Goal: Task Accomplishment & Management: Complete application form

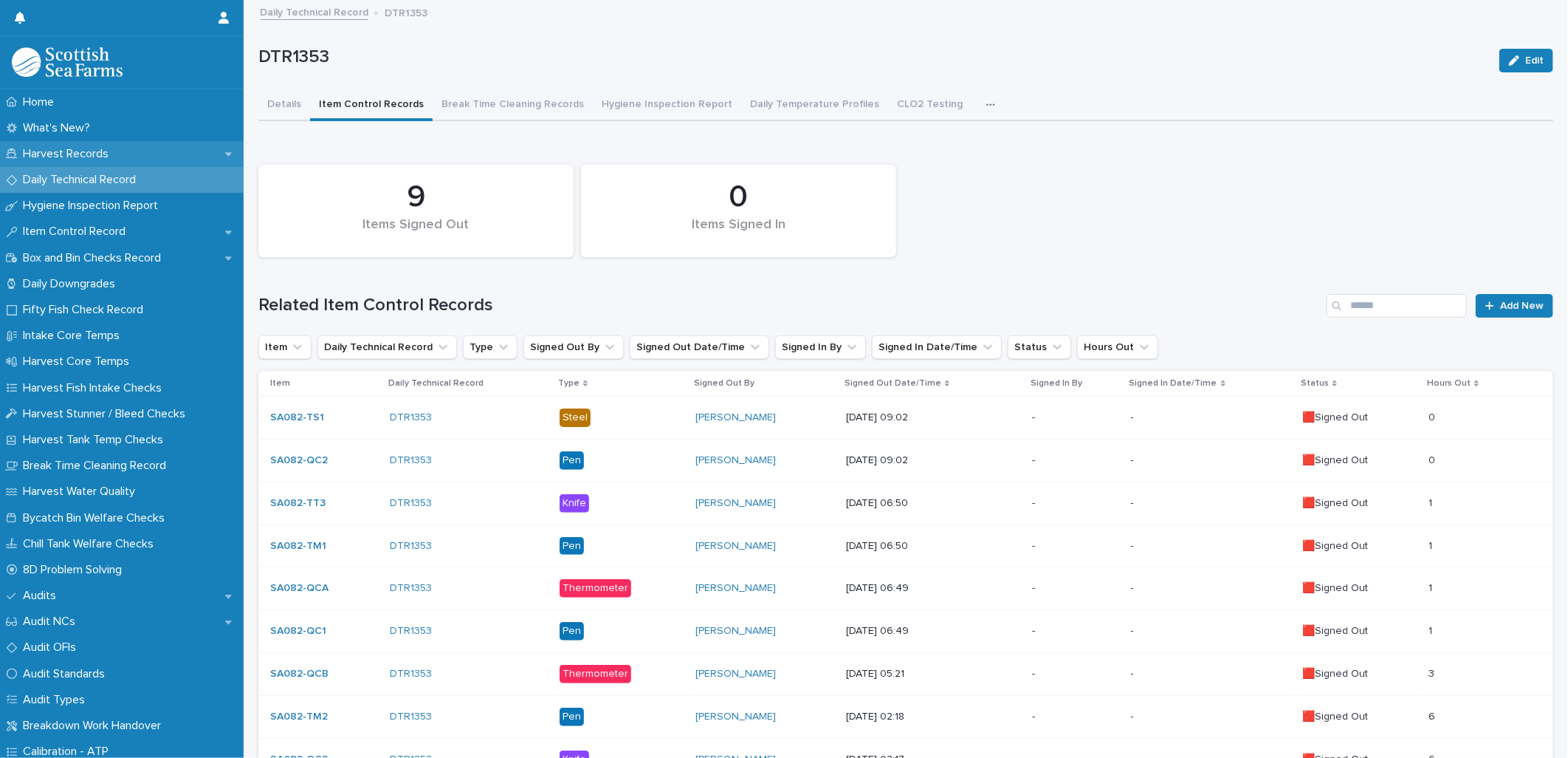
click at [61, 151] on p "Harvest Records" at bounding box center [68, 154] width 103 height 14
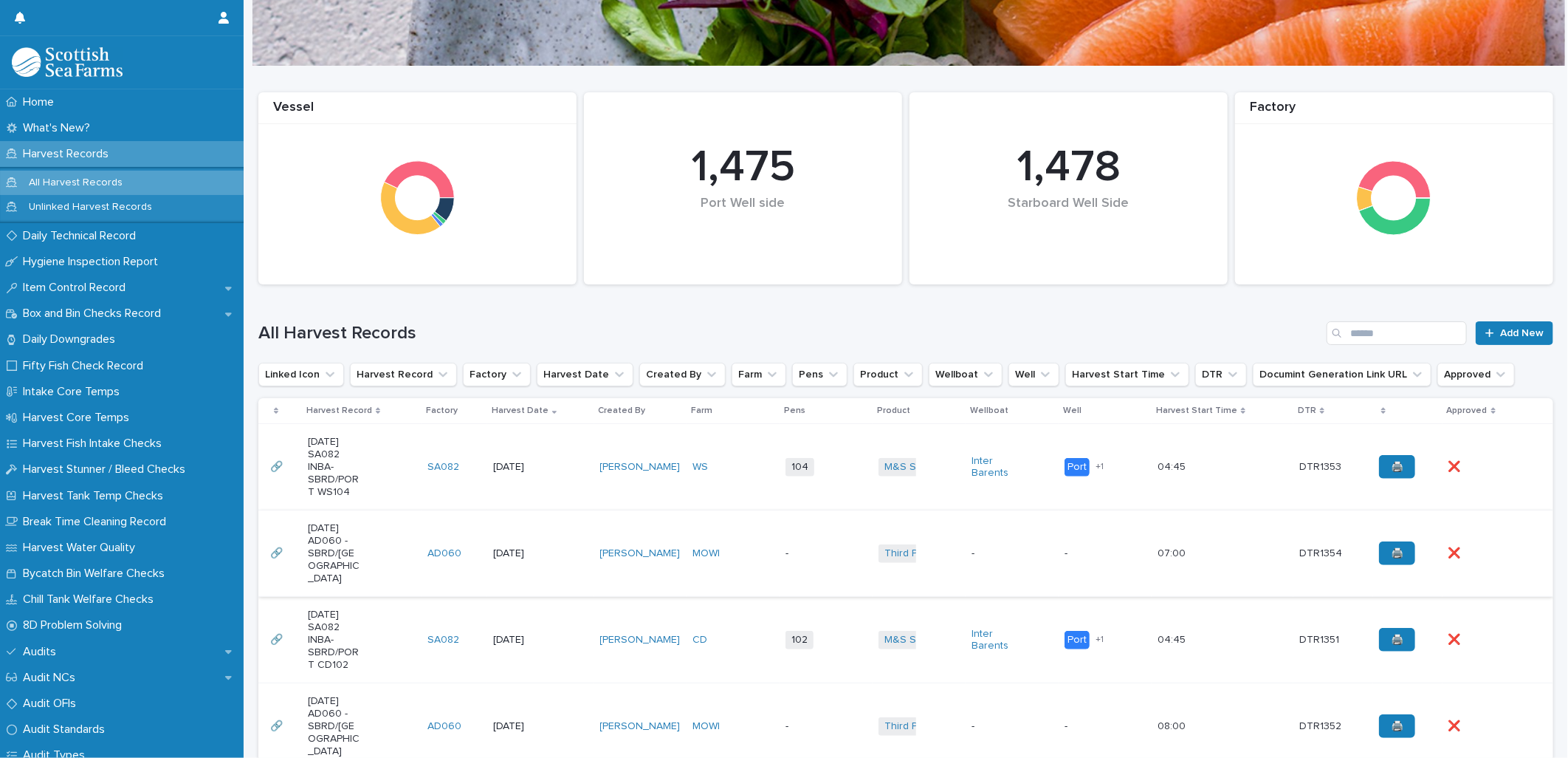
scroll to position [164, 0]
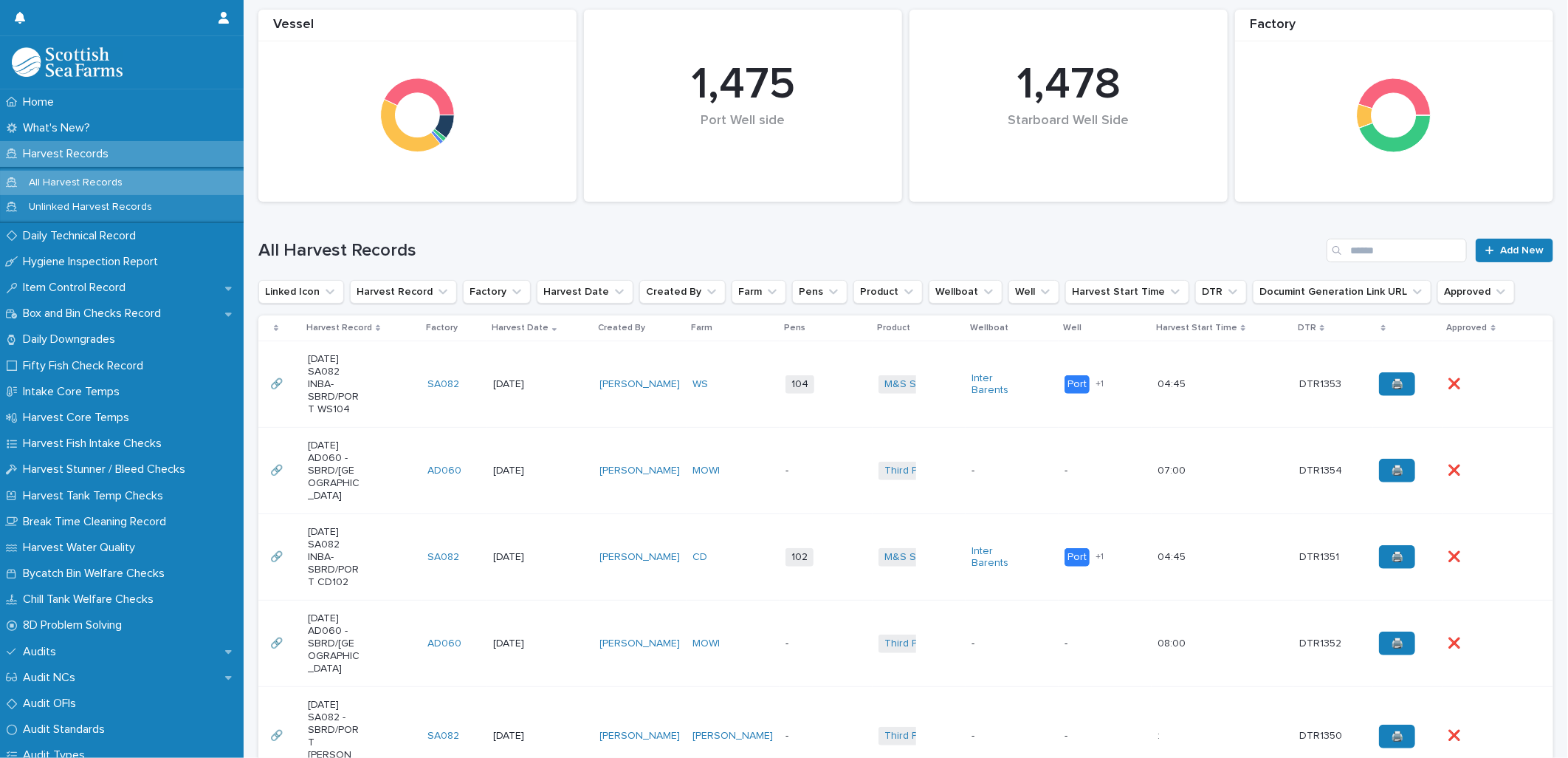
click at [746, 409] on td "WS" at bounding box center [733, 384] width 93 height 86
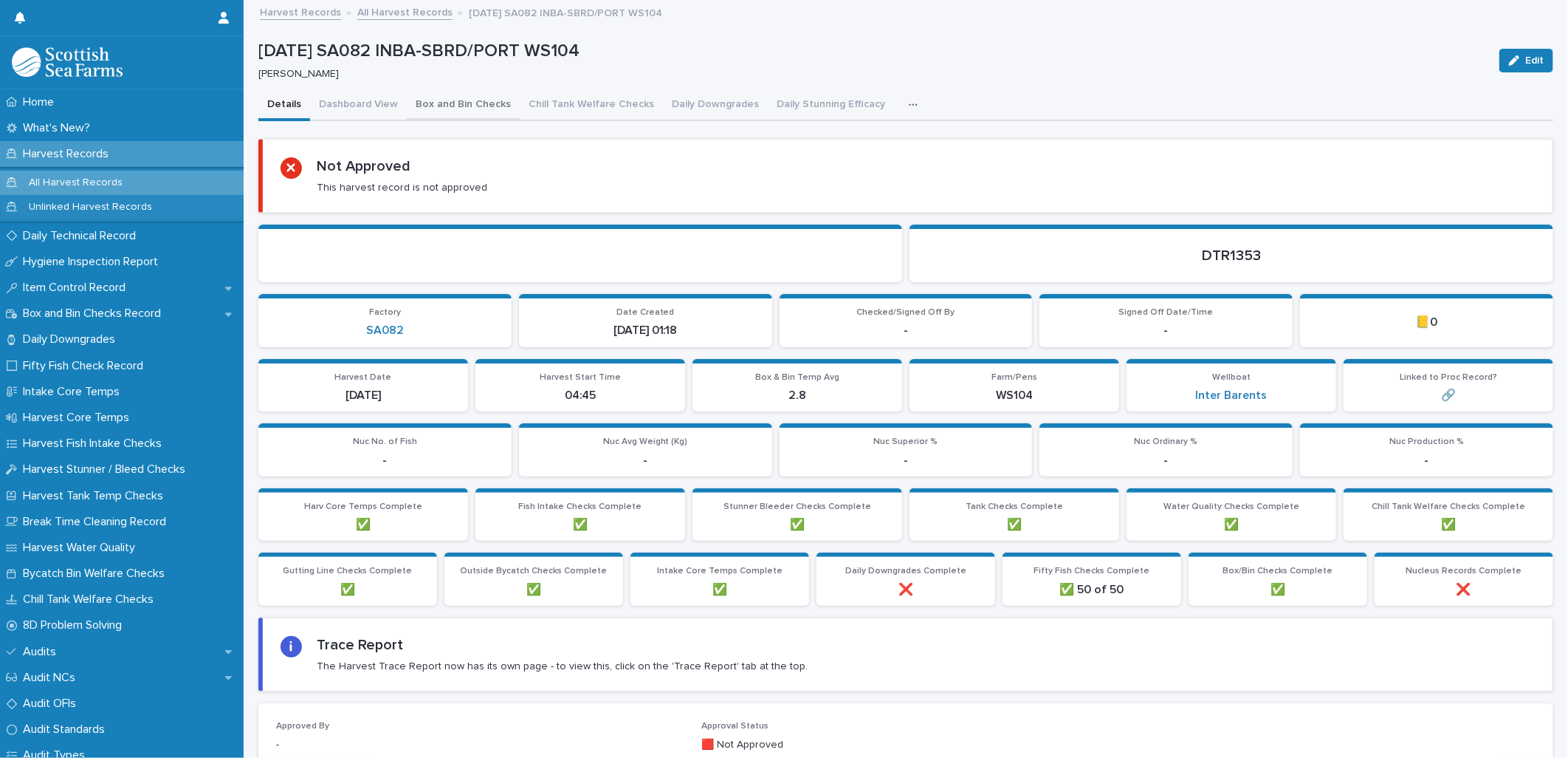
click at [453, 108] on button "Box and Bin Checks" at bounding box center [463, 106] width 113 height 31
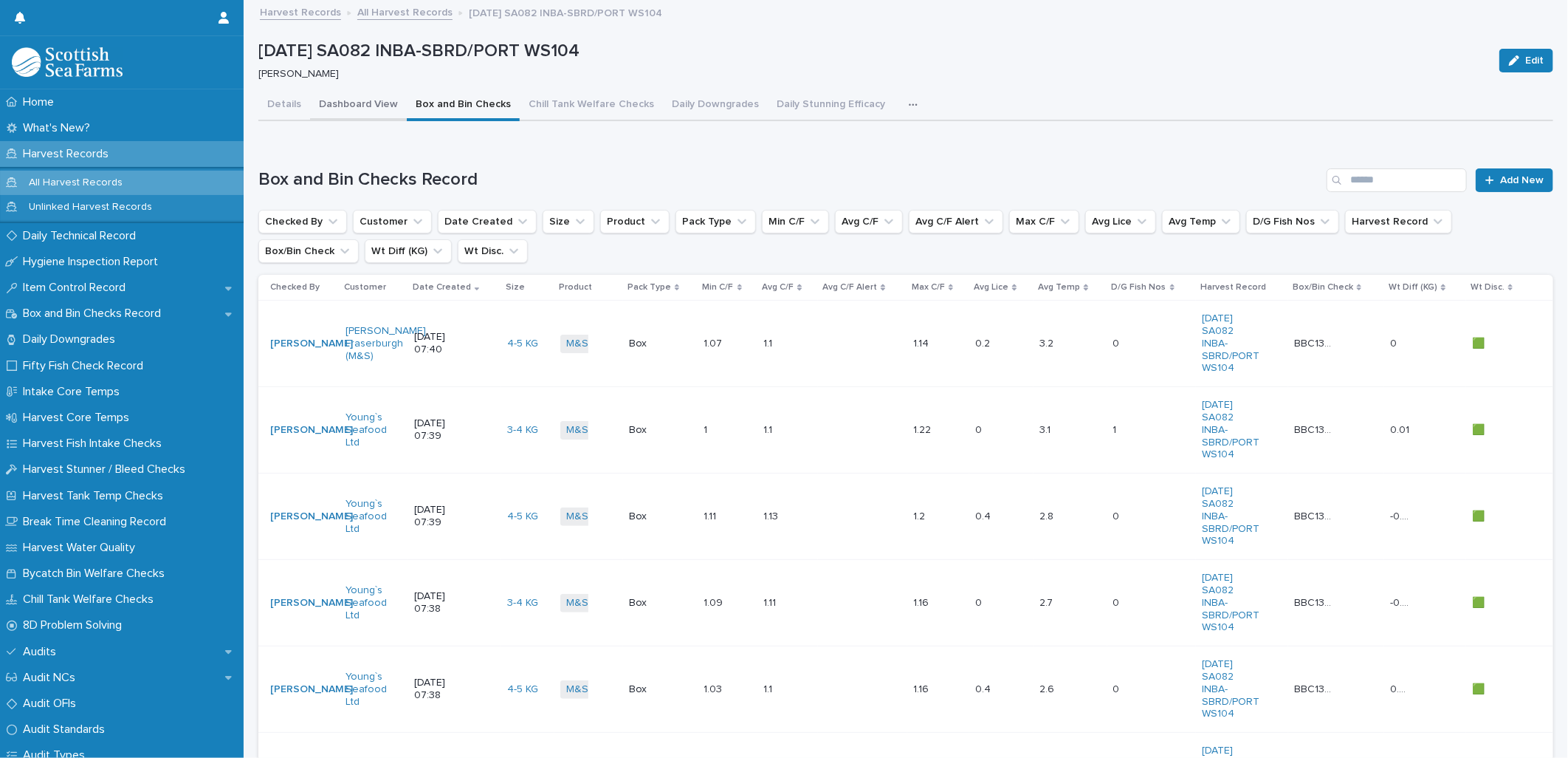
click at [371, 100] on button "Dashboard View" at bounding box center [358, 106] width 97 height 31
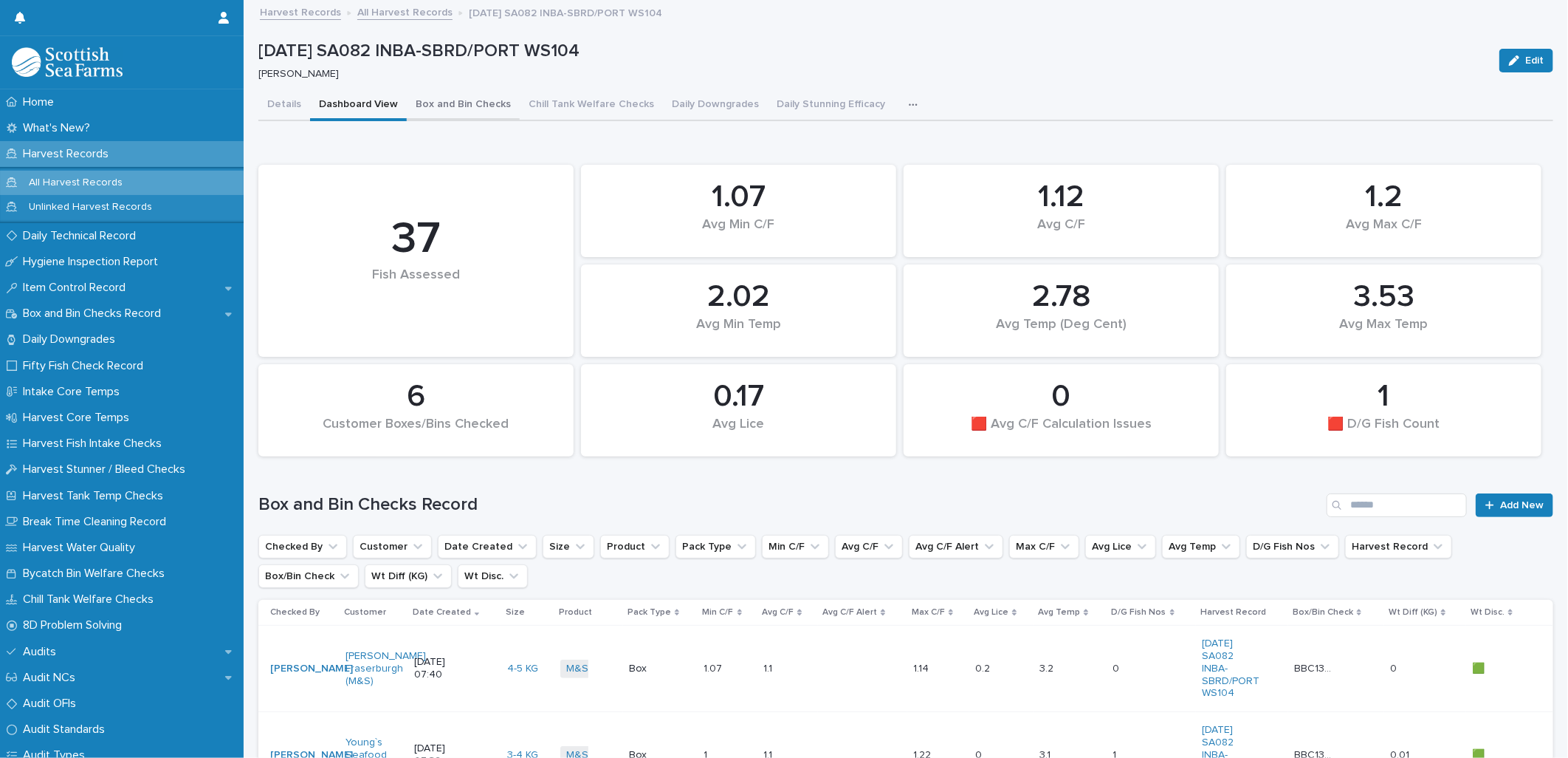
click at [464, 107] on button "Box and Bin Checks" at bounding box center [463, 106] width 113 height 31
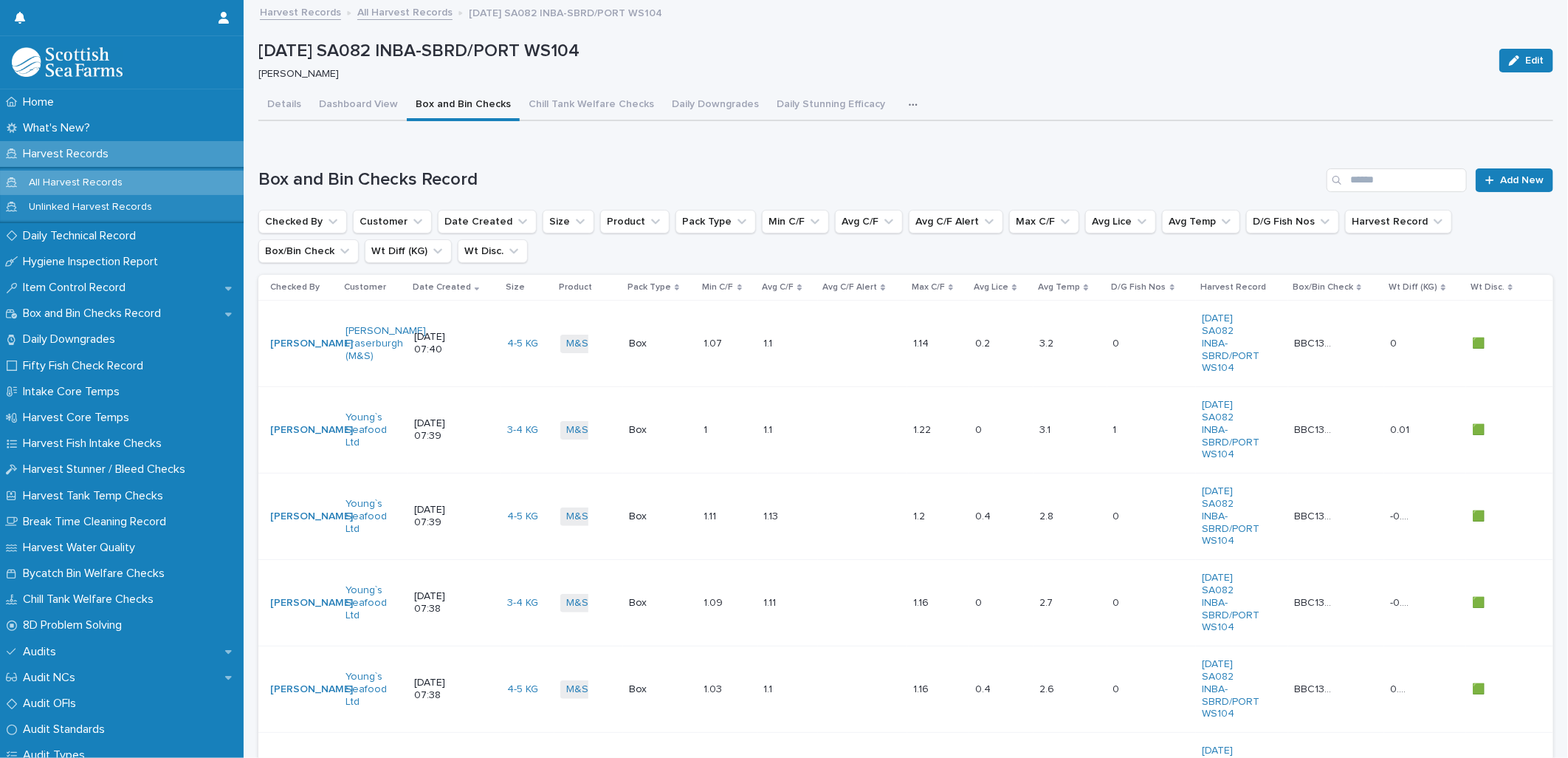
click at [733, 280] on div "Min C/F" at bounding box center [728, 288] width 51 height 16
click at [737, 284] on icon at bounding box center [739, 285] width 4 height 3
click at [715, 111] on button "Daily Downgrades" at bounding box center [715, 106] width 105 height 31
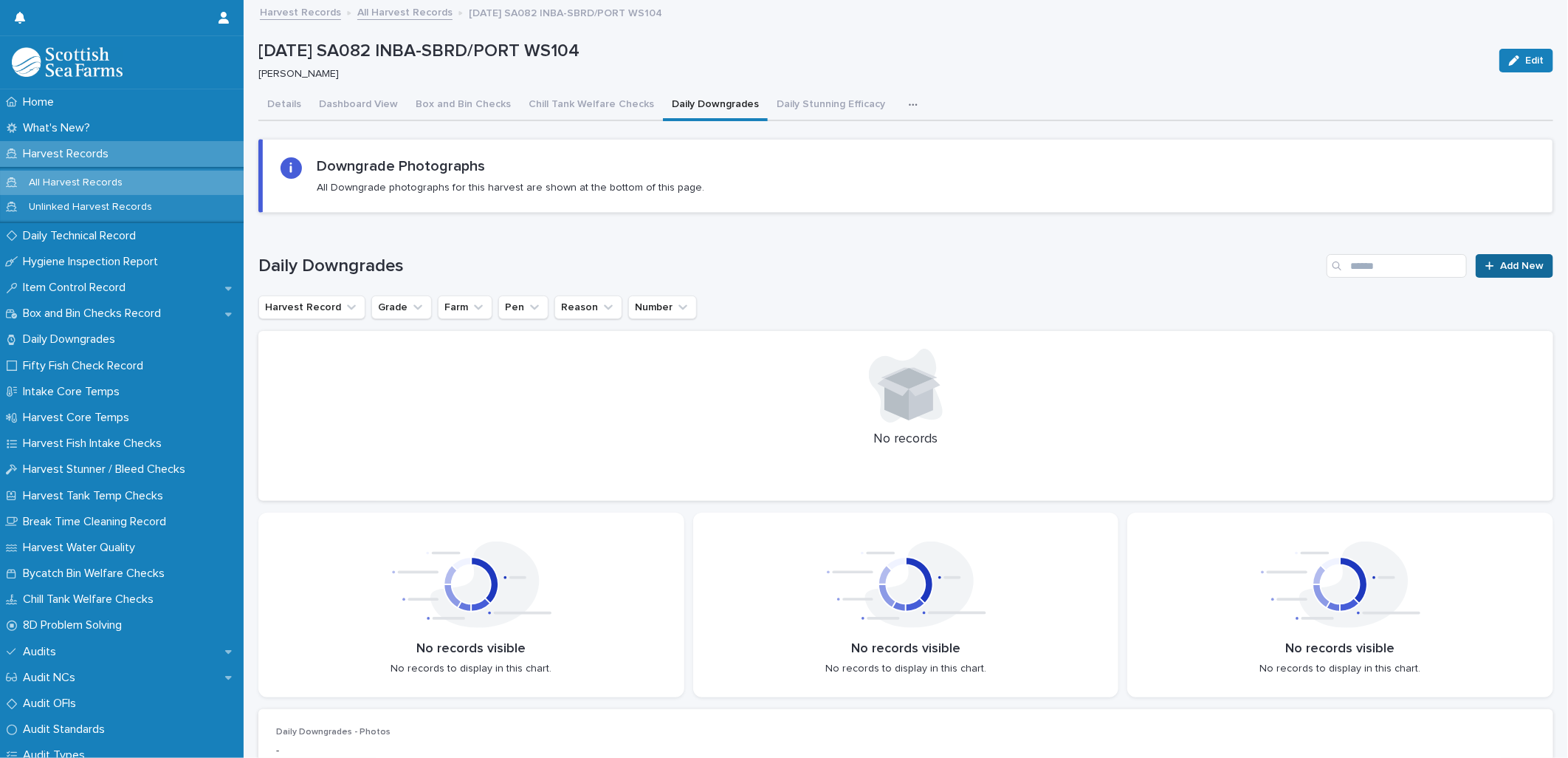
click at [1502, 270] on span "Add New" at bounding box center [1521, 266] width 44 height 11
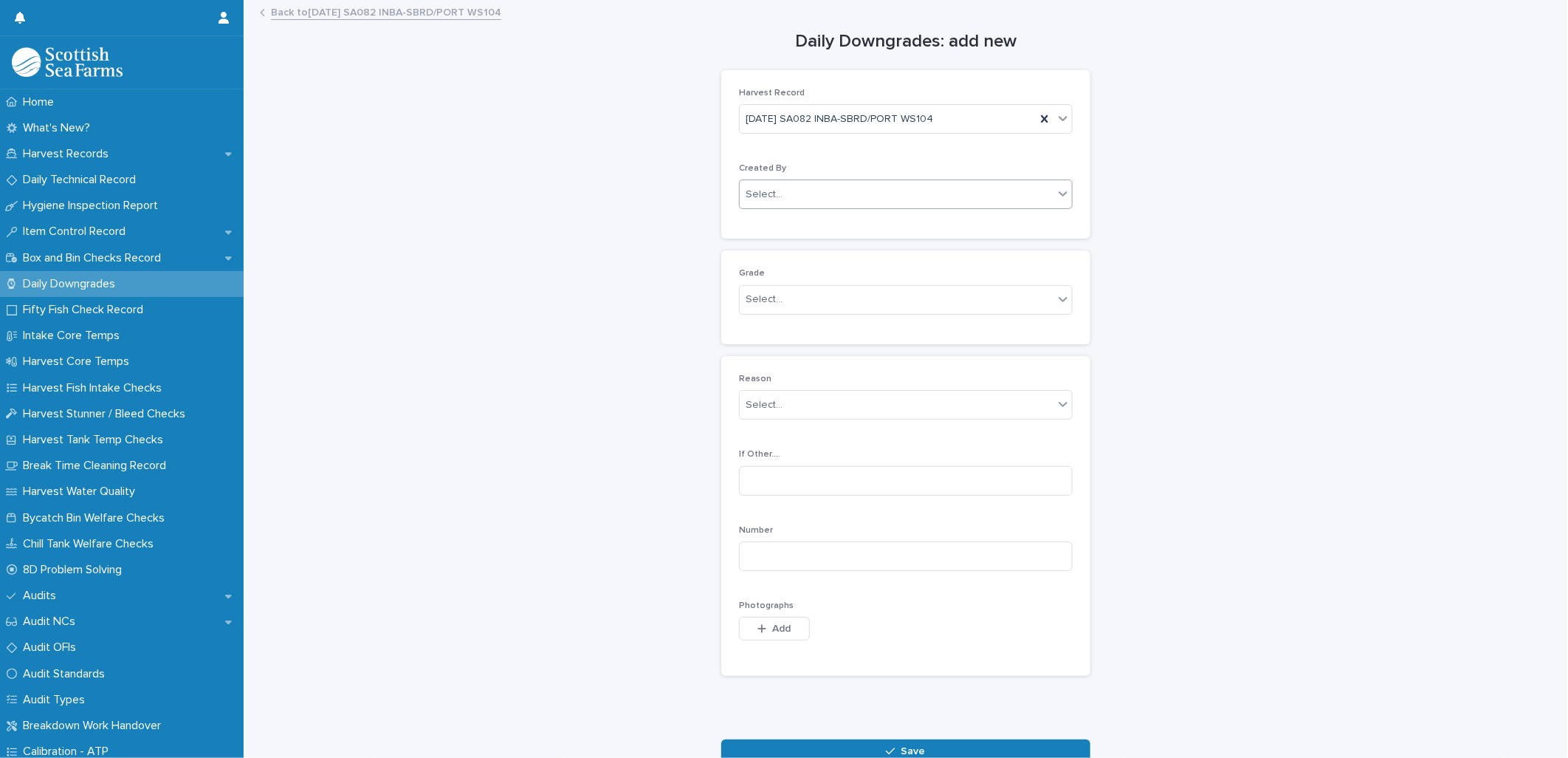
click at [827, 189] on div "Select..." at bounding box center [896, 194] width 313 height 24
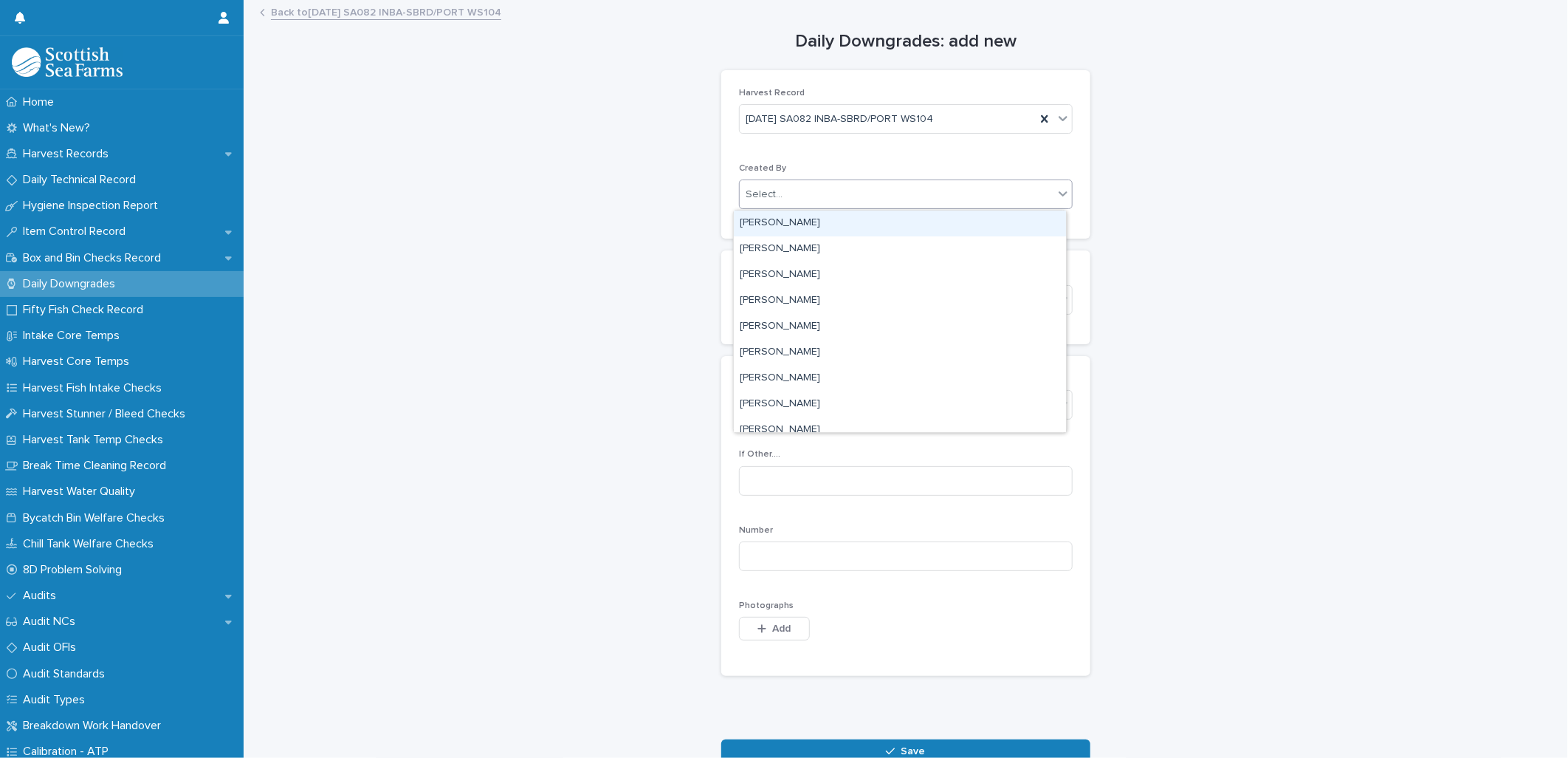
type input "*"
type input "*****"
drag, startPoint x: 771, startPoint y: 222, endPoint x: 780, endPoint y: 226, distance: 9.8
click at [771, 223] on div "[PERSON_NAME]" at bounding box center [899, 223] width 332 height 26
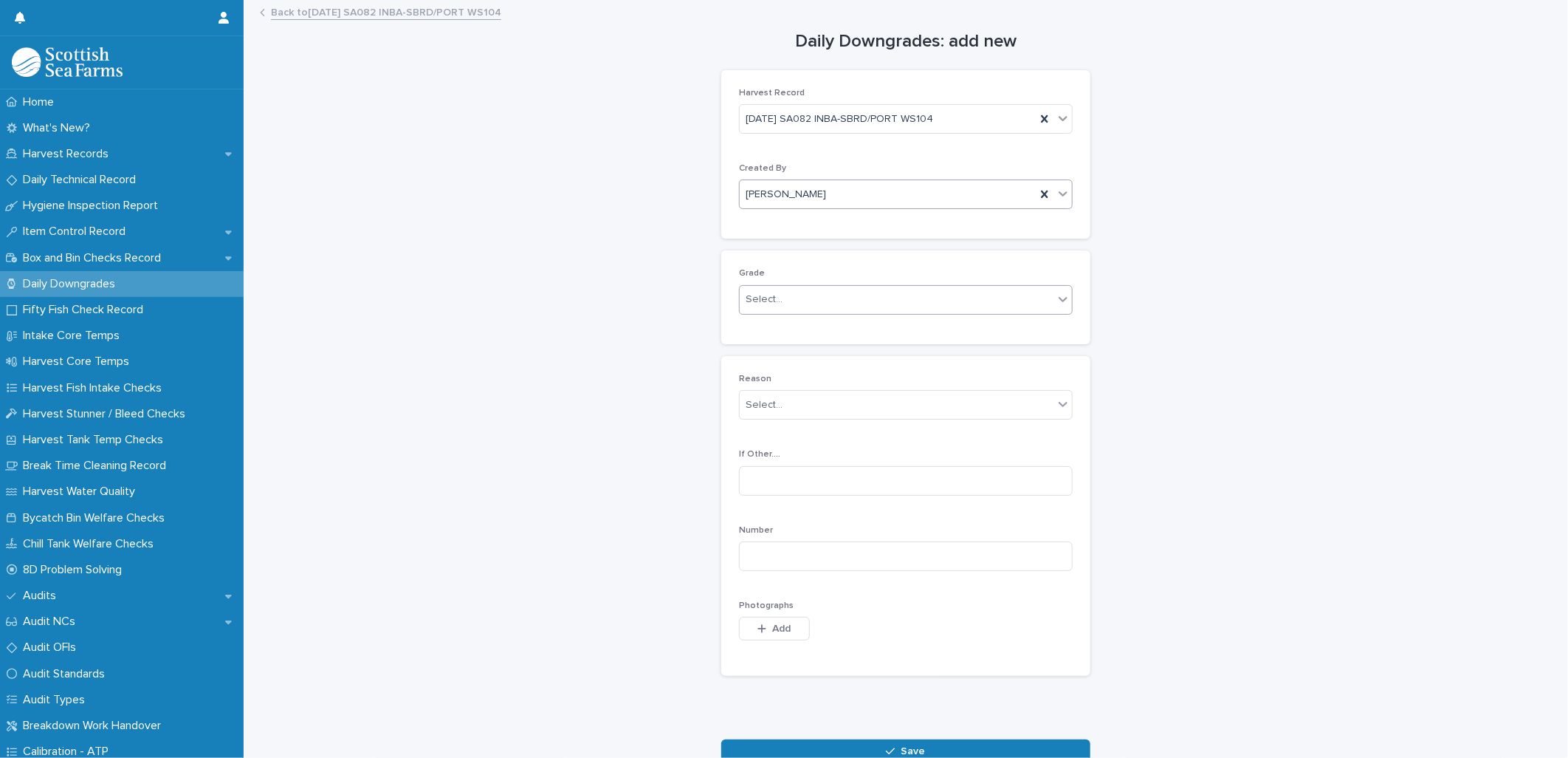
click at [767, 297] on div "Select..." at bounding box center [764, 299] width 37 height 15
click at [777, 330] on div "Ordinary" at bounding box center [899, 328] width 332 height 26
click at [749, 409] on div "Select..." at bounding box center [764, 404] width 37 height 15
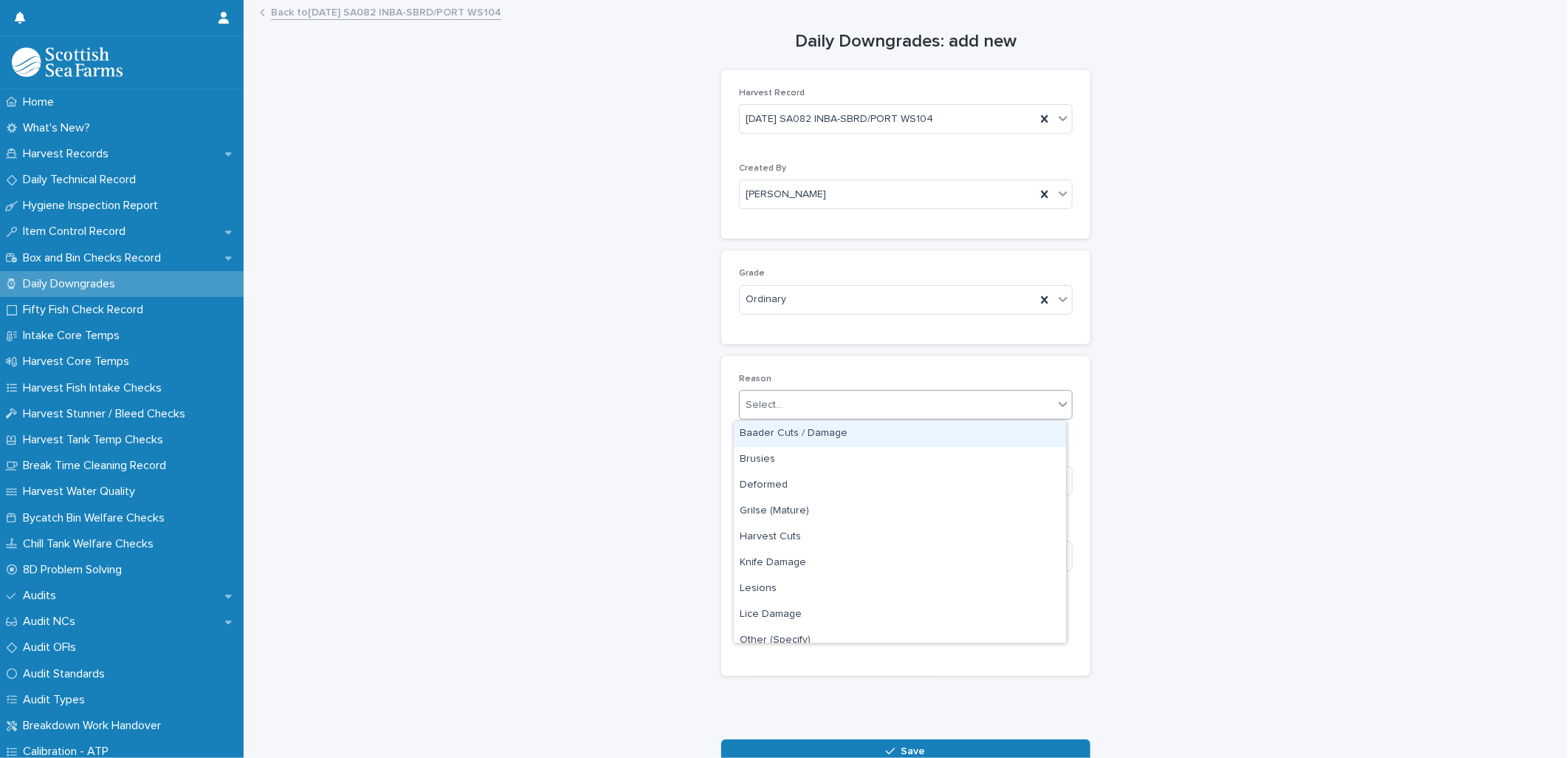
click at [768, 435] on div "Baader Cuts / Damage" at bounding box center [899, 434] width 332 height 26
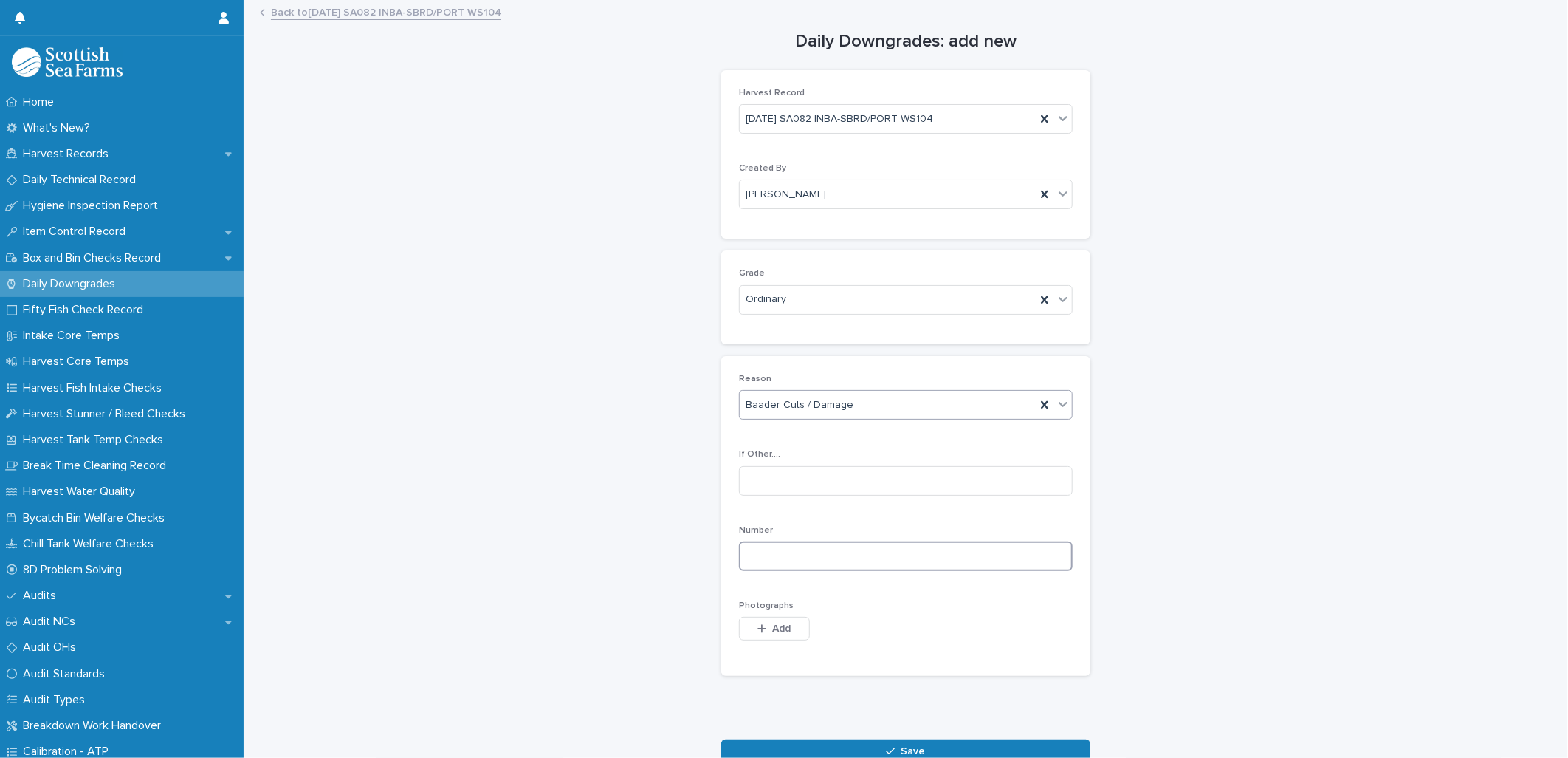
click at [768, 557] on input at bounding box center [905, 556] width 334 height 30
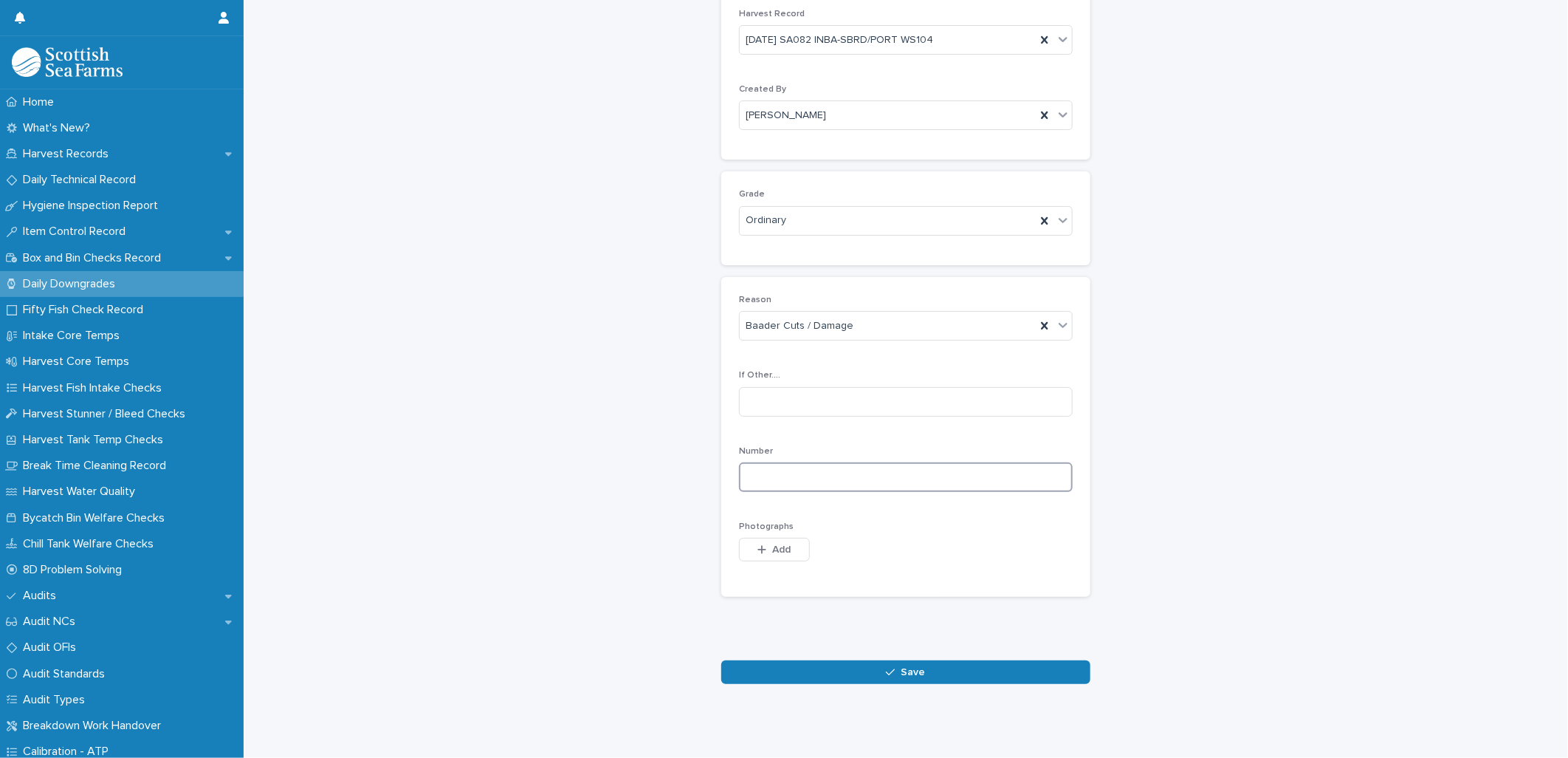
scroll to position [91, 0]
click at [755, 465] on input at bounding box center [905, 477] width 334 height 30
click at [758, 388] on input at bounding box center [905, 401] width 334 height 30
click at [767, 465] on input at bounding box center [905, 477] width 334 height 30
type input "*"
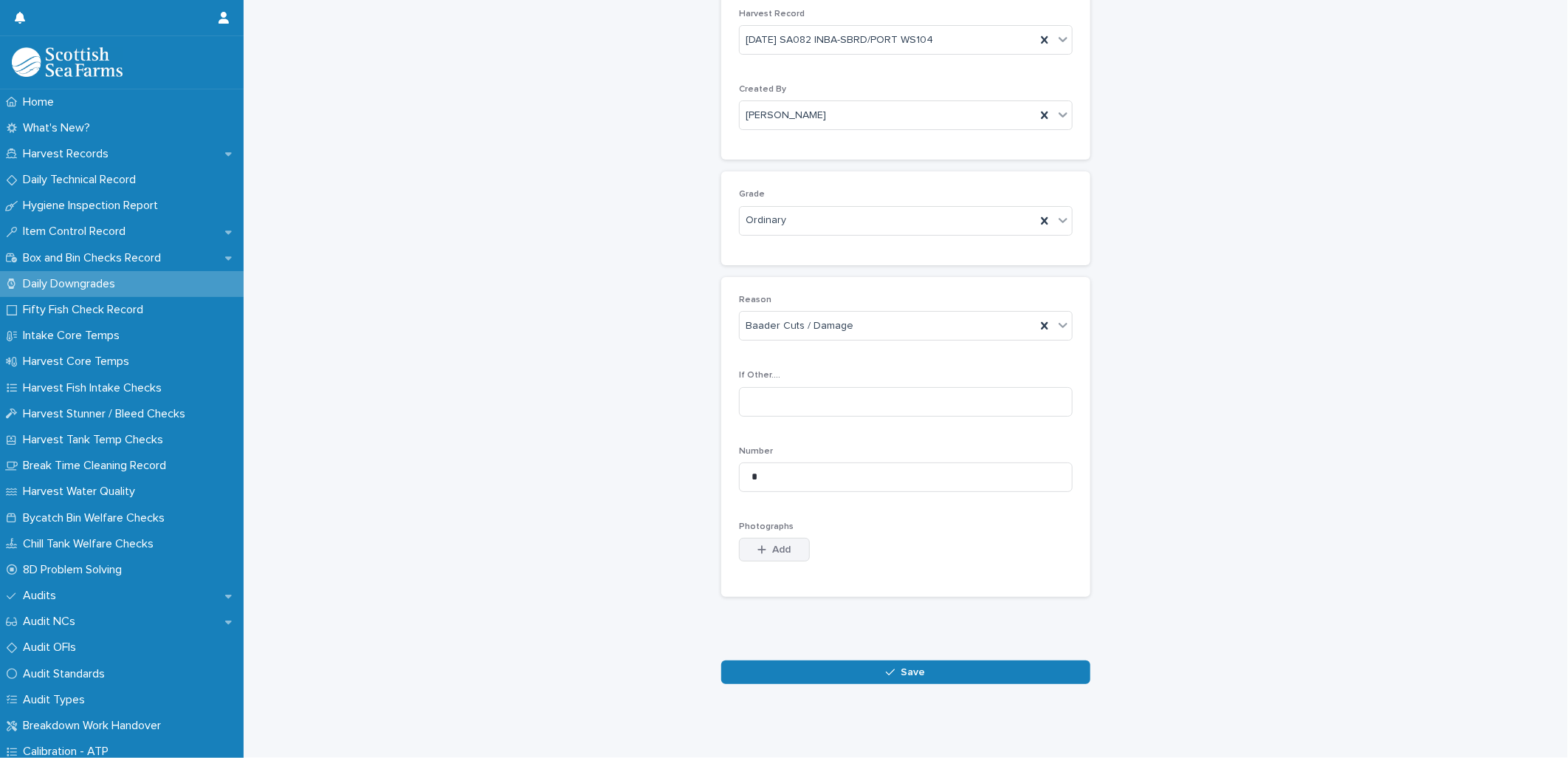
click at [784, 545] on span "Add" at bounding box center [782, 550] width 19 height 11
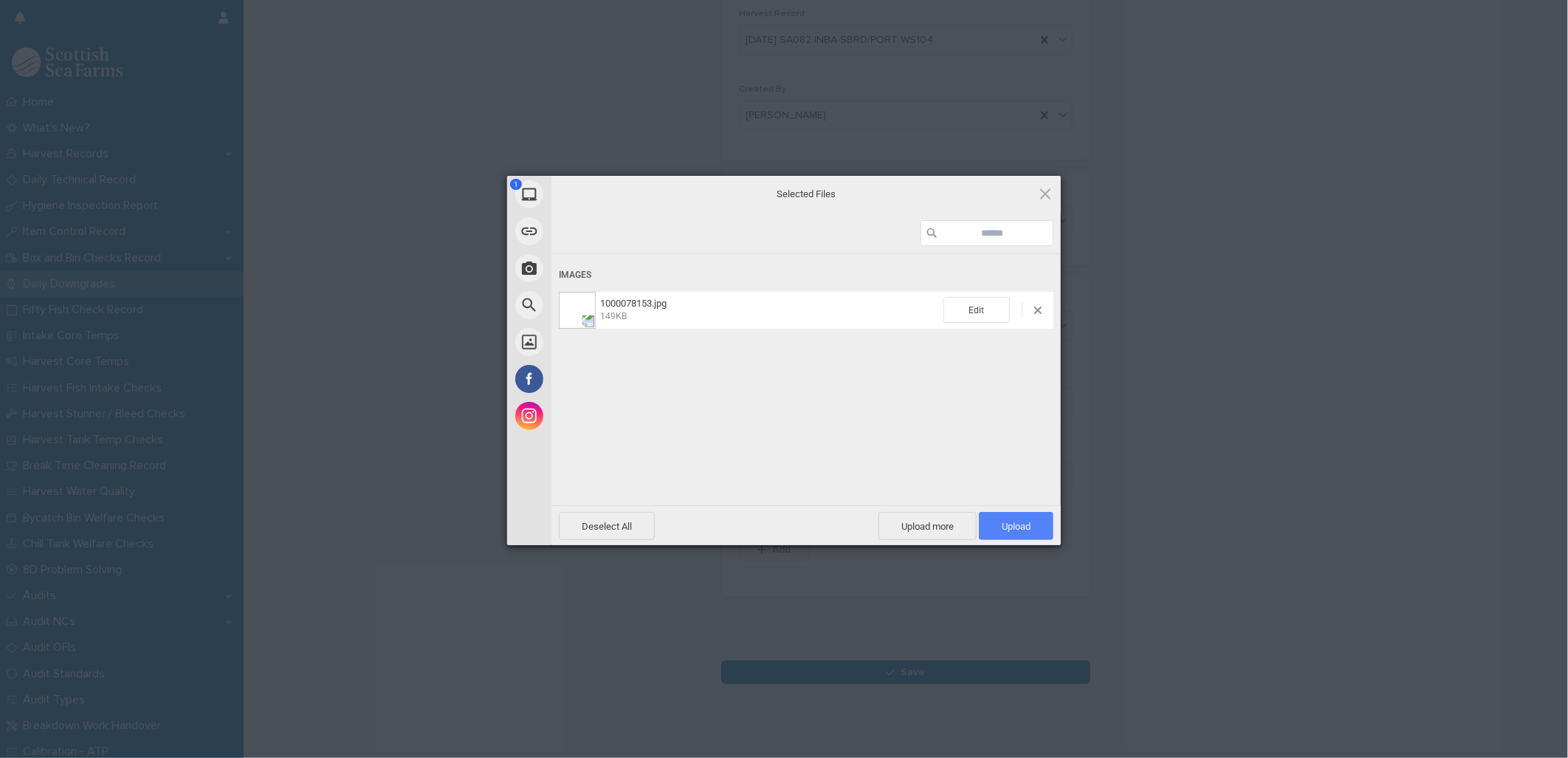
drag, startPoint x: 1019, startPoint y: 523, endPoint x: 1045, endPoint y: 525, distance: 26.1
click at [1021, 523] on span "Upload 1" at bounding box center [1016, 526] width 29 height 11
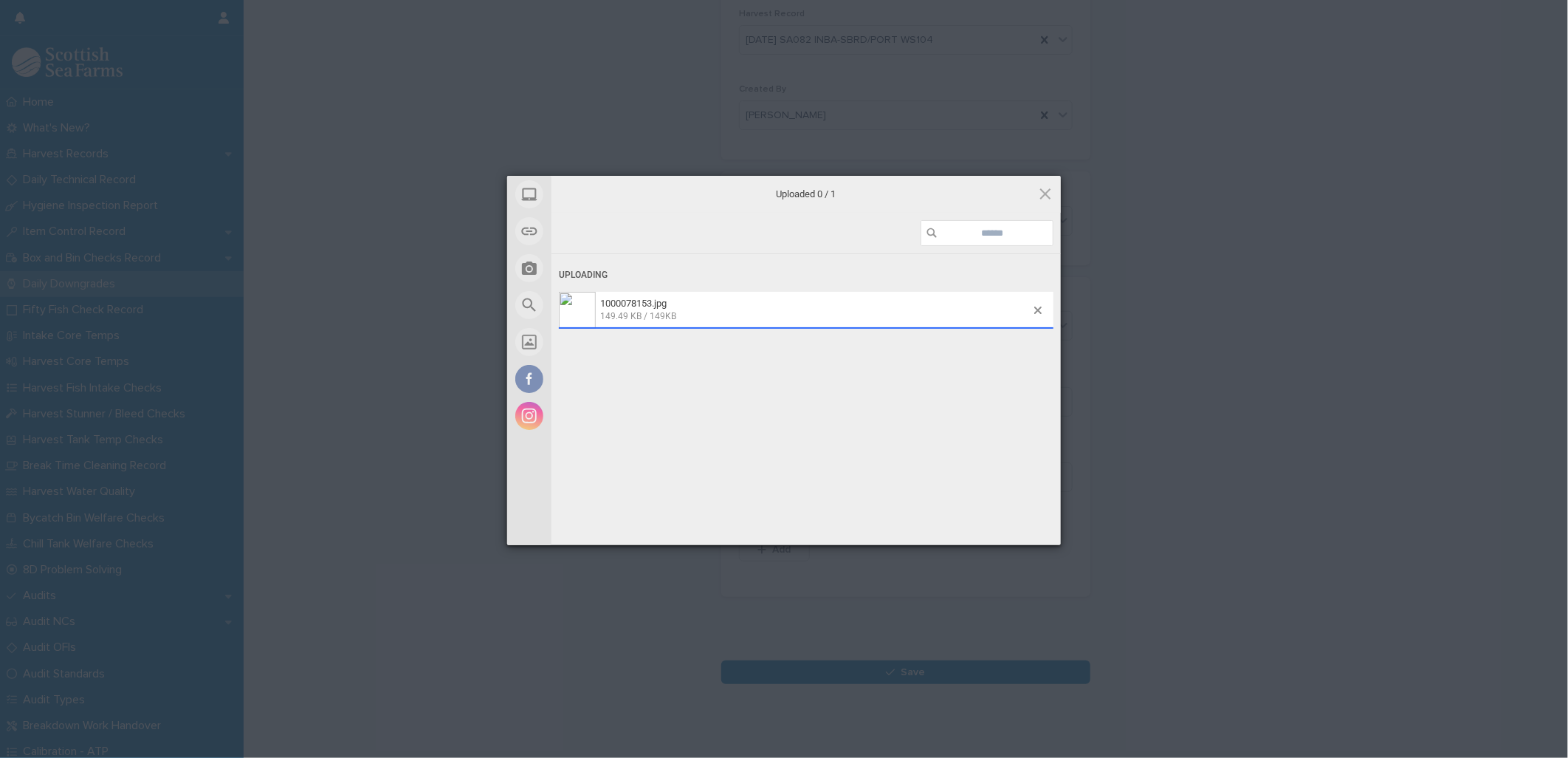
scroll to position [119, 0]
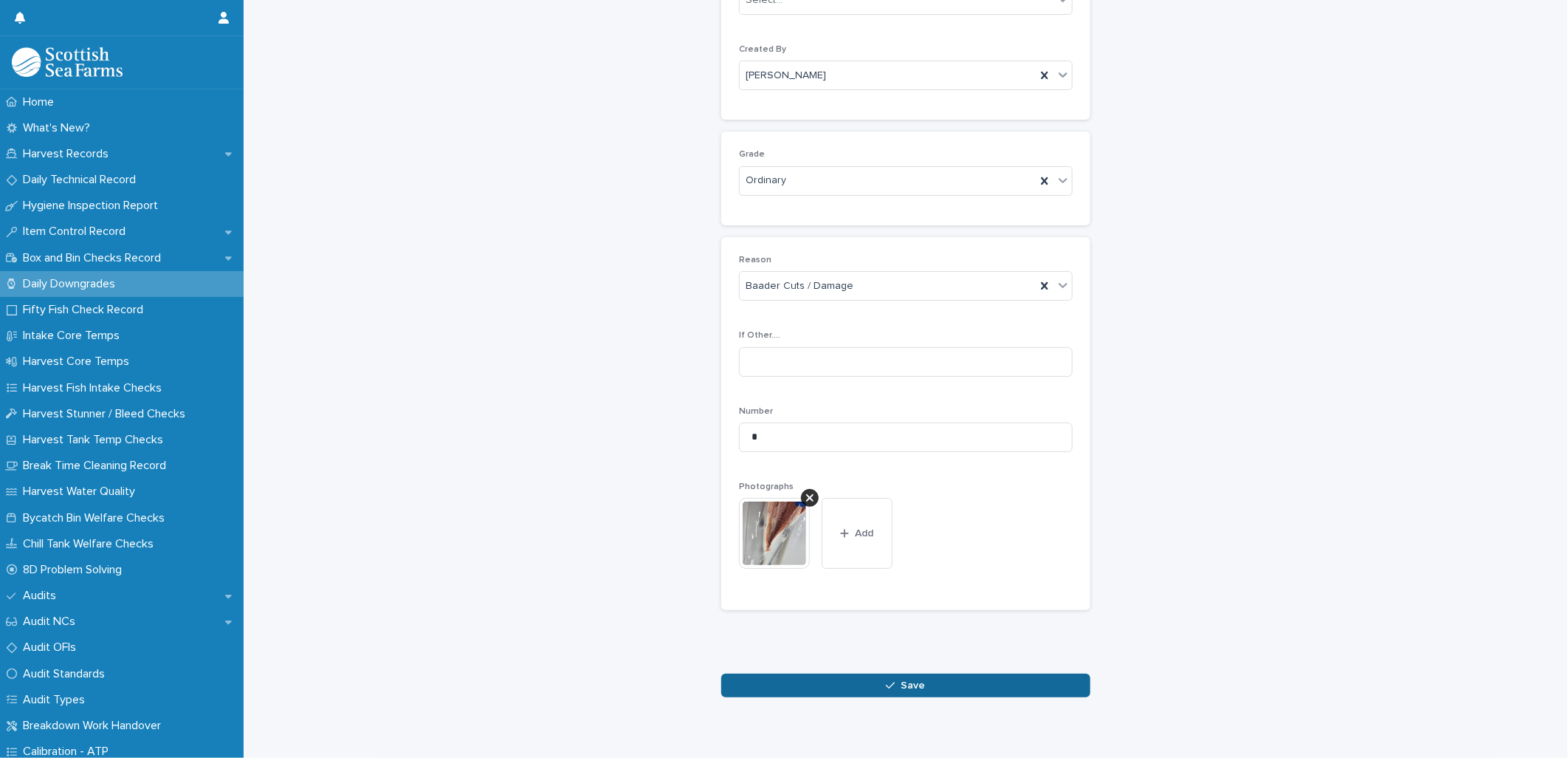
click at [852, 681] on button "Save" at bounding box center [905, 685] width 369 height 23
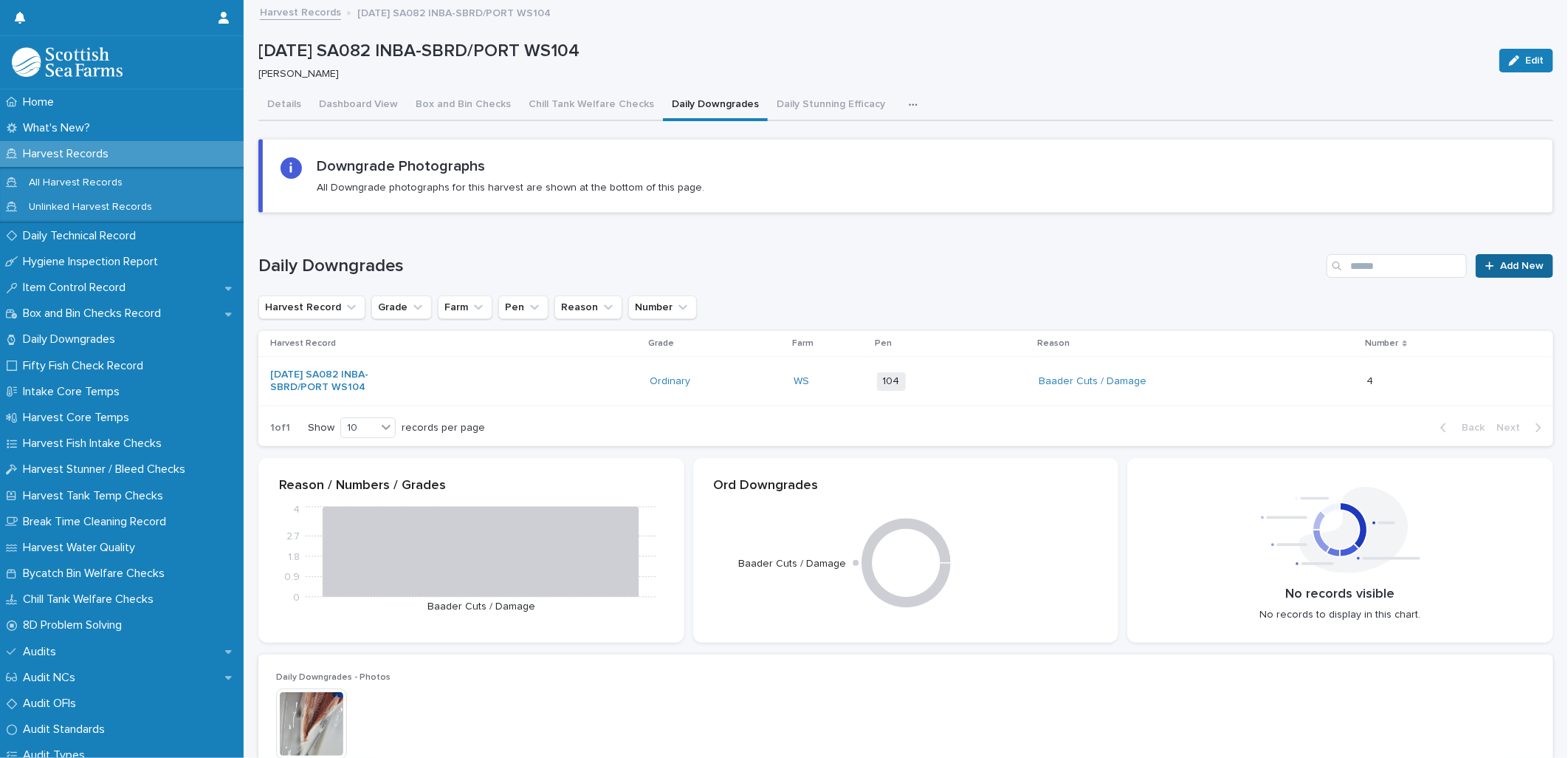
click at [1486, 266] on icon at bounding box center [1490, 266] width 9 height 11
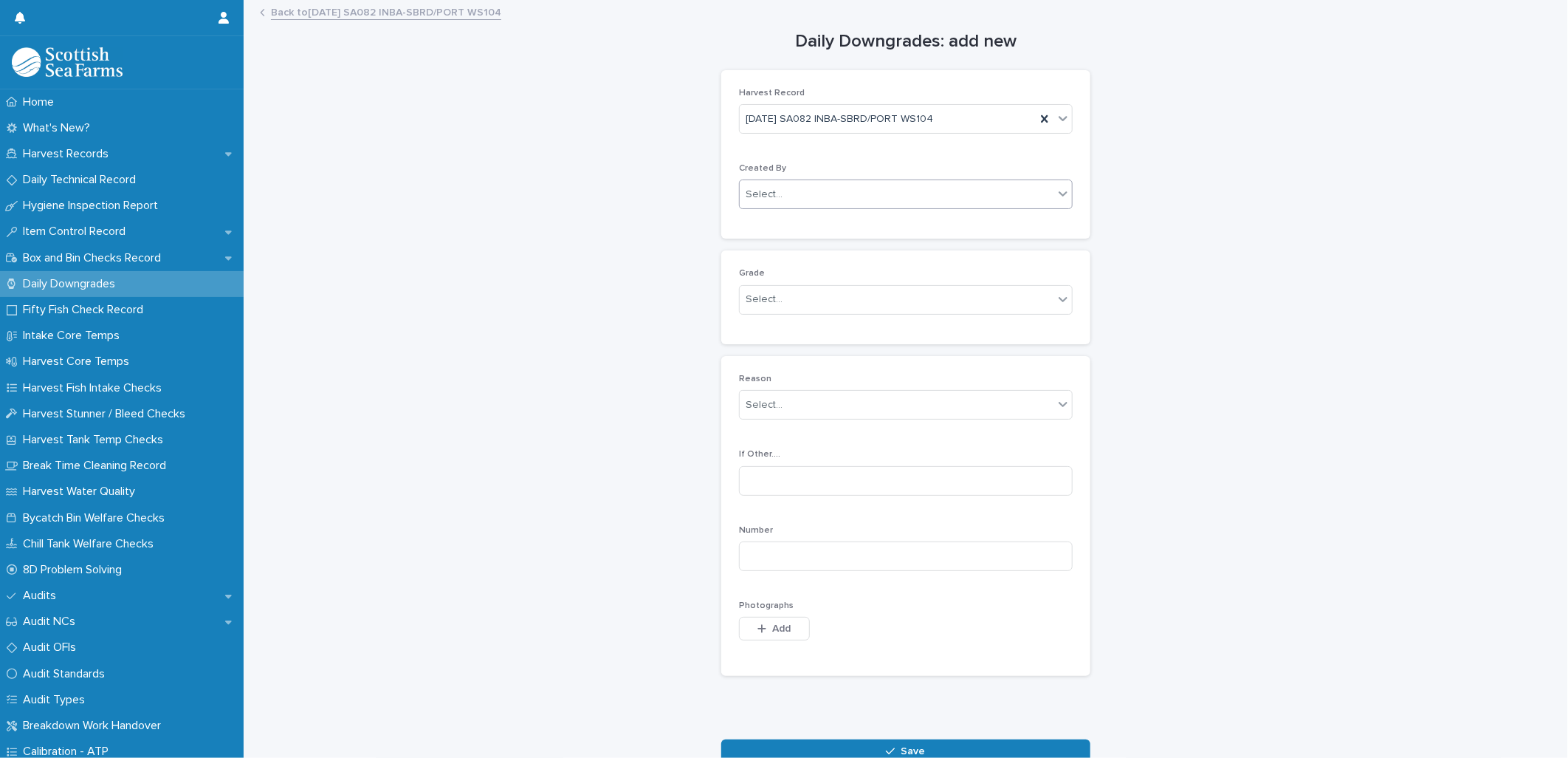
click at [758, 202] on div "Select..." at bounding box center [896, 194] width 313 height 24
type input "*****"
click at [781, 219] on div "[PERSON_NAME]" at bounding box center [899, 223] width 332 height 26
click at [763, 305] on div "Select..." at bounding box center [764, 299] width 37 height 15
drag, startPoint x: 758, startPoint y: 342, endPoint x: 757, endPoint y: 326, distance: 16.0
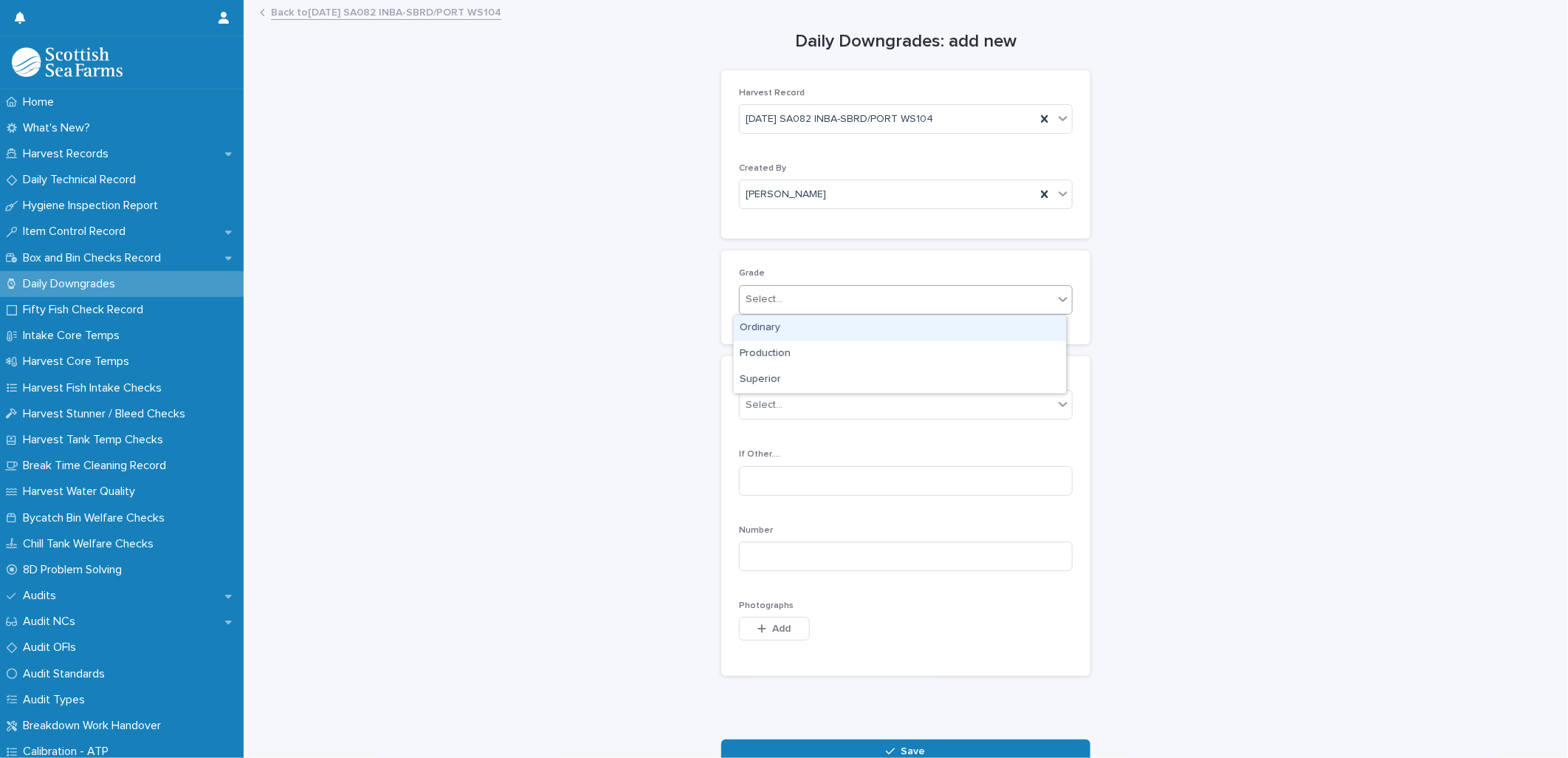
click at [757, 326] on div "Ordinary" at bounding box center [899, 328] width 332 height 26
click at [784, 405] on input "text" at bounding box center [784, 405] width 2 height 13
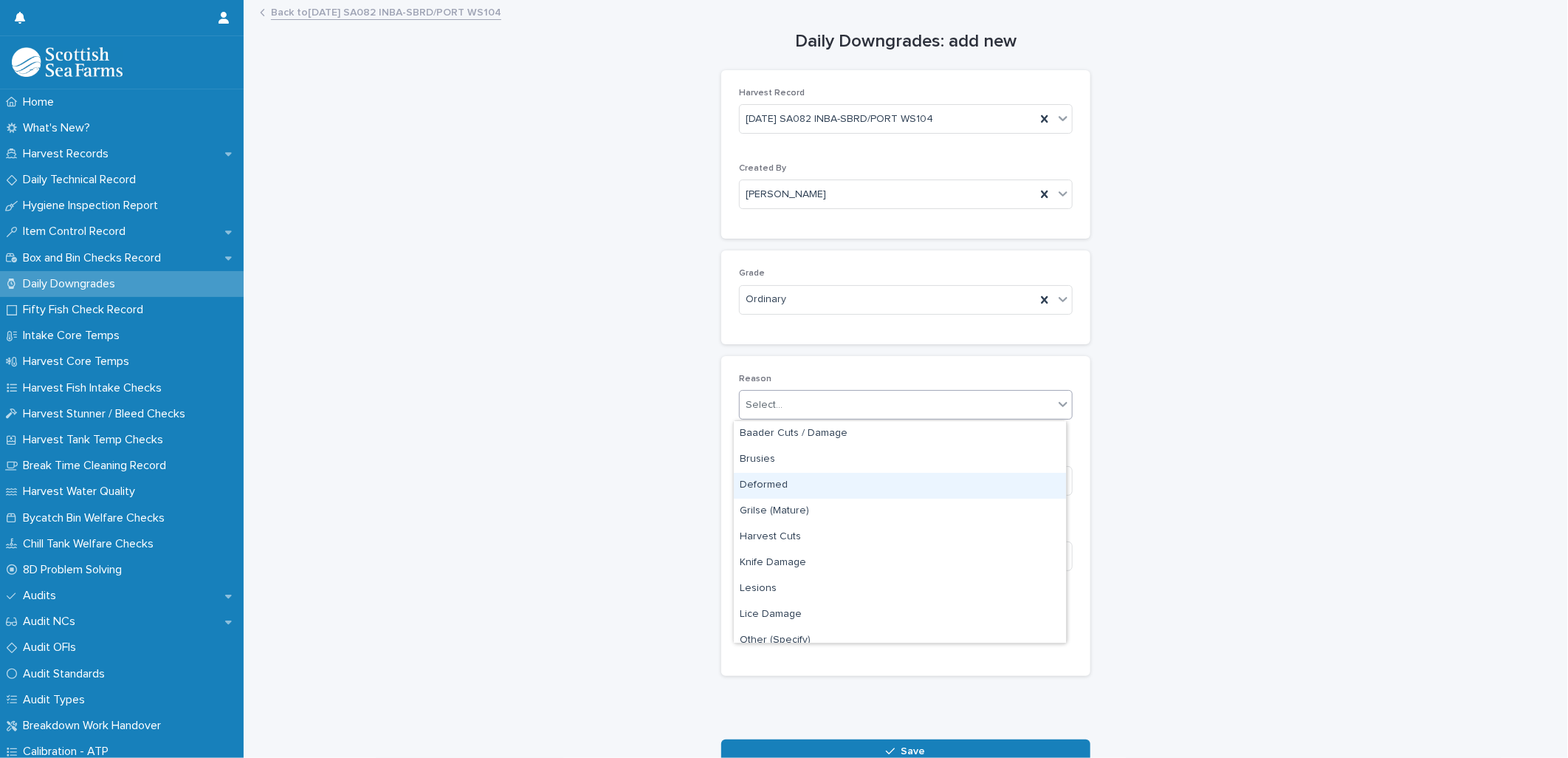
click at [768, 486] on div "Deformed" at bounding box center [899, 486] width 332 height 26
click at [760, 563] on input at bounding box center [905, 556] width 334 height 30
type input "*"
click at [762, 628] on div "button" at bounding box center [765, 629] width 14 height 11
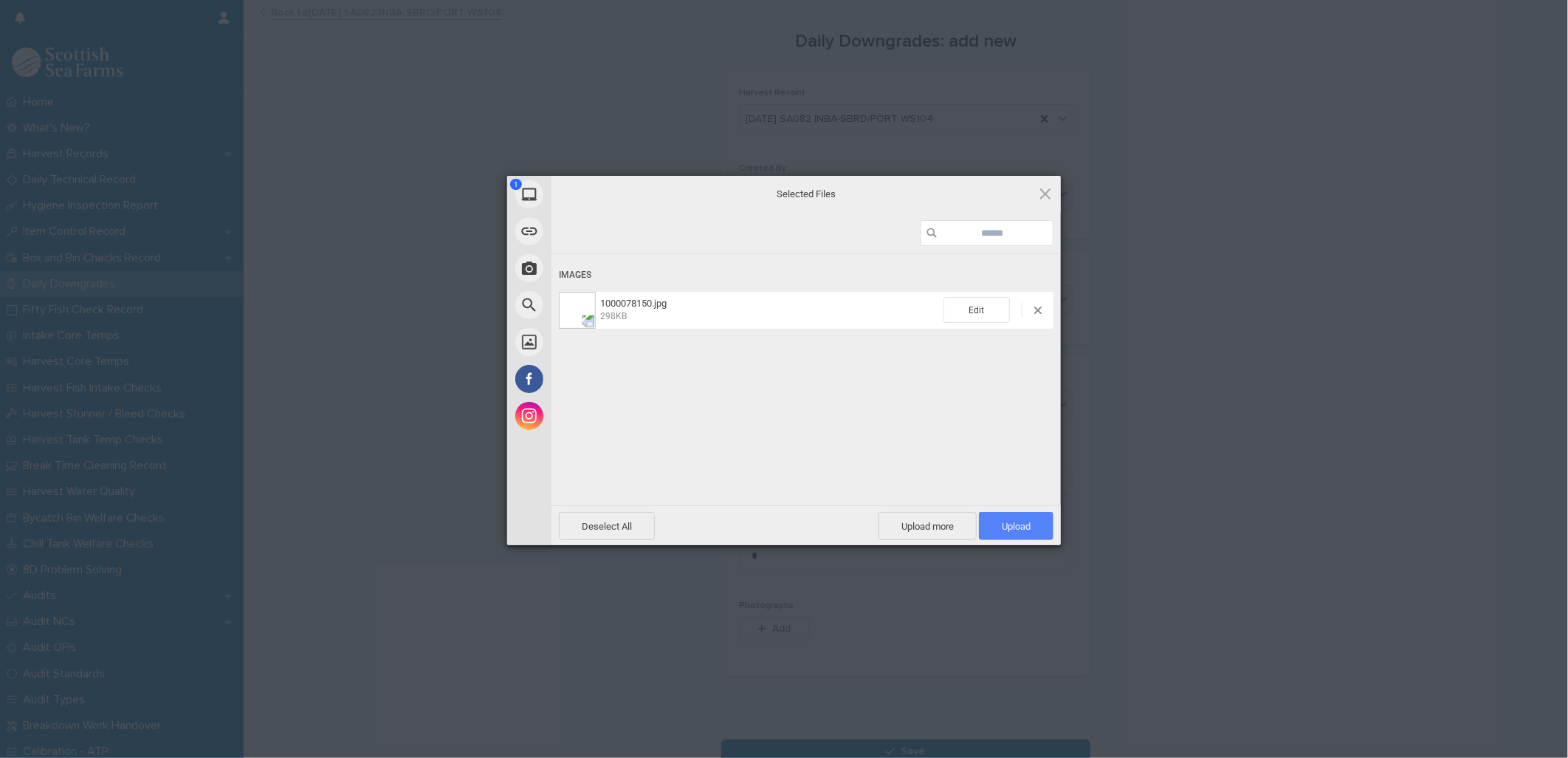
click at [1024, 529] on span "Upload 1" at bounding box center [1016, 526] width 29 height 11
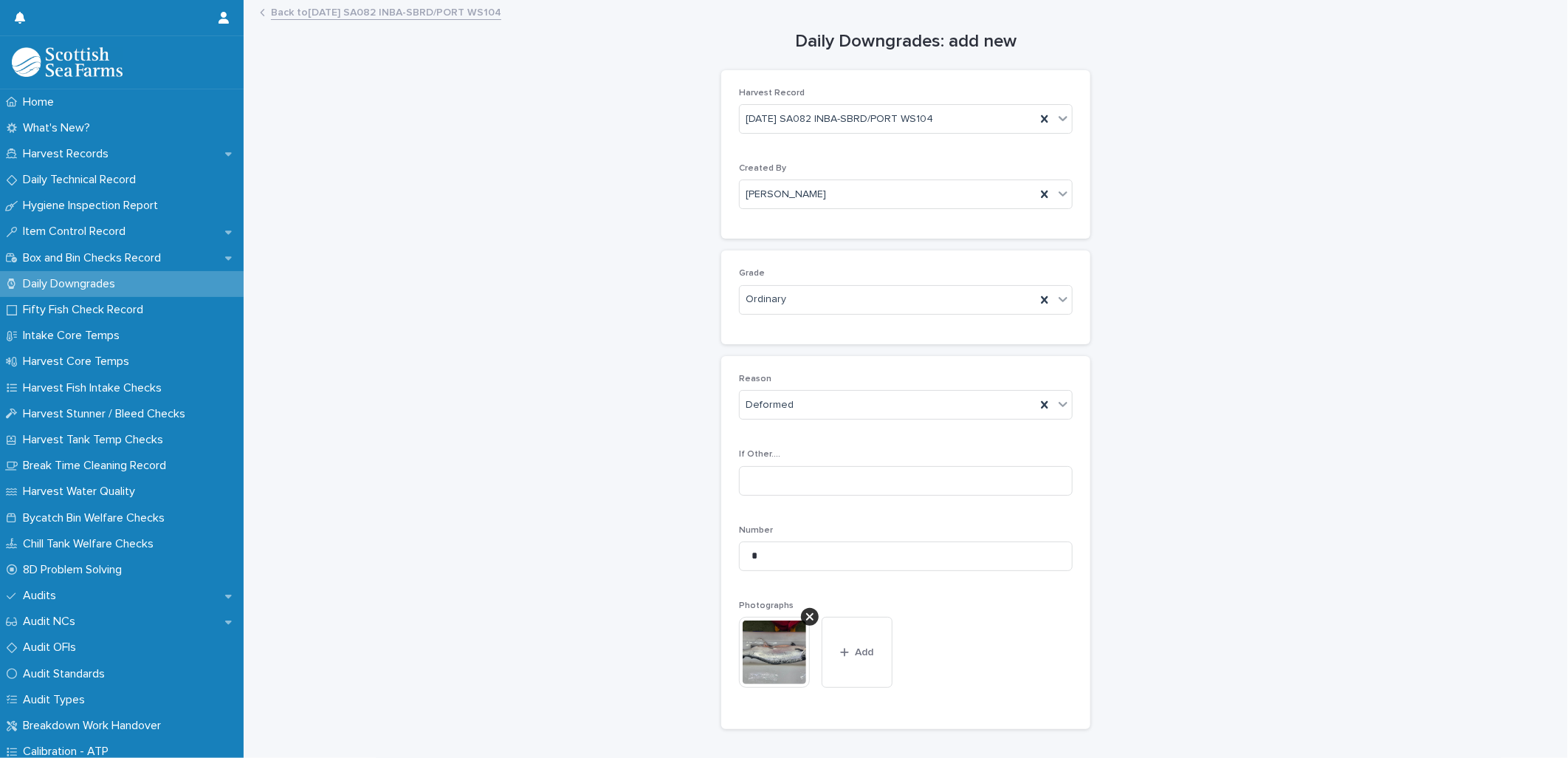
scroll to position [144, 0]
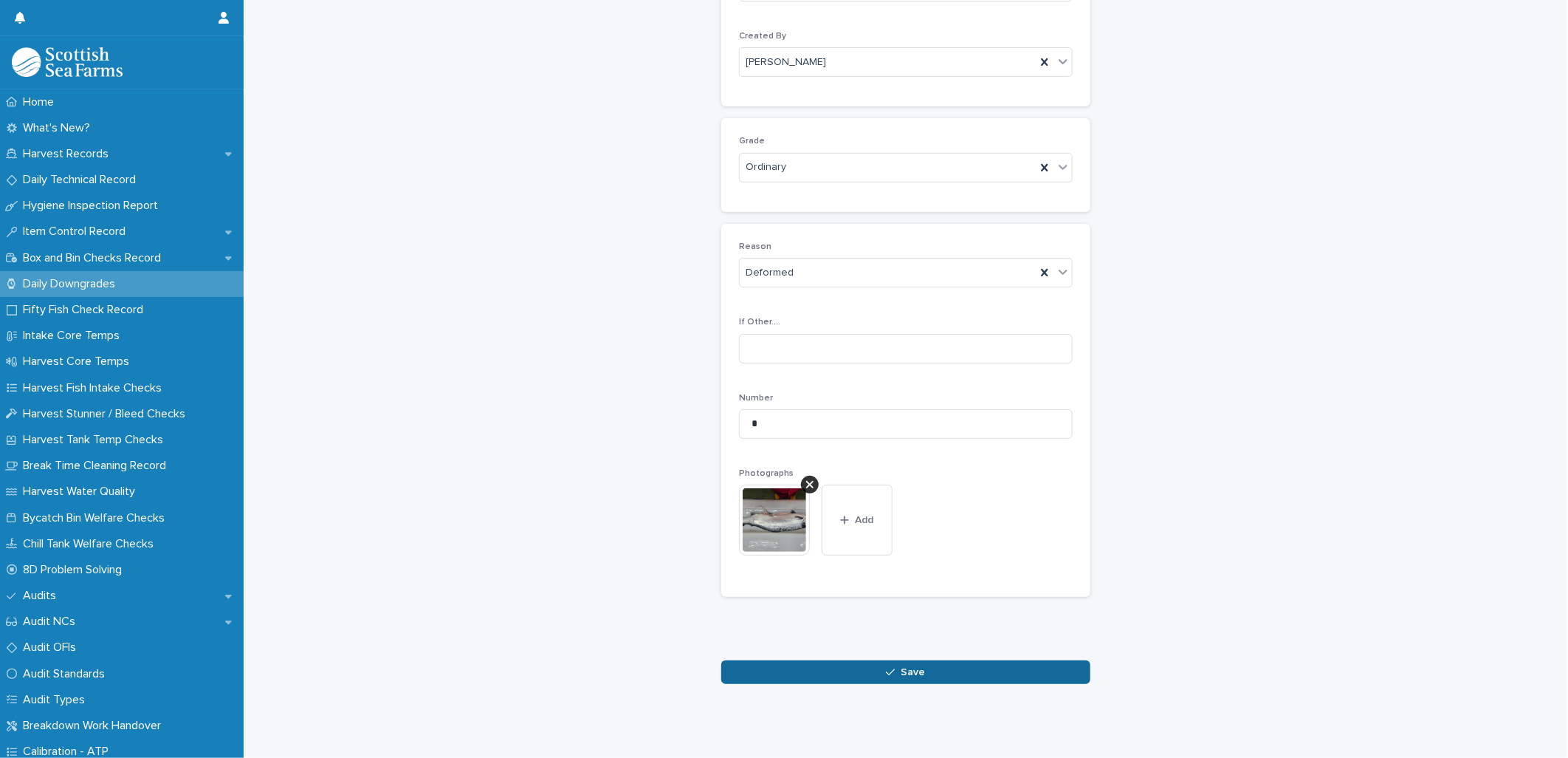
click at [887, 667] on icon "button" at bounding box center [890, 672] width 9 height 11
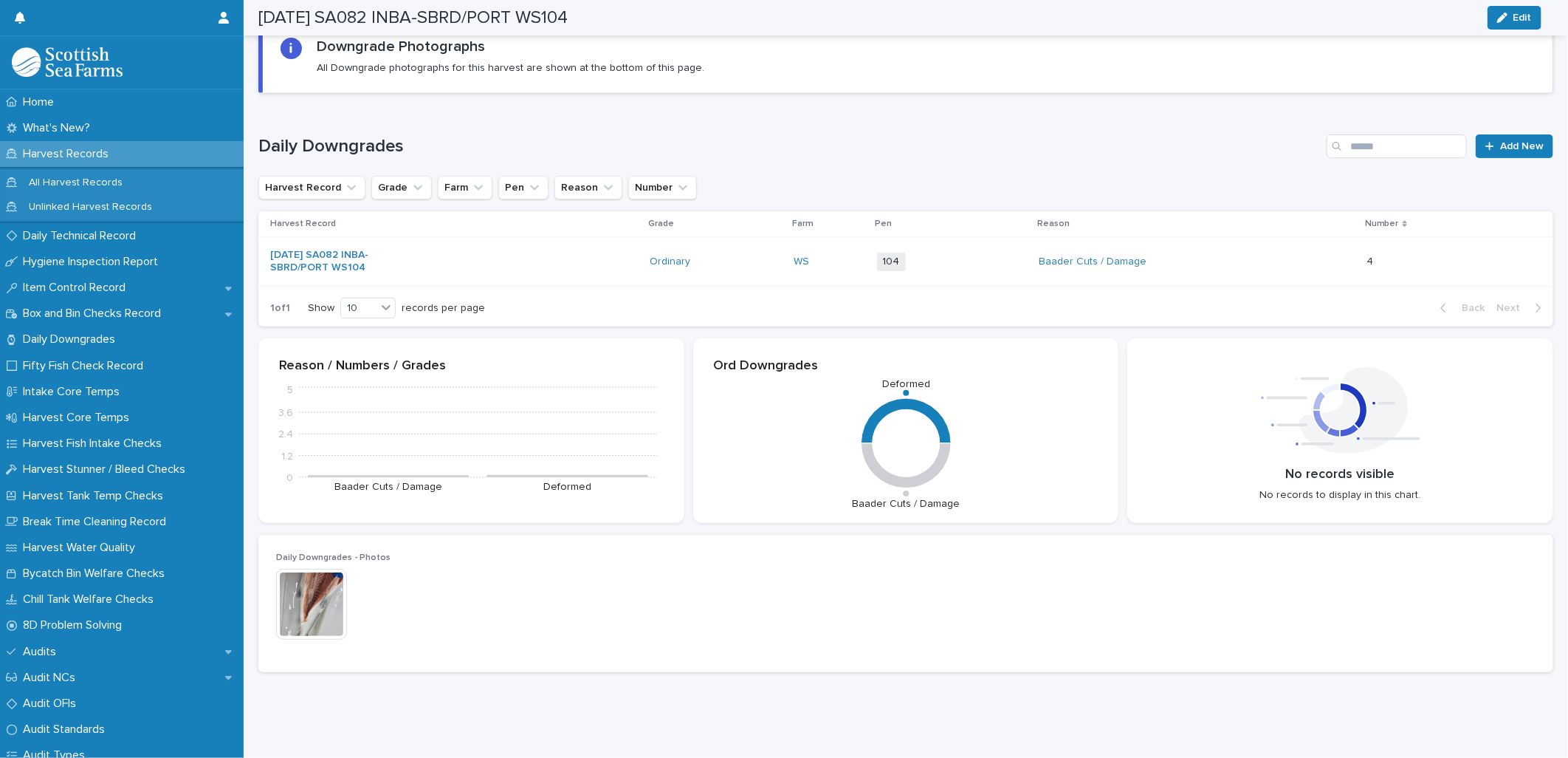
scroll to position [145, 0]
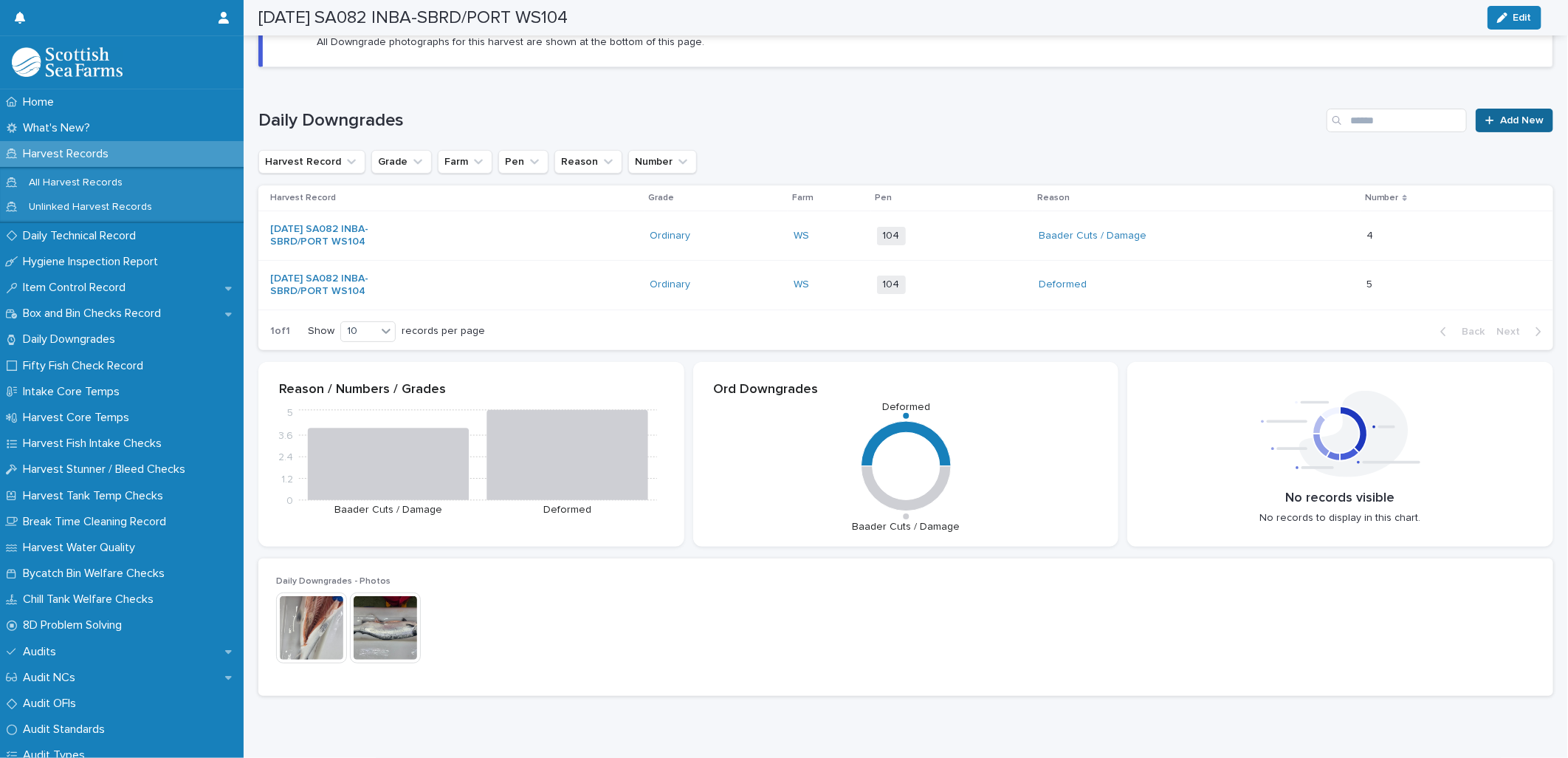
click at [1500, 121] on span "Add New" at bounding box center [1521, 121] width 44 height 11
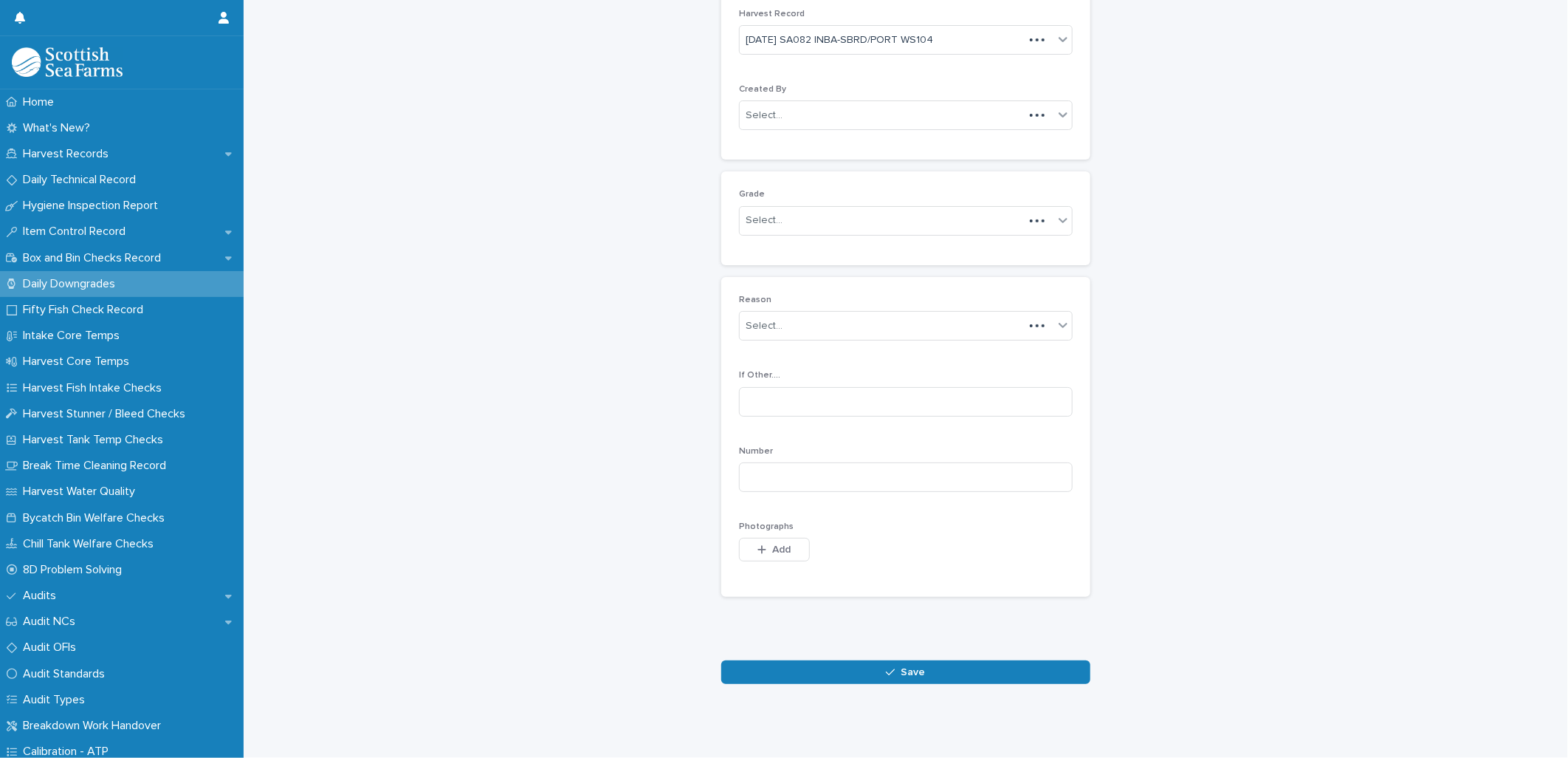
scroll to position [67, 0]
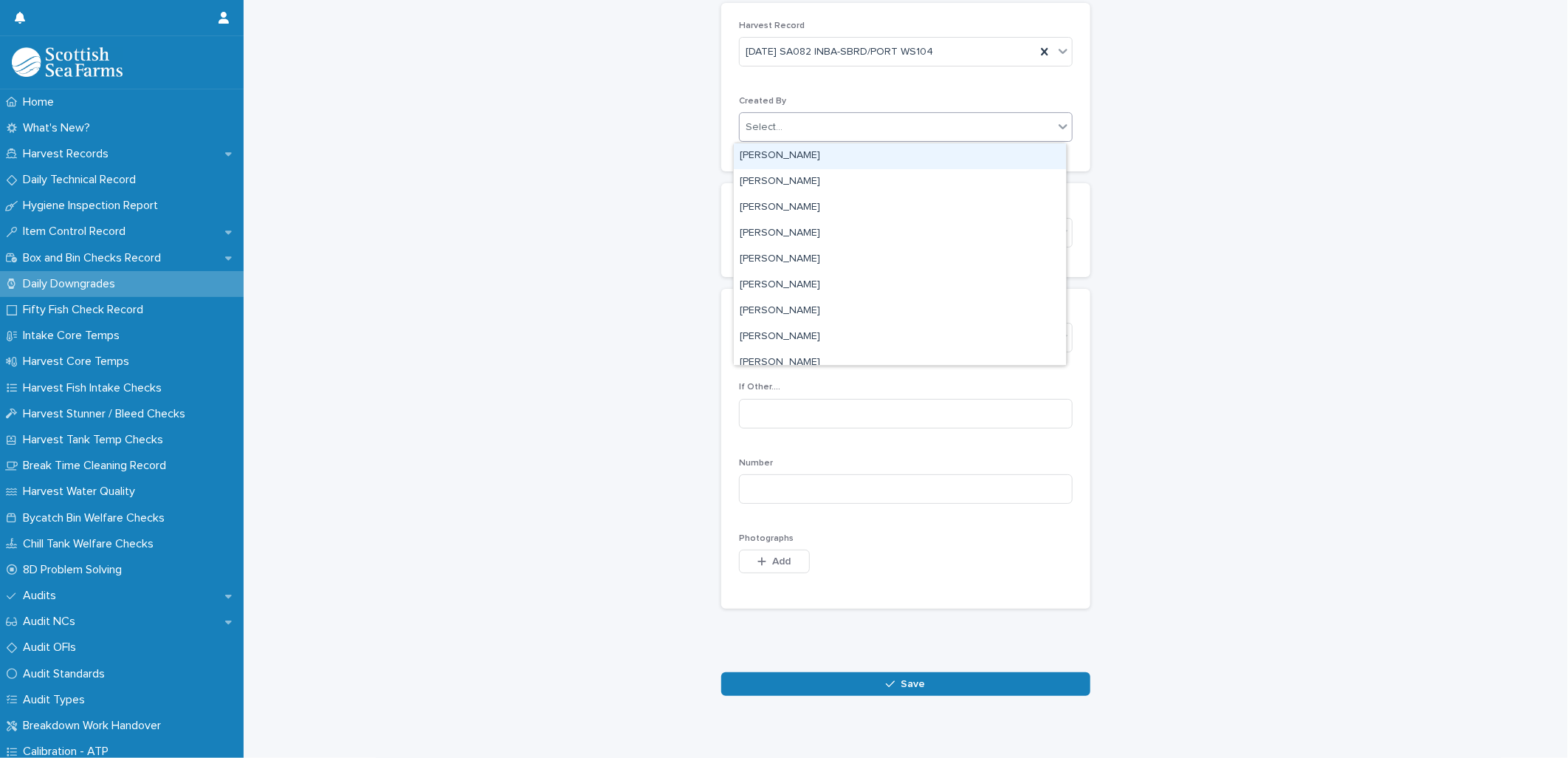
click at [763, 132] on div "Select..." at bounding box center [764, 127] width 37 height 15
type input "*****"
click at [935, 157] on div "[PERSON_NAME]" at bounding box center [899, 156] width 332 height 26
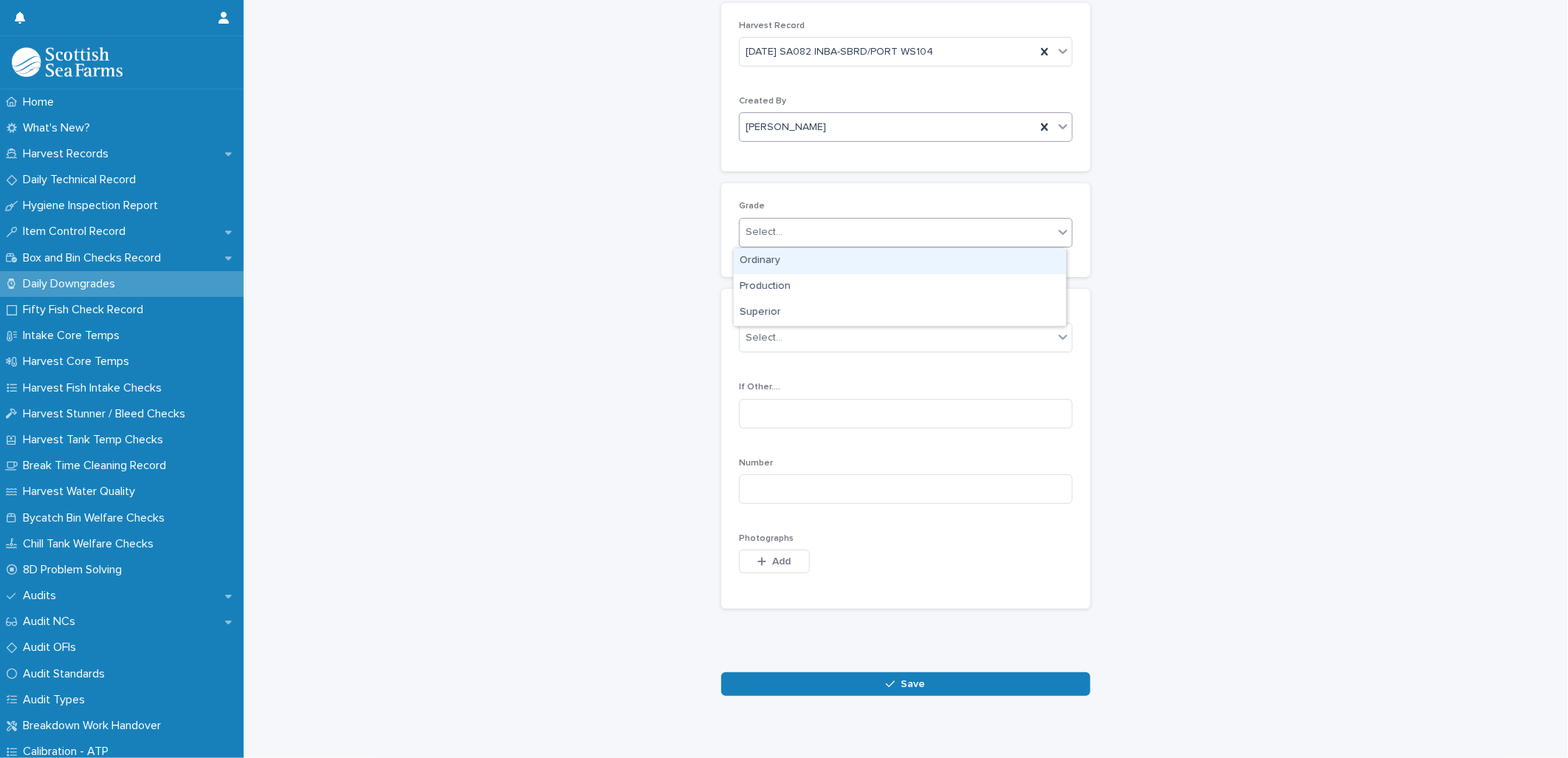
click at [746, 229] on div "Select..." at bounding box center [764, 232] width 37 height 15
click at [762, 285] on div "Production" at bounding box center [899, 287] width 332 height 26
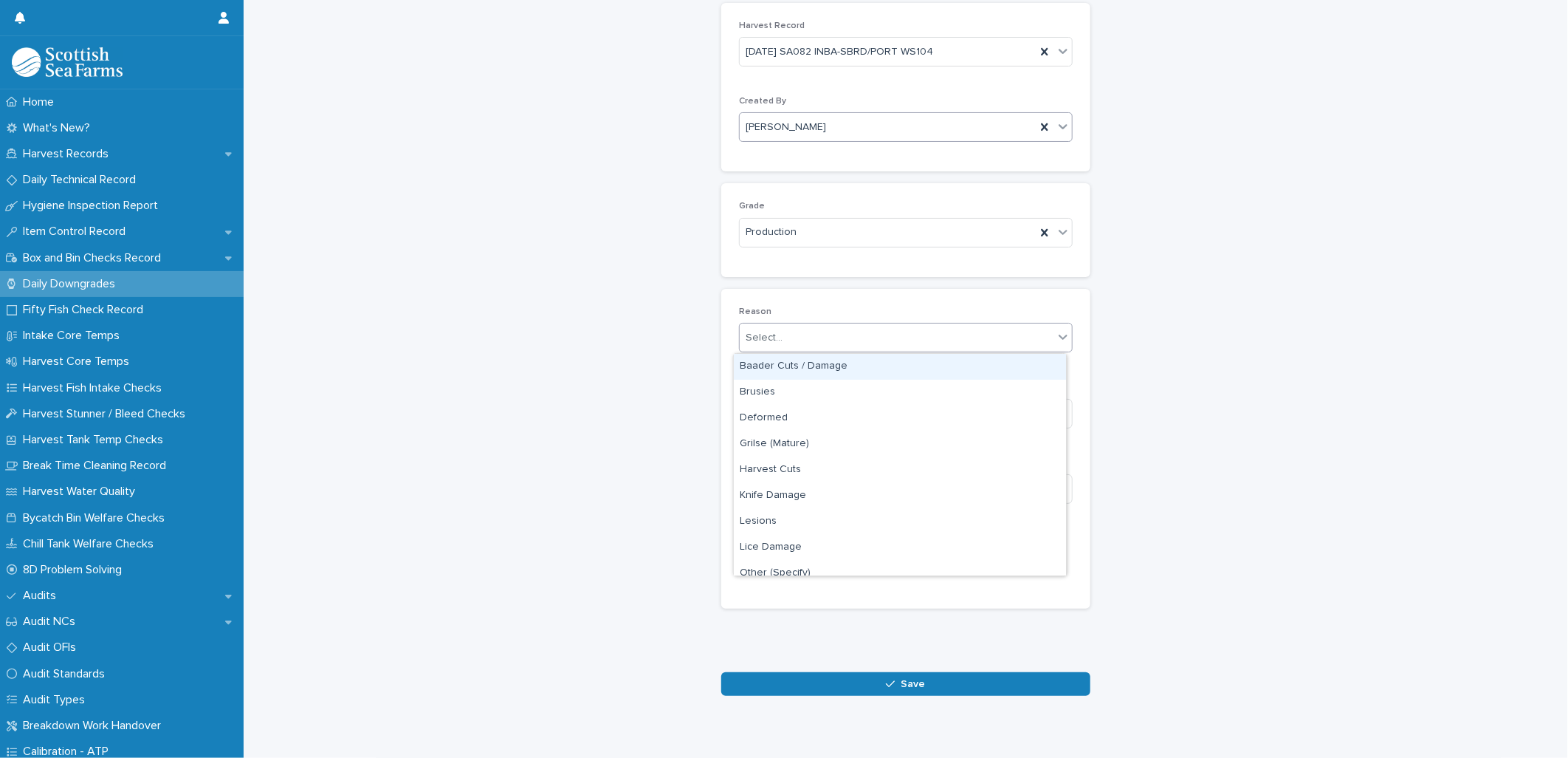
click at [758, 336] on div "Select..." at bounding box center [764, 337] width 37 height 15
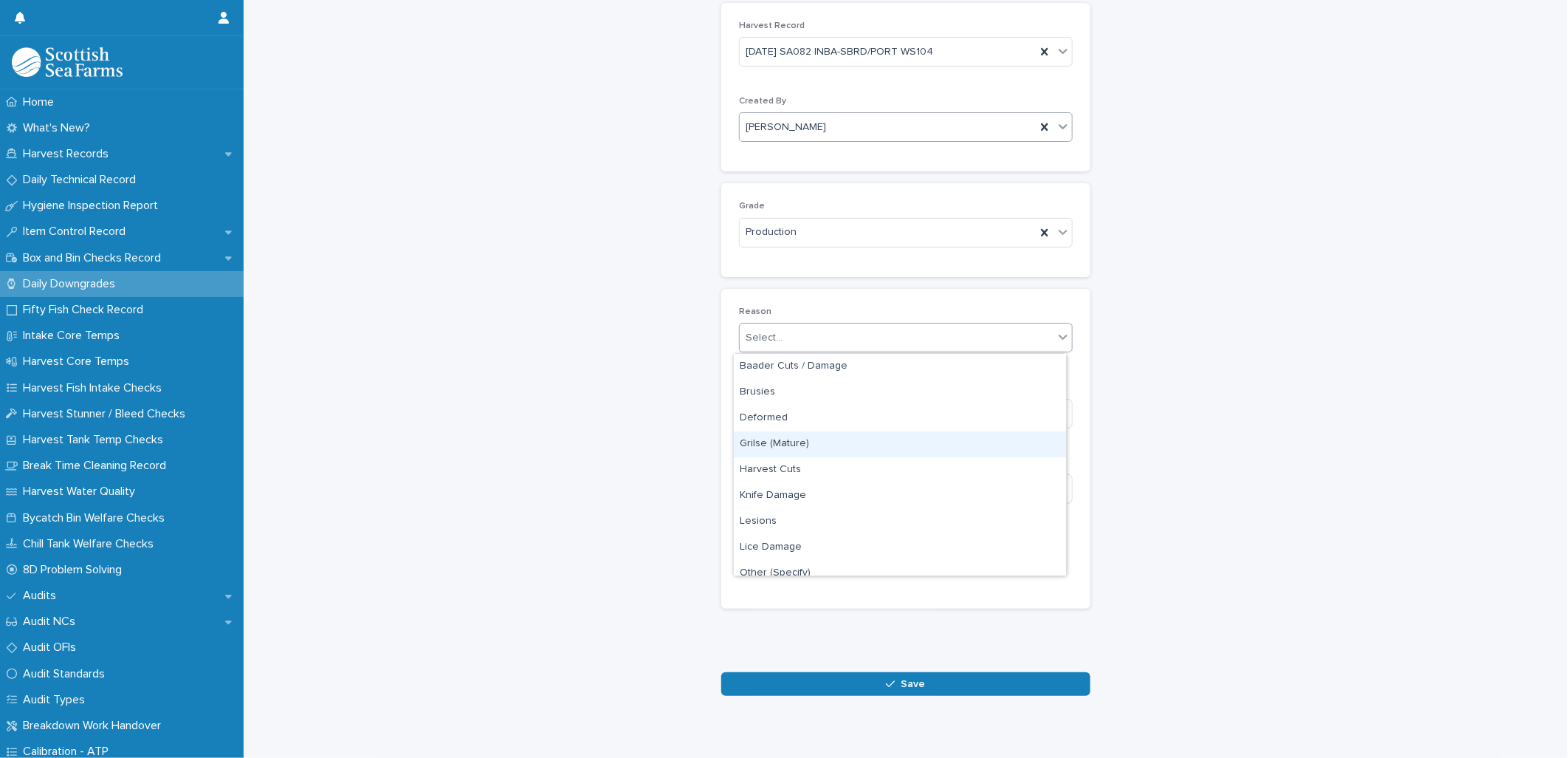
click at [779, 439] on div "Grilse (Mature)" at bounding box center [899, 444] width 332 height 26
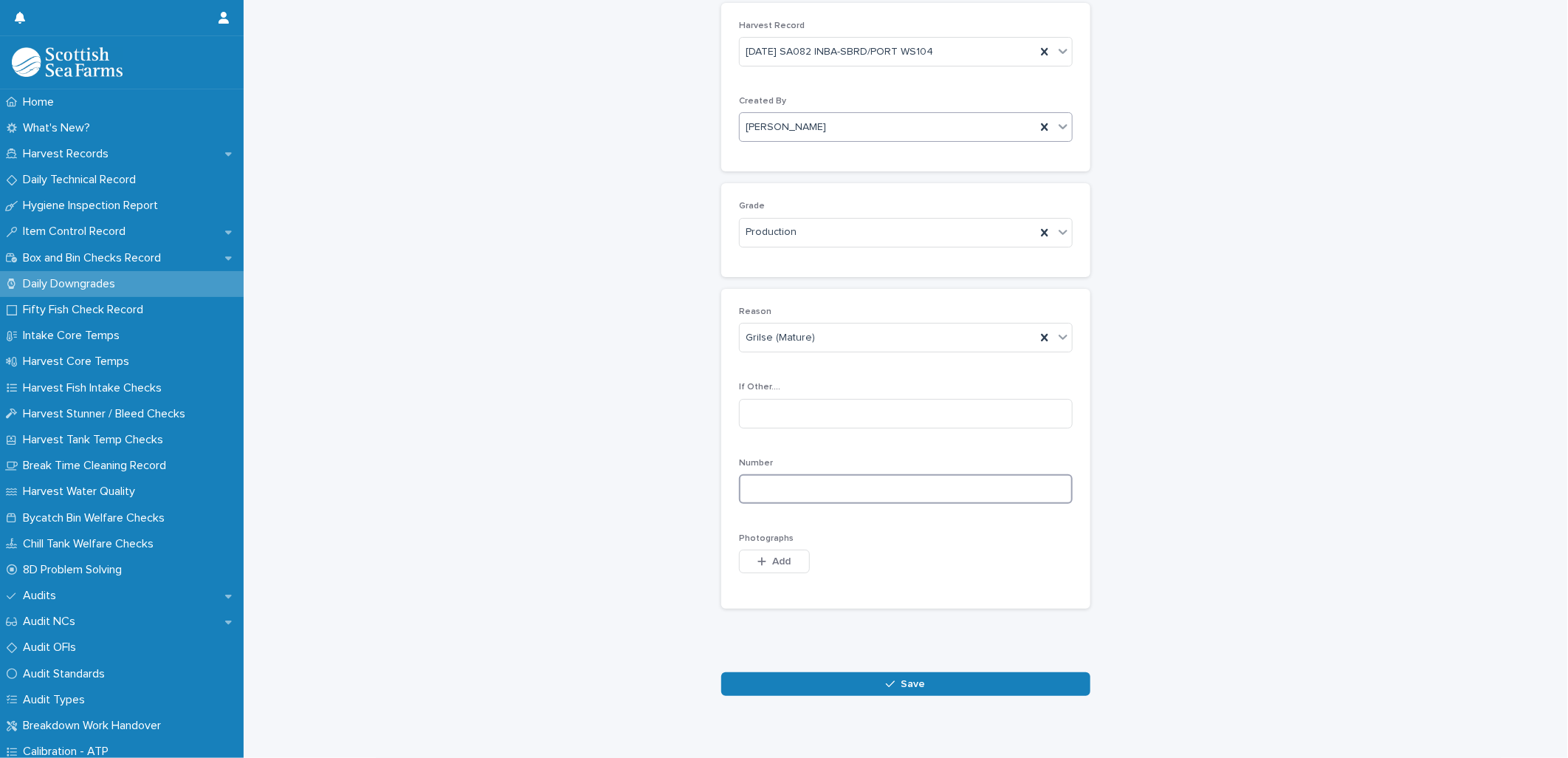
click at [765, 493] on input at bounding box center [905, 488] width 334 height 30
type input "**"
click at [780, 560] on span "Add" at bounding box center [782, 562] width 19 height 11
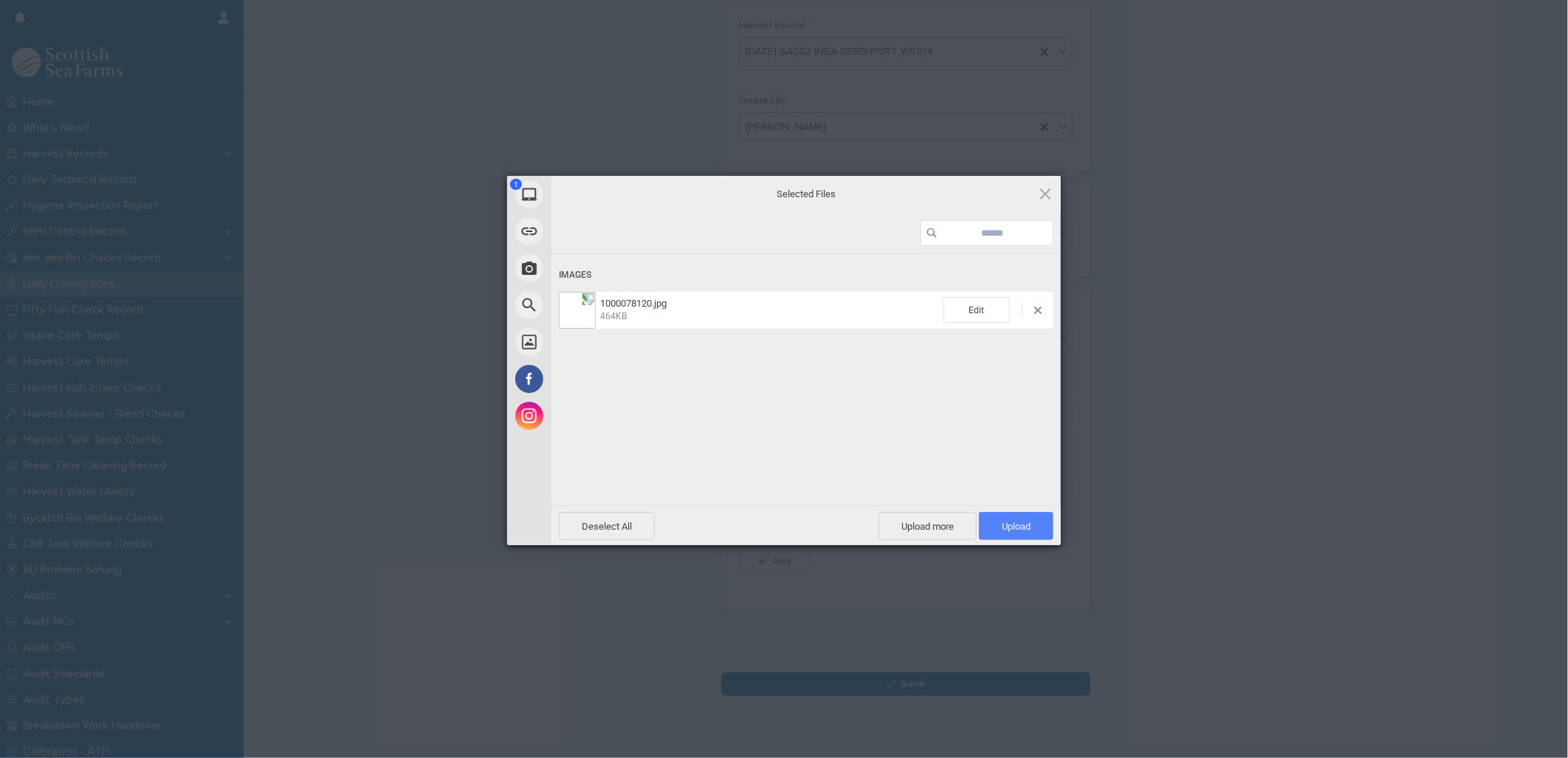
click at [1010, 526] on span "Upload 1" at bounding box center [1016, 526] width 29 height 11
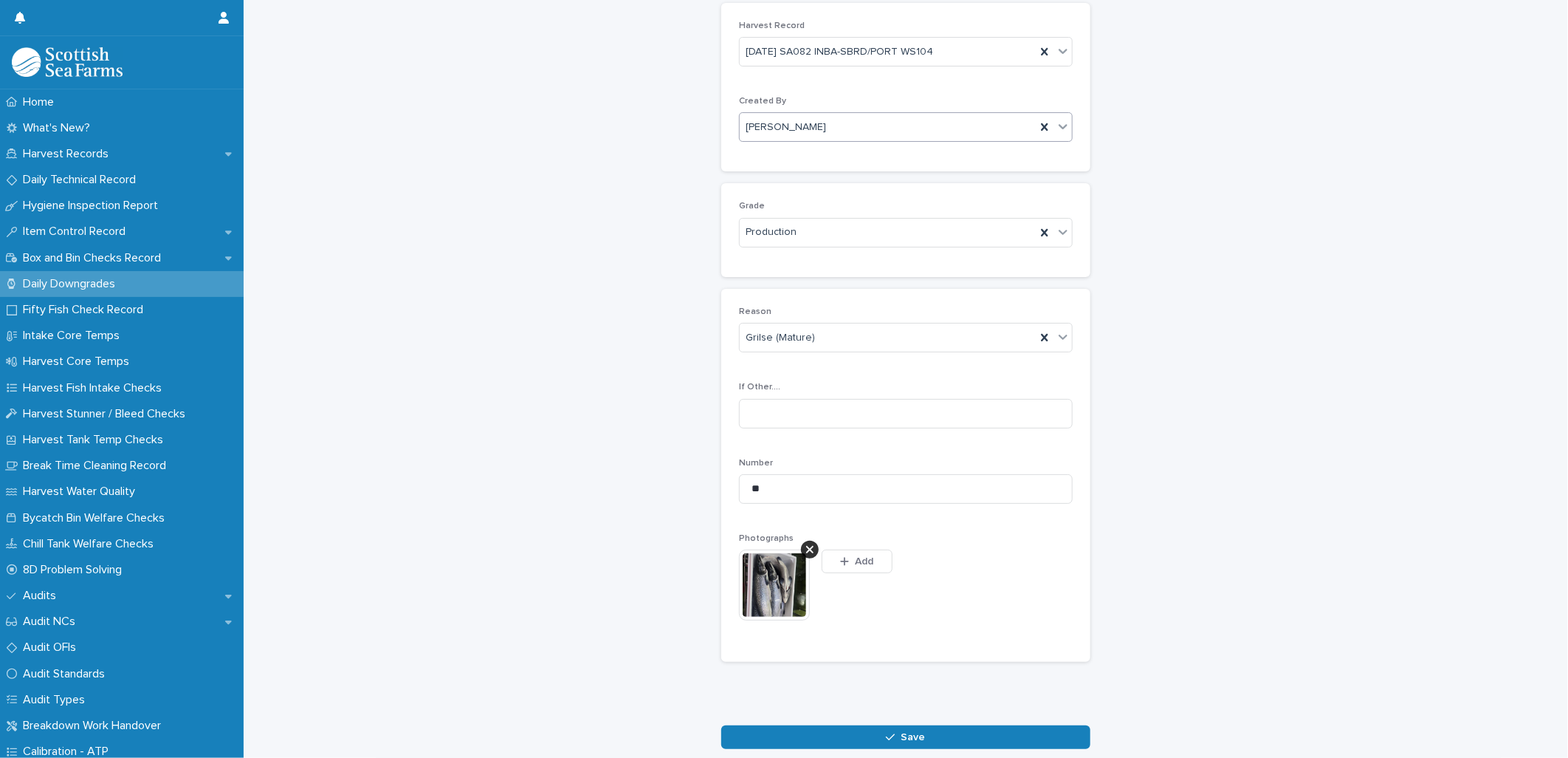
scroll to position [94, 0]
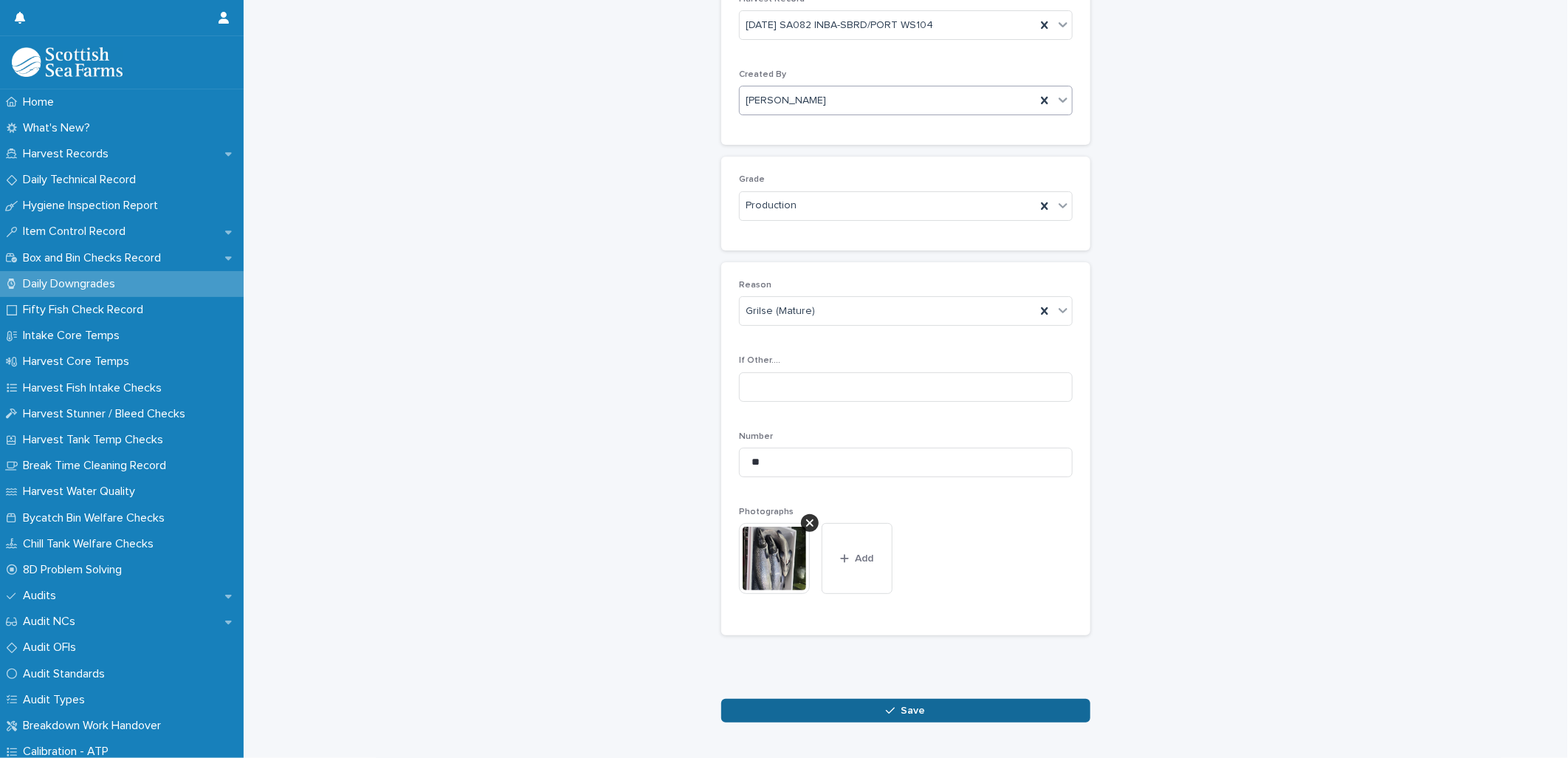
click at [854, 712] on button "Save" at bounding box center [905, 711] width 369 height 23
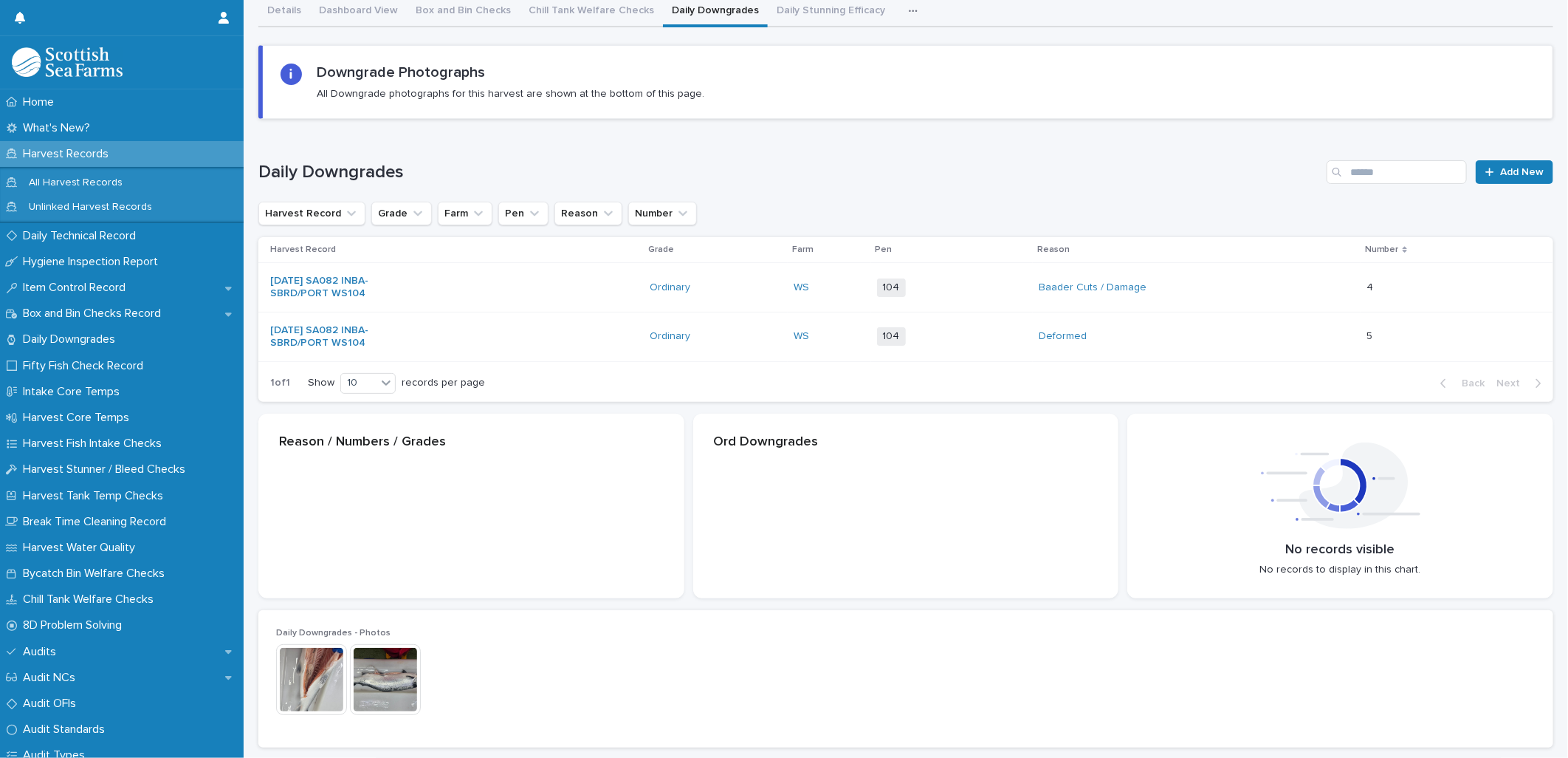
scroll to position [96, 0]
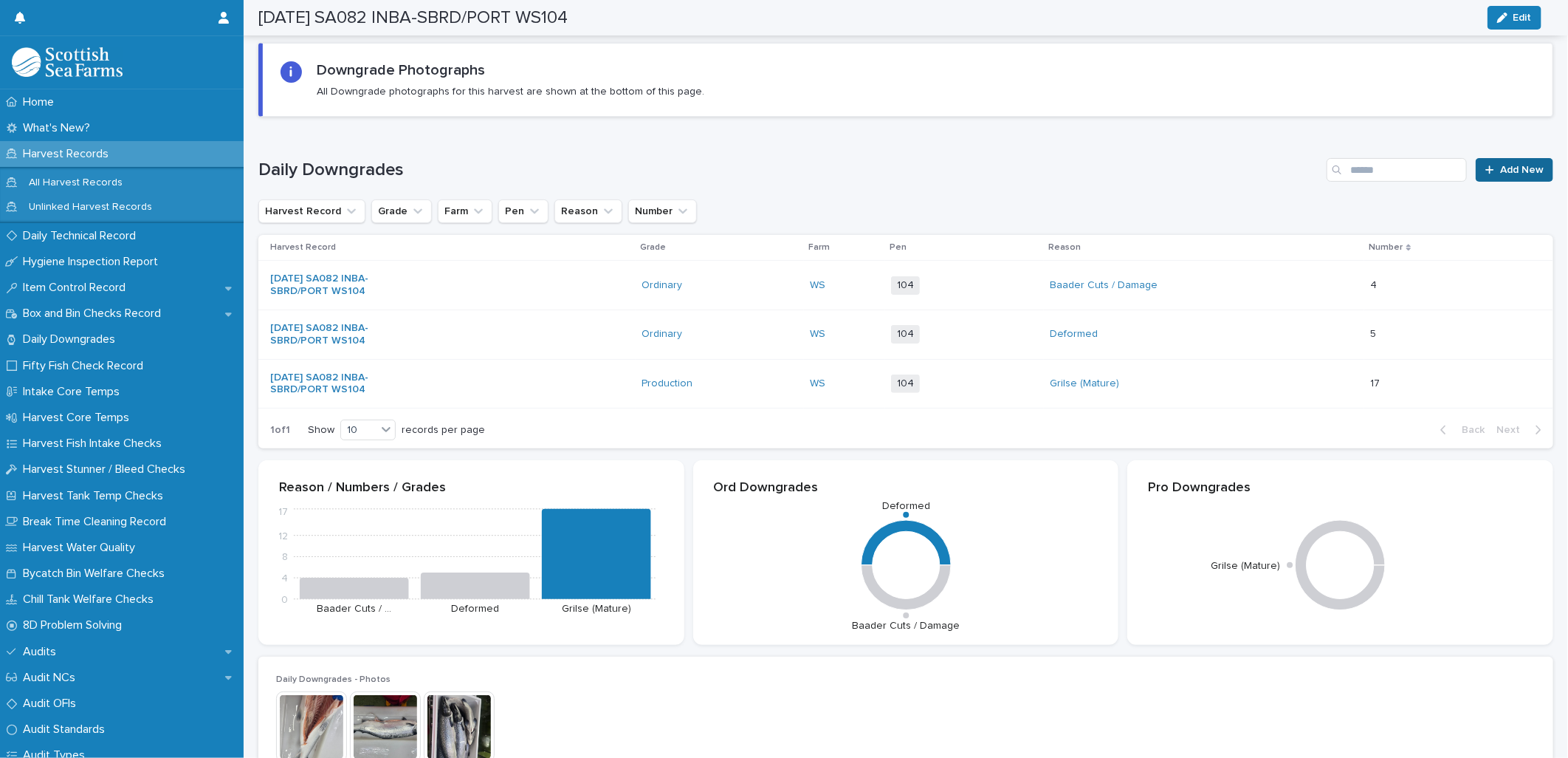
click at [1500, 170] on span "Add New" at bounding box center [1521, 170] width 44 height 11
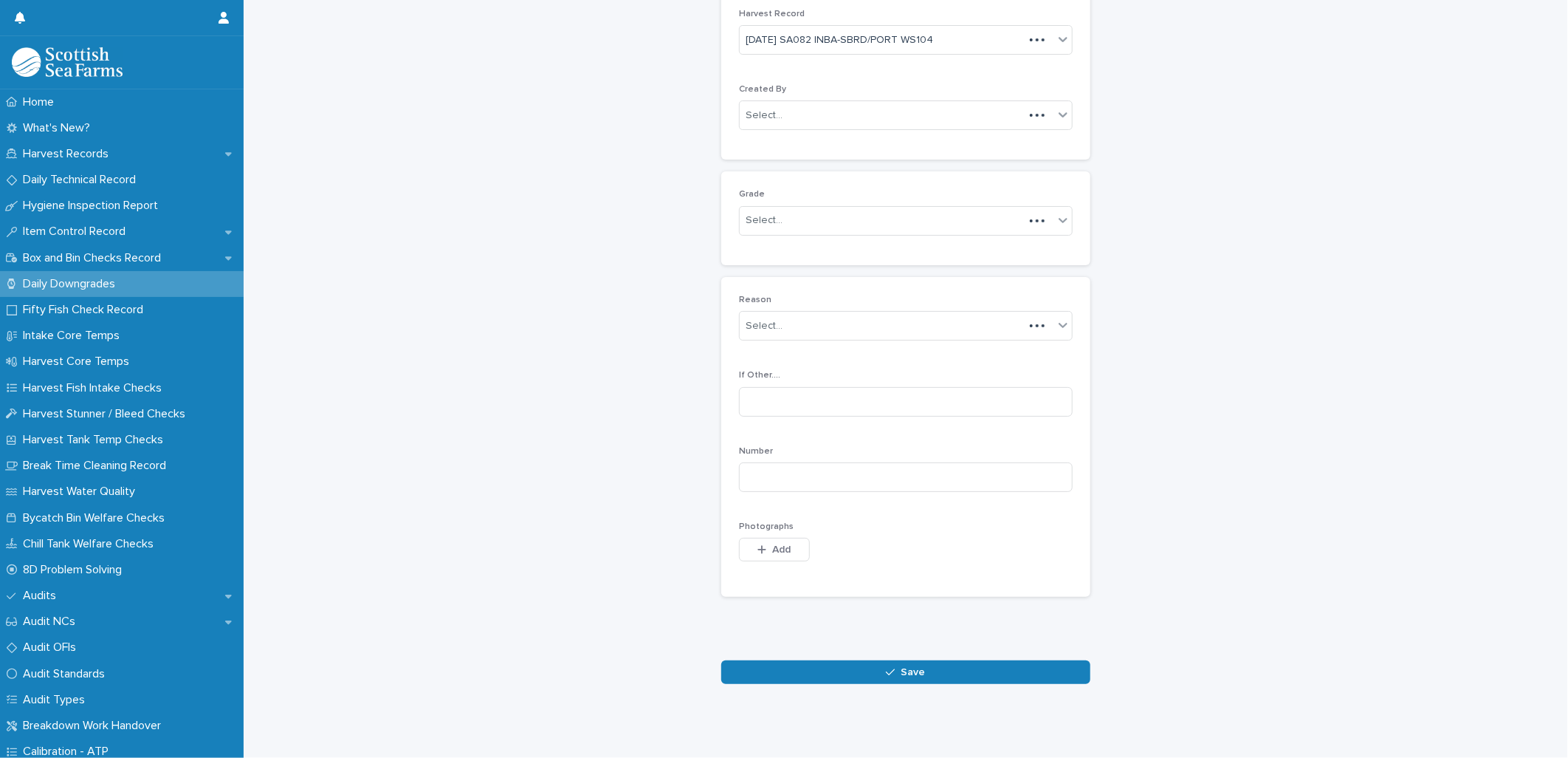
scroll to position [67, 0]
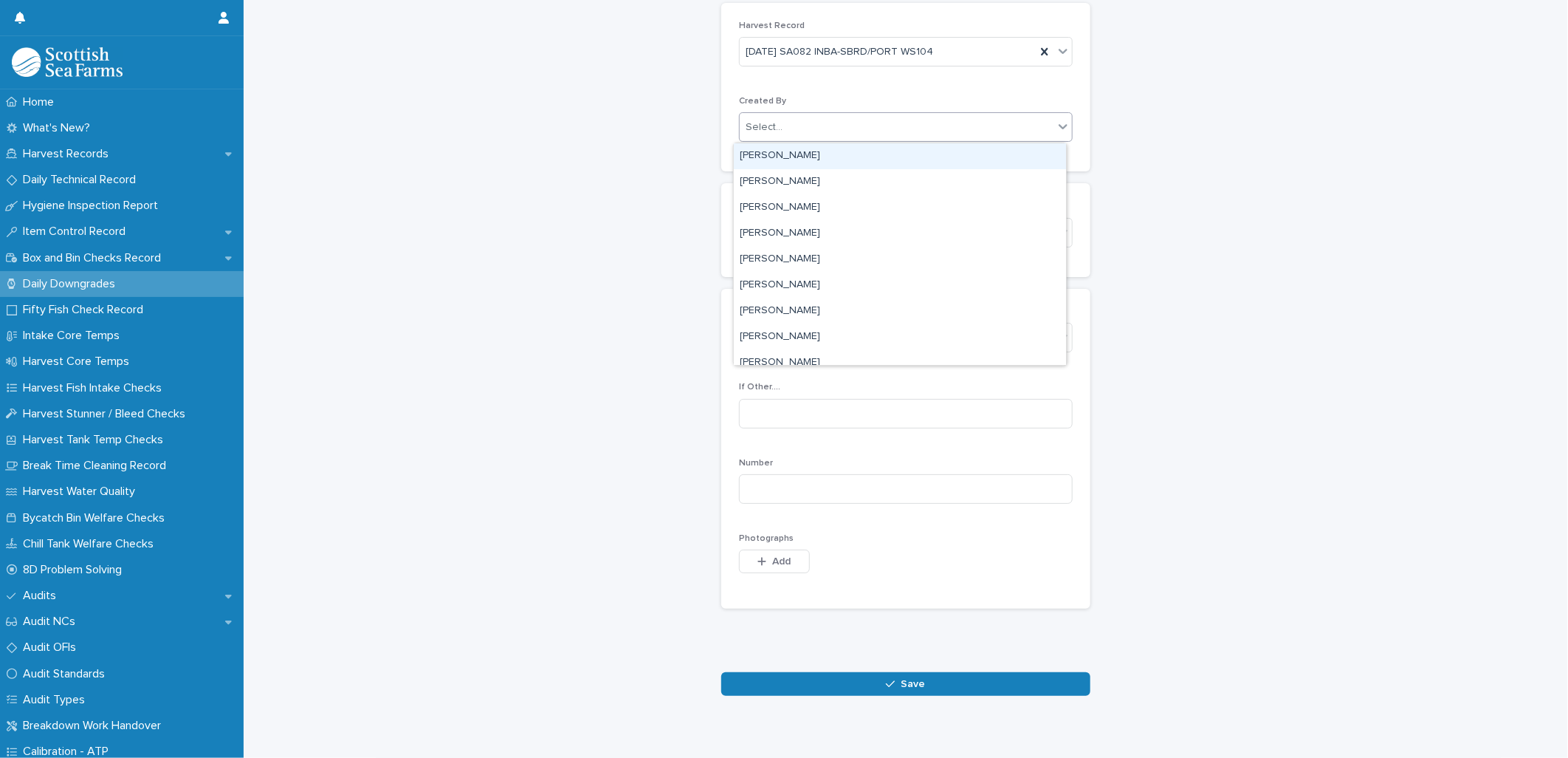
click at [769, 126] on div "Select..." at bounding box center [764, 127] width 37 height 15
type input "*****"
click at [788, 158] on div "[PERSON_NAME]" at bounding box center [899, 156] width 332 height 26
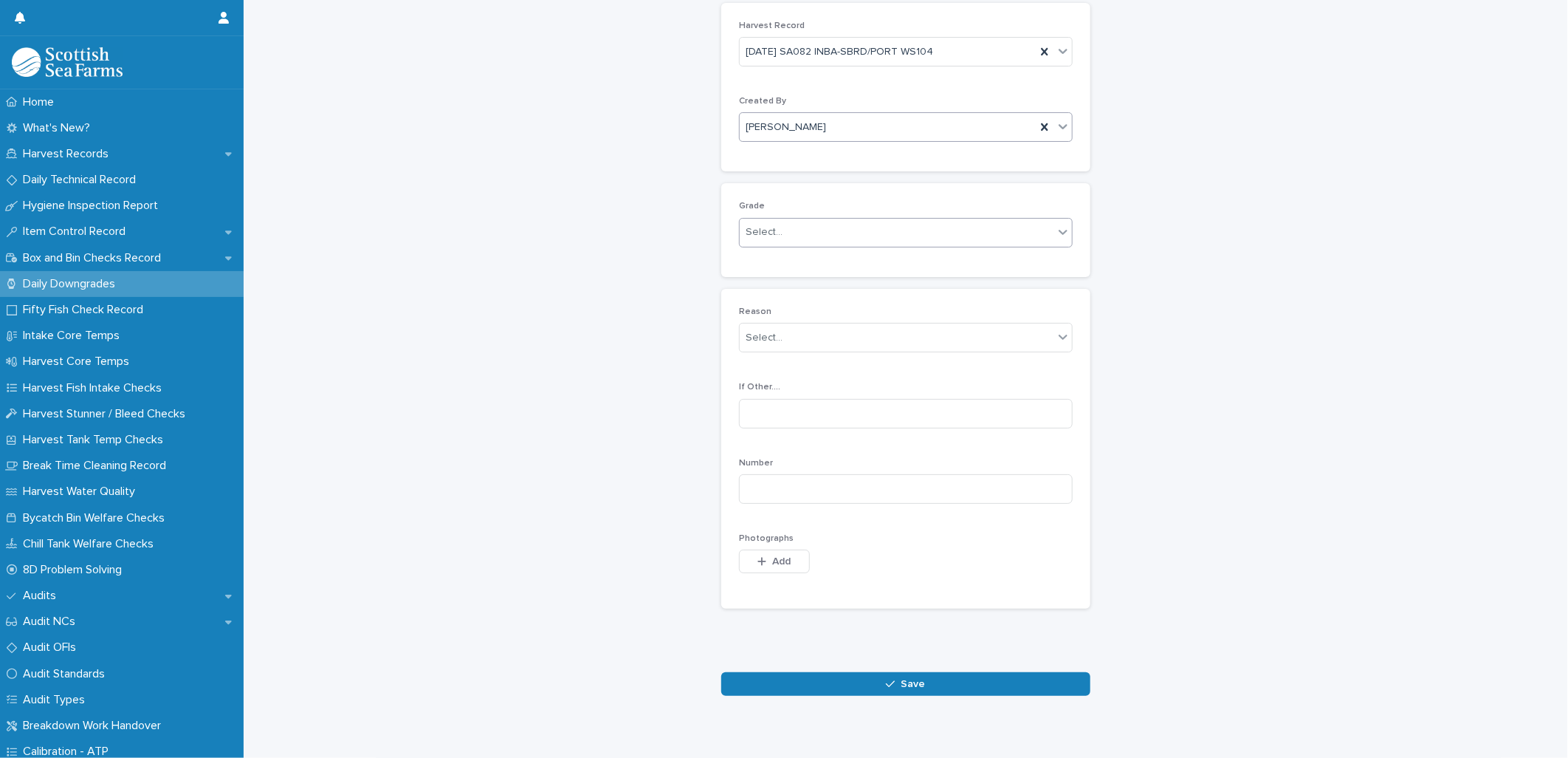
click at [771, 235] on div "Select..." at bounding box center [764, 232] width 37 height 15
click at [779, 287] on div "Production" at bounding box center [899, 287] width 332 height 26
click at [754, 332] on div "Select..." at bounding box center [764, 337] width 37 height 15
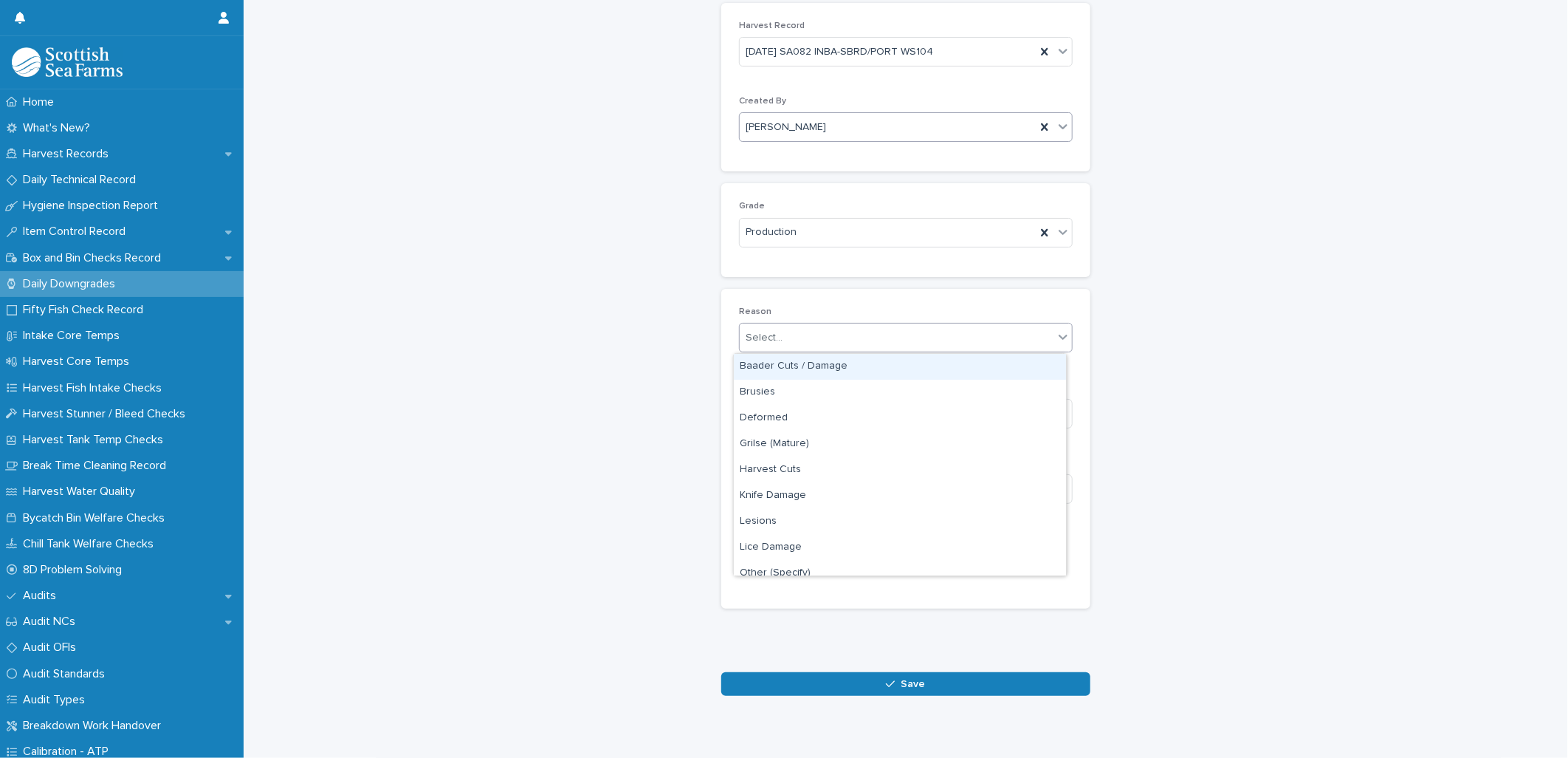
click at [787, 366] on div "Baader Cuts / Damage" at bounding box center [899, 366] width 332 height 26
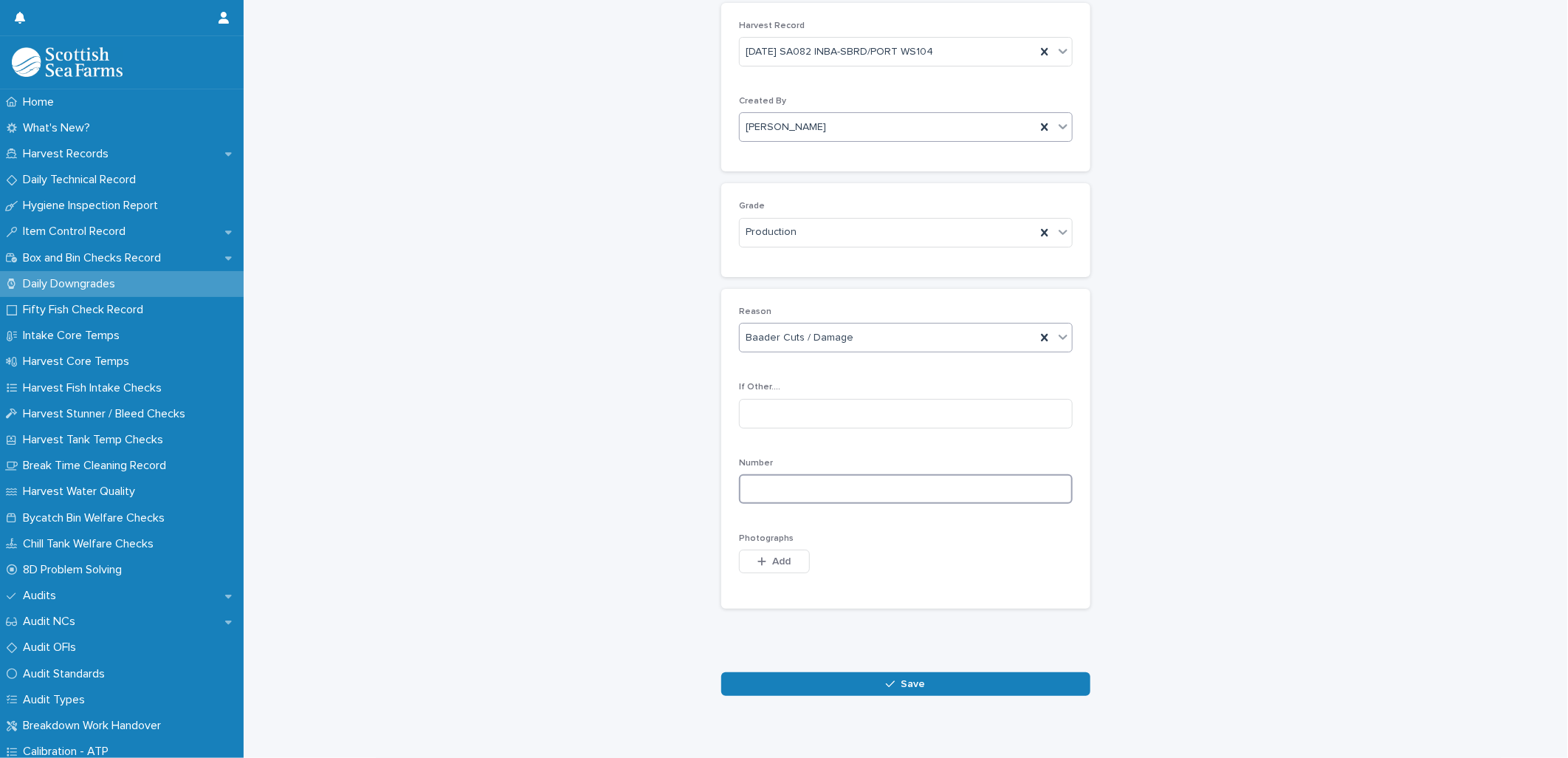
click at [758, 482] on input at bounding box center [905, 488] width 334 height 30
type input "*"
drag, startPoint x: 754, startPoint y: 557, endPoint x: 763, endPoint y: 547, distance: 13.5
click at [758, 557] on icon "button" at bounding box center [762, 562] width 9 height 11
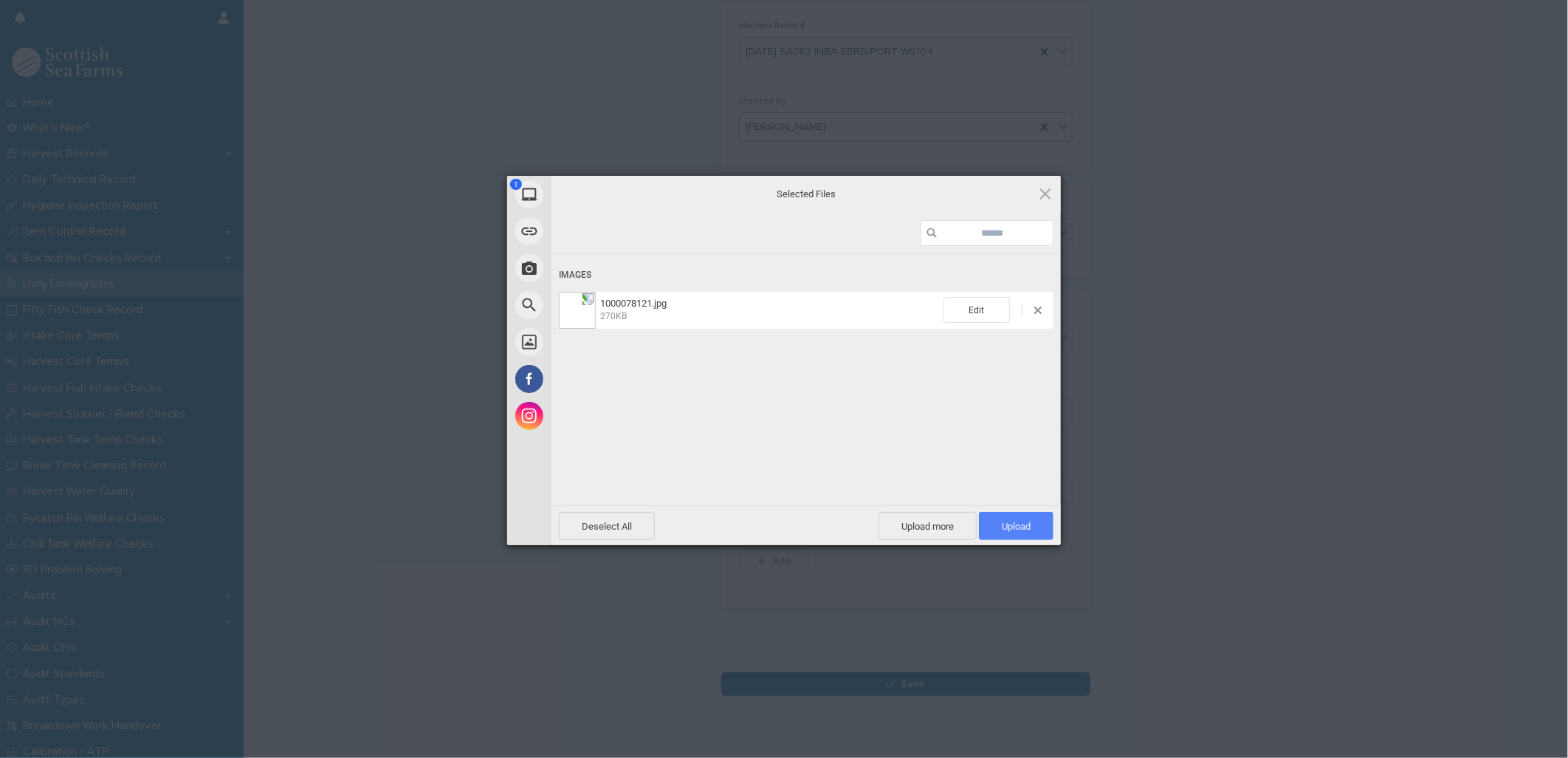
click at [1017, 527] on span "Upload 1" at bounding box center [1016, 526] width 29 height 11
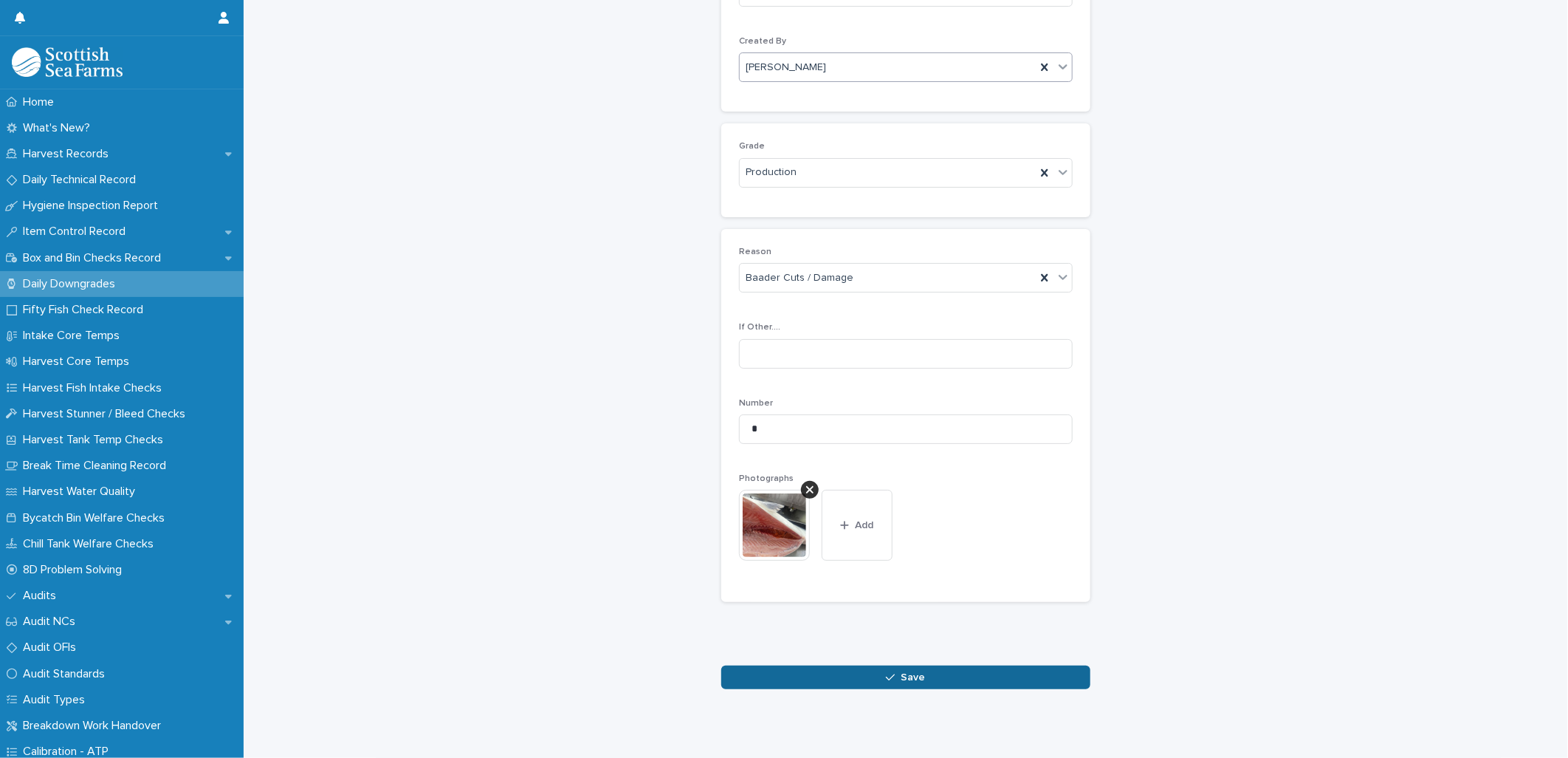
scroll to position [144, 0]
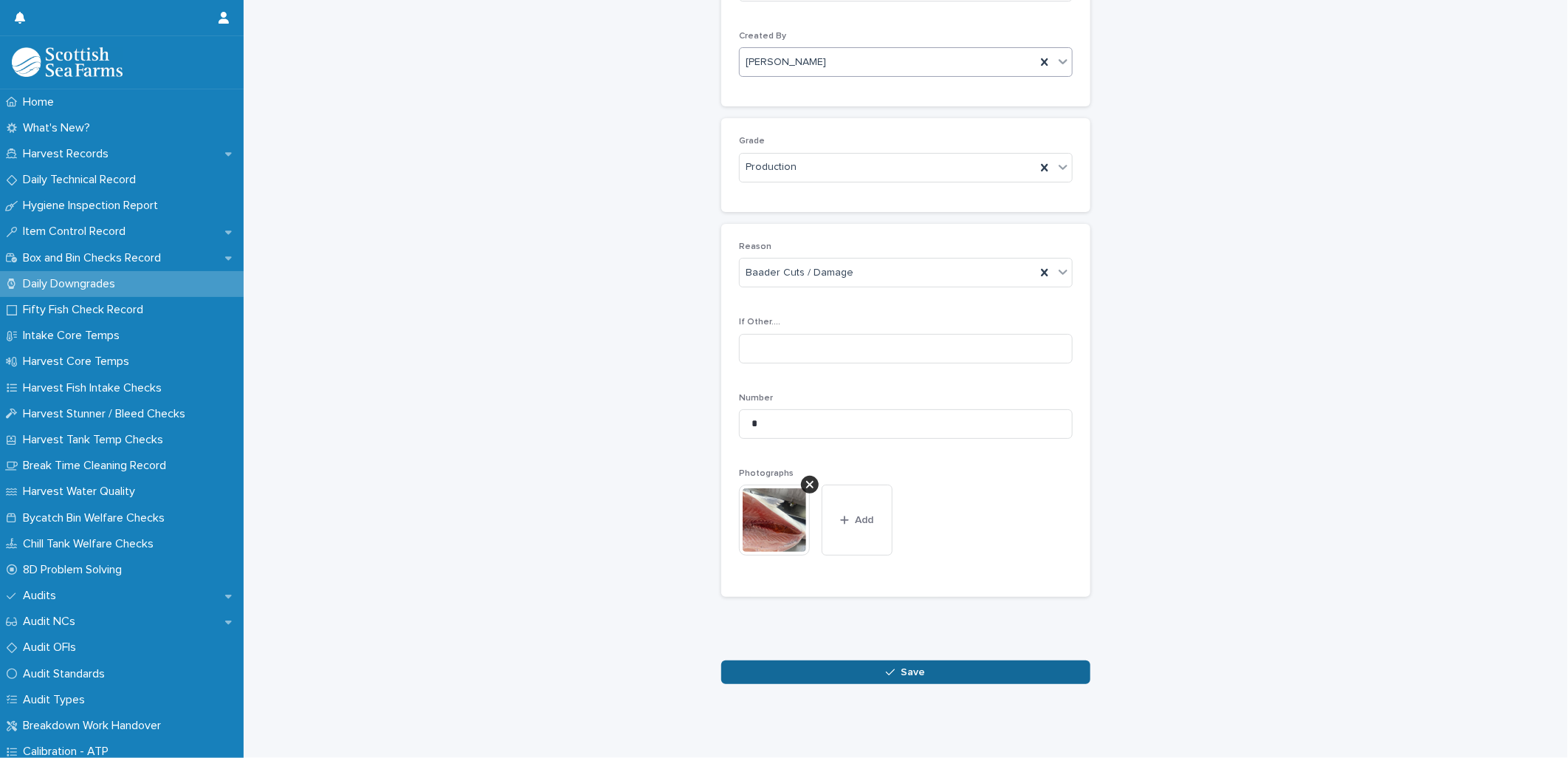
click at [976, 666] on button "Save" at bounding box center [905, 672] width 369 height 23
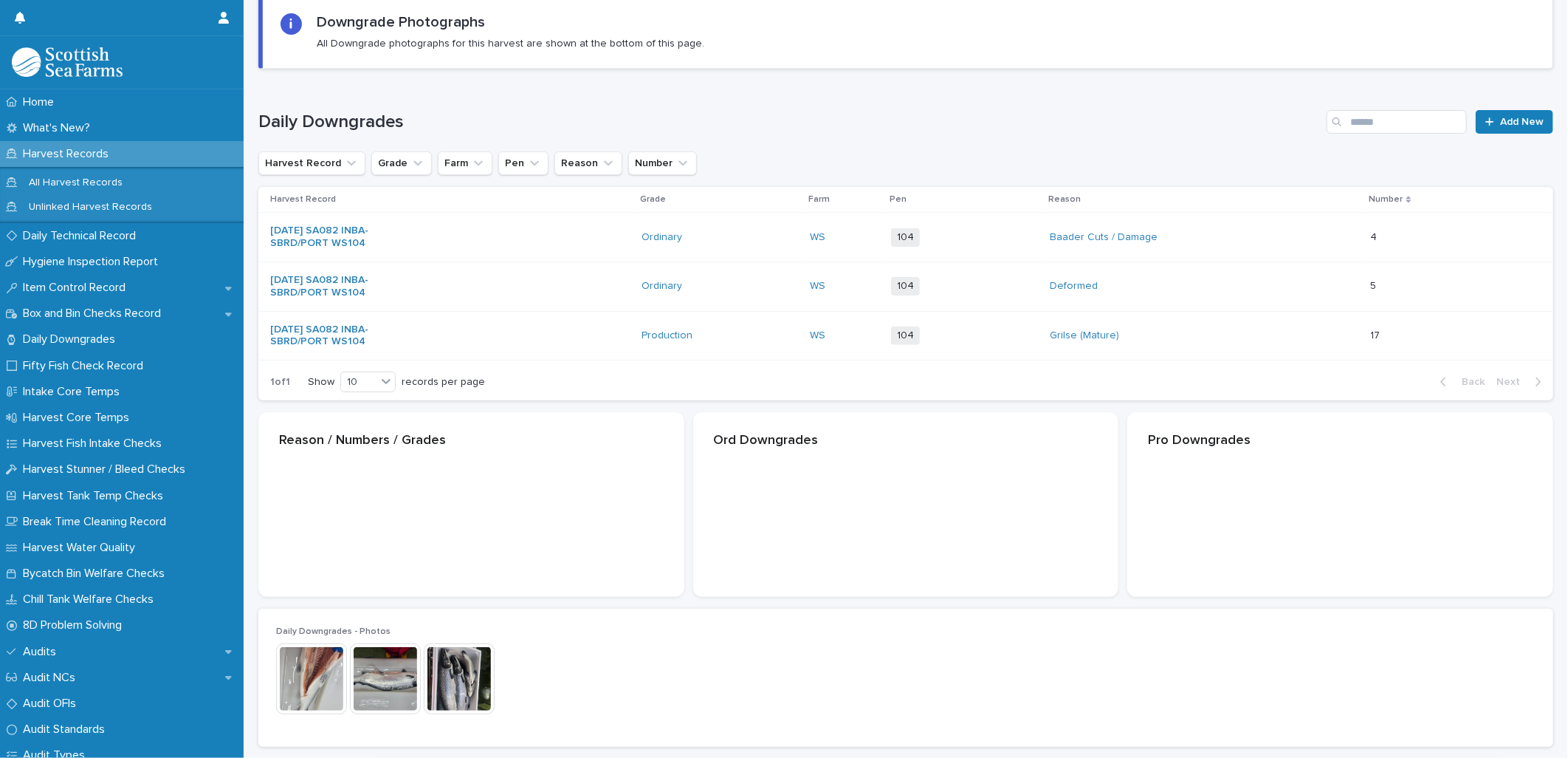
scroll to position [145, 0]
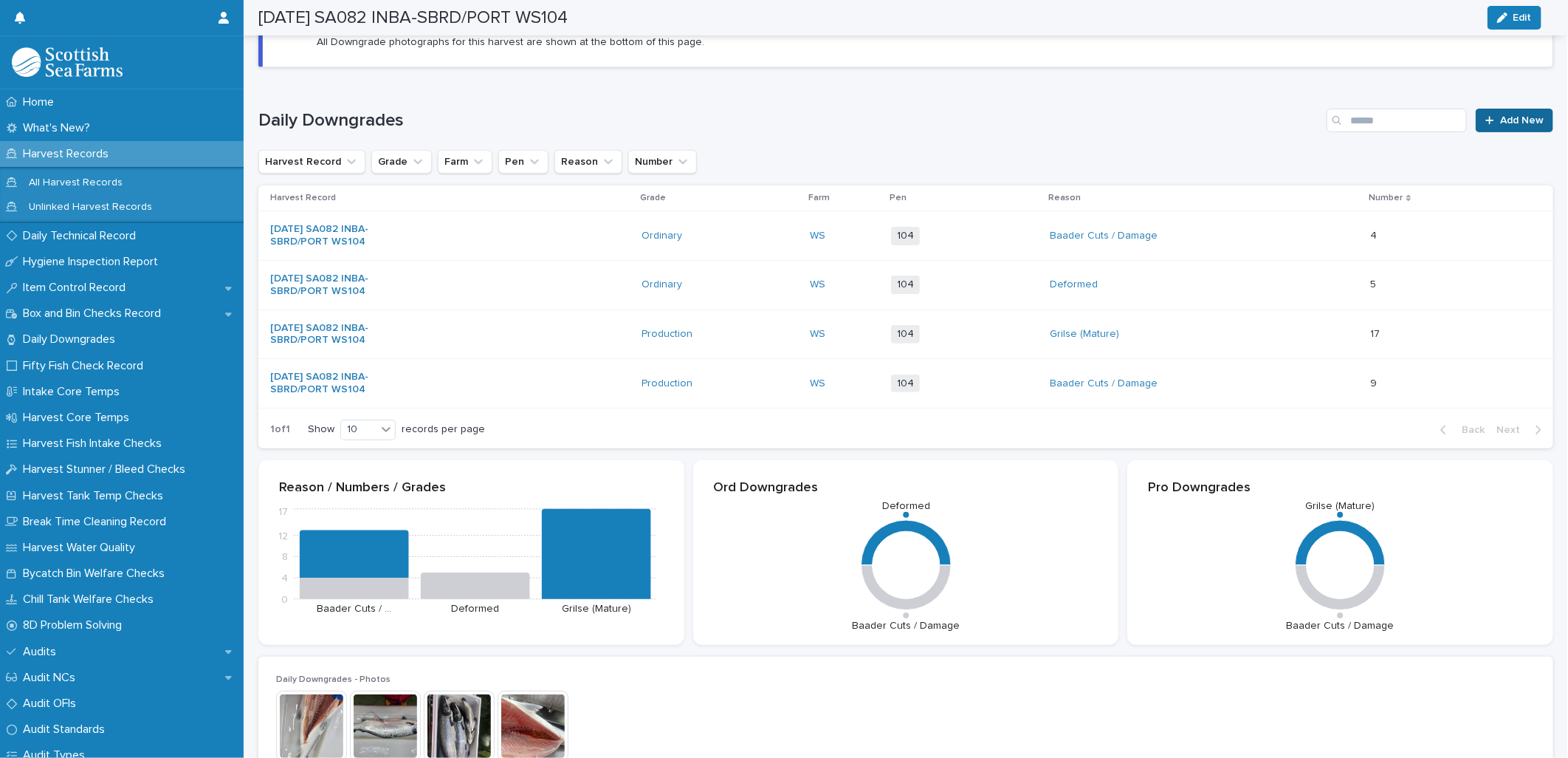
click at [1487, 120] on div at bounding box center [1493, 121] width 14 height 11
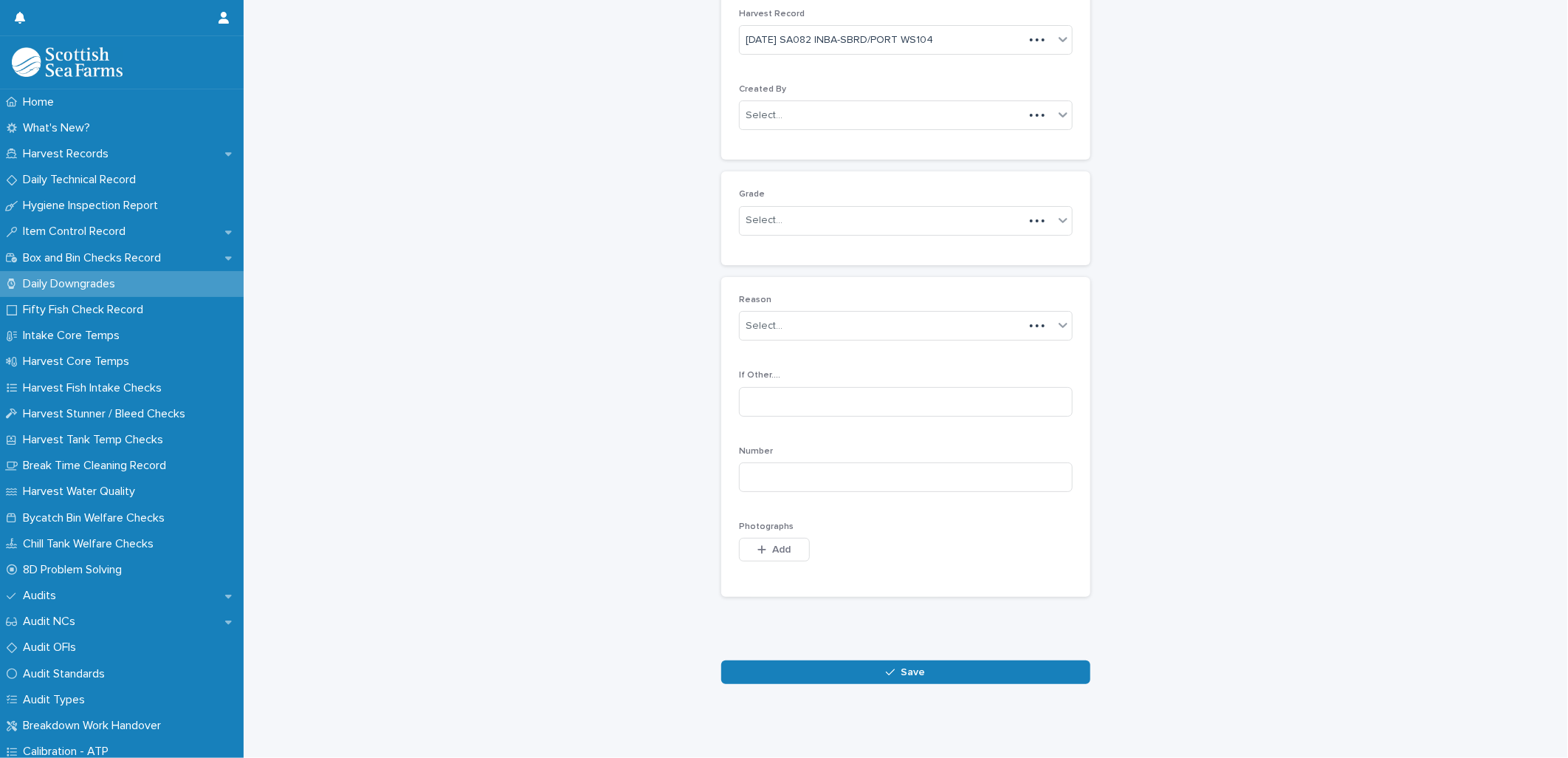
scroll to position [67, 0]
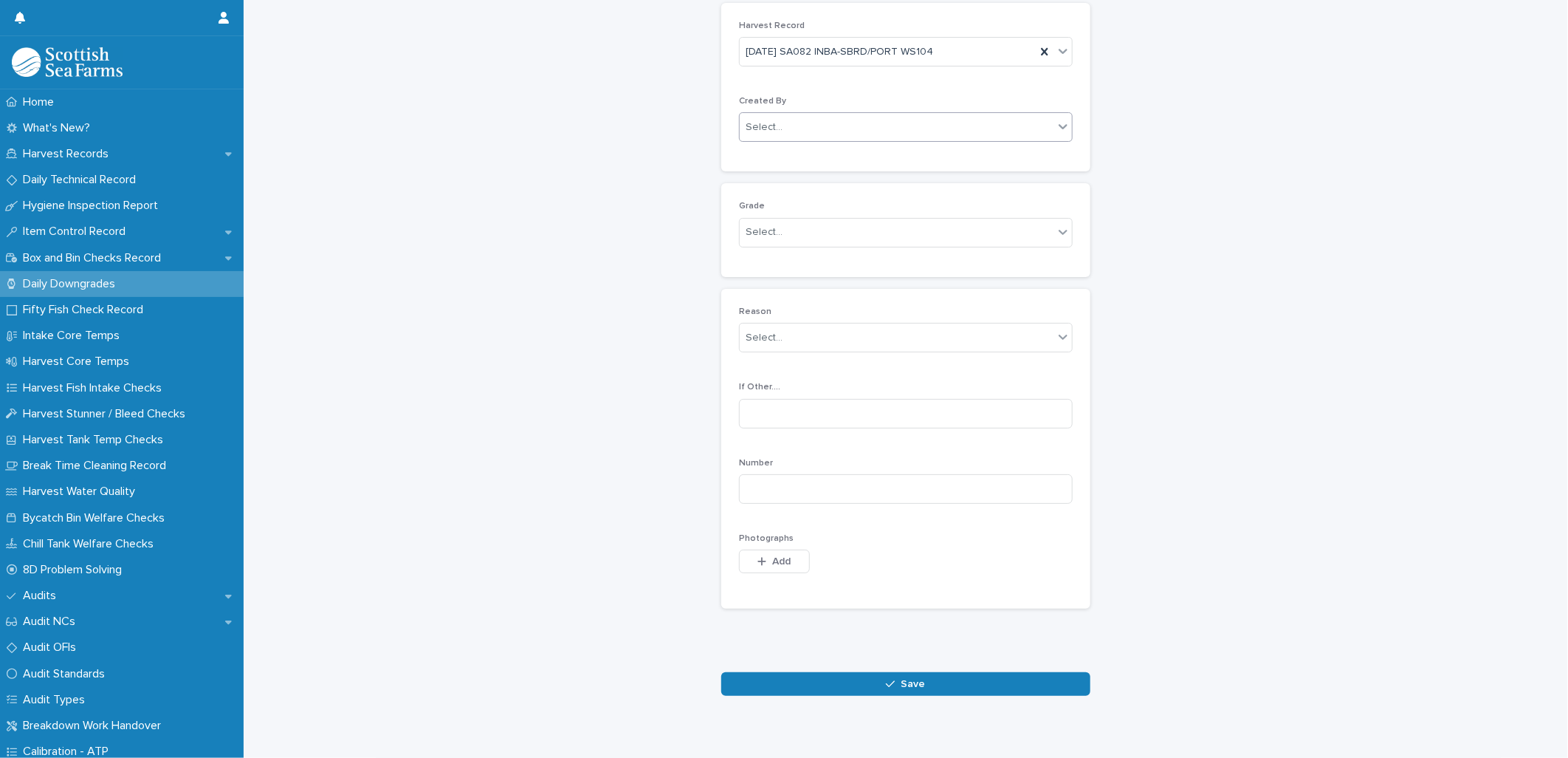
click at [746, 133] on div "Select..." at bounding box center [764, 127] width 37 height 15
type input "*****"
click at [776, 153] on div "[PERSON_NAME]" at bounding box center [899, 156] width 332 height 26
click at [740, 237] on div "Select..." at bounding box center [896, 232] width 313 height 24
click at [784, 292] on div "Production" at bounding box center [899, 287] width 332 height 26
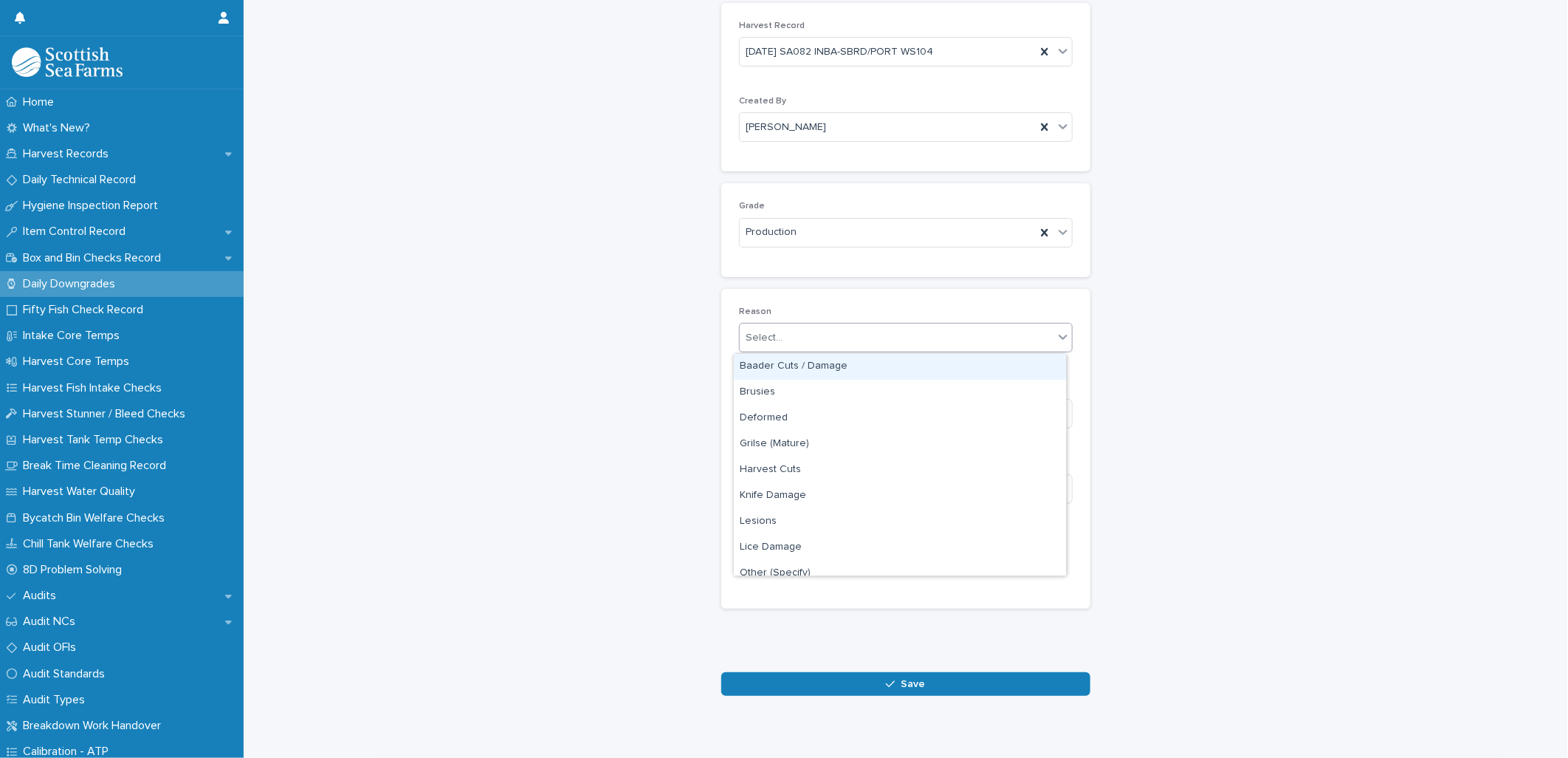
click at [784, 335] on input "text" at bounding box center [784, 338] width 2 height 13
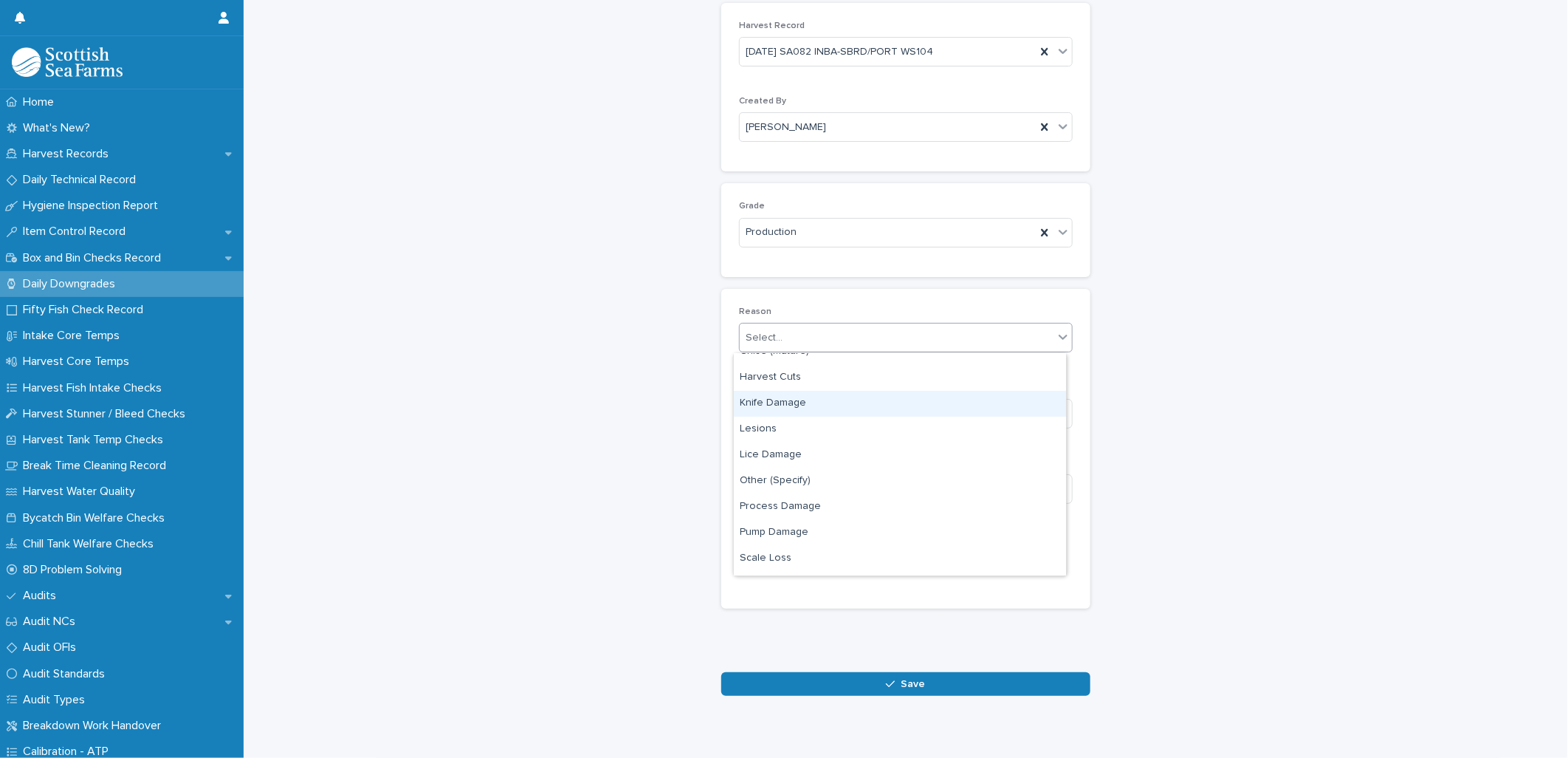
scroll to position [164, 0]
click at [781, 444] on div "Process Damage" at bounding box center [899, 435] width 332 height 26
click at [763, 487] on input at bounding box center [905, 488] width 334 height 30
type input "*"
click at [795, 564] on button "Add" at bounding box center [774, 561] width 71 height 23
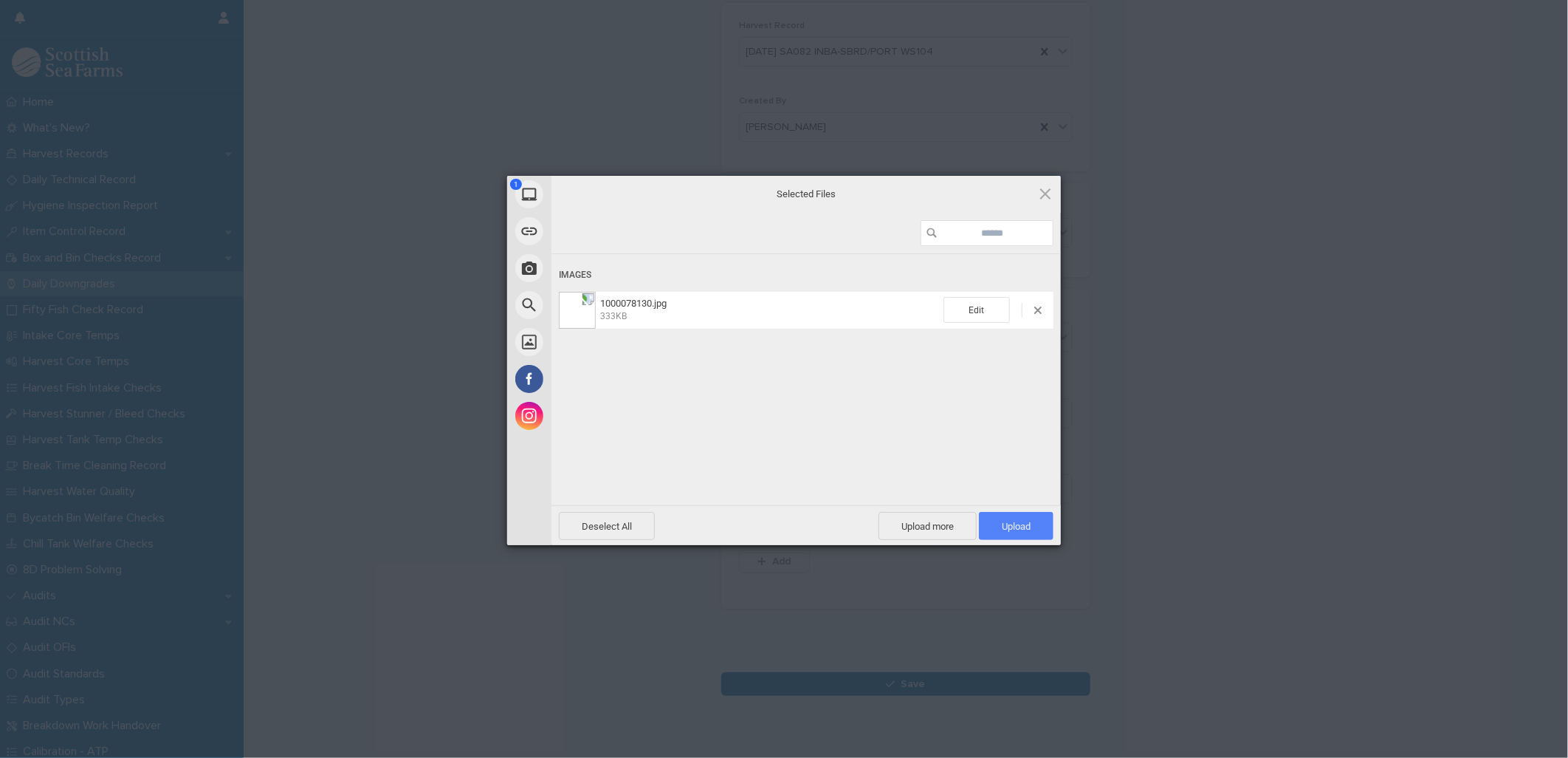
click at [1024, 521] on span "Upload 1" at bounding box center [1016, 526] width 29 height 11
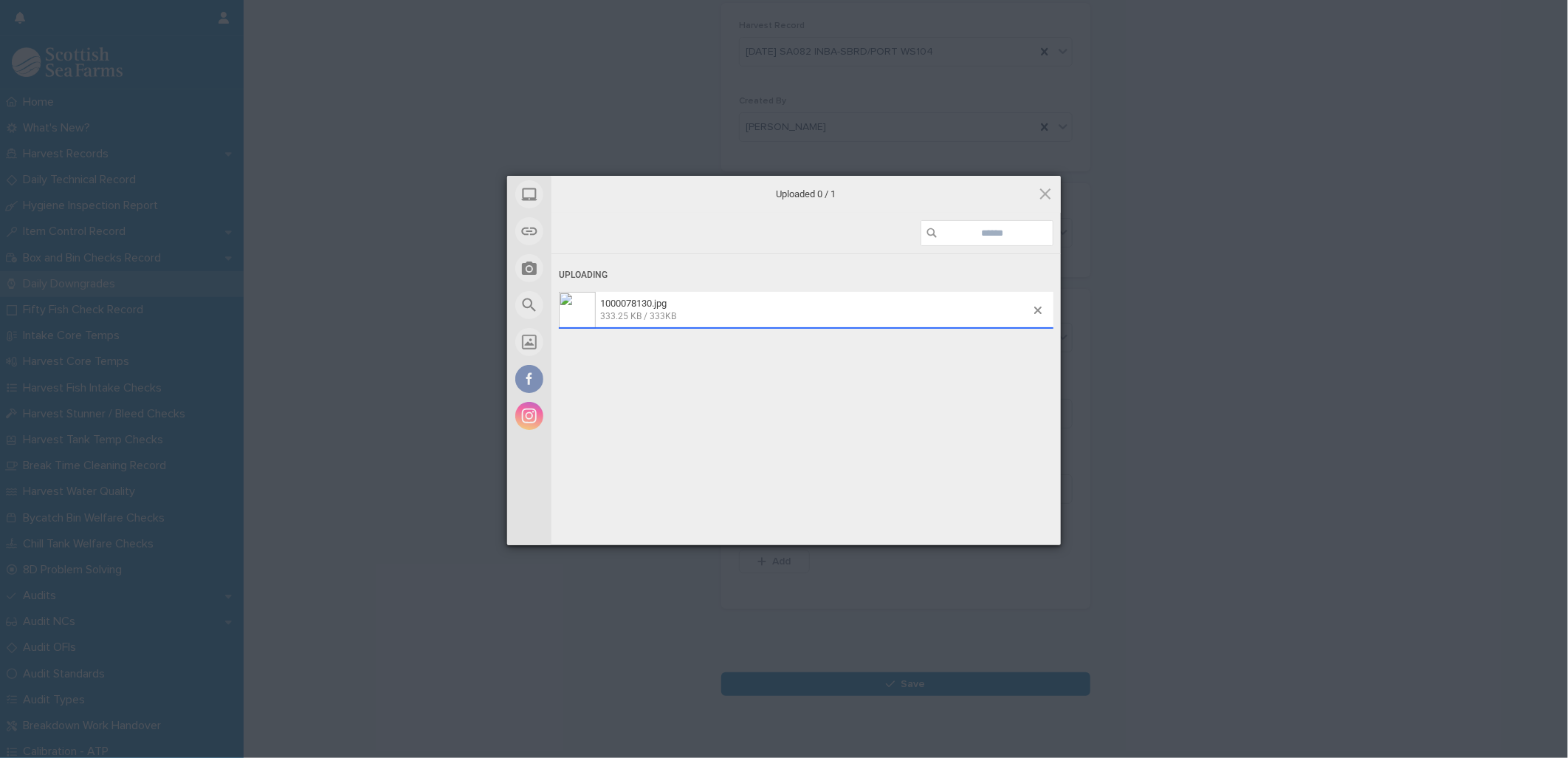
scroll to position [94, 0]
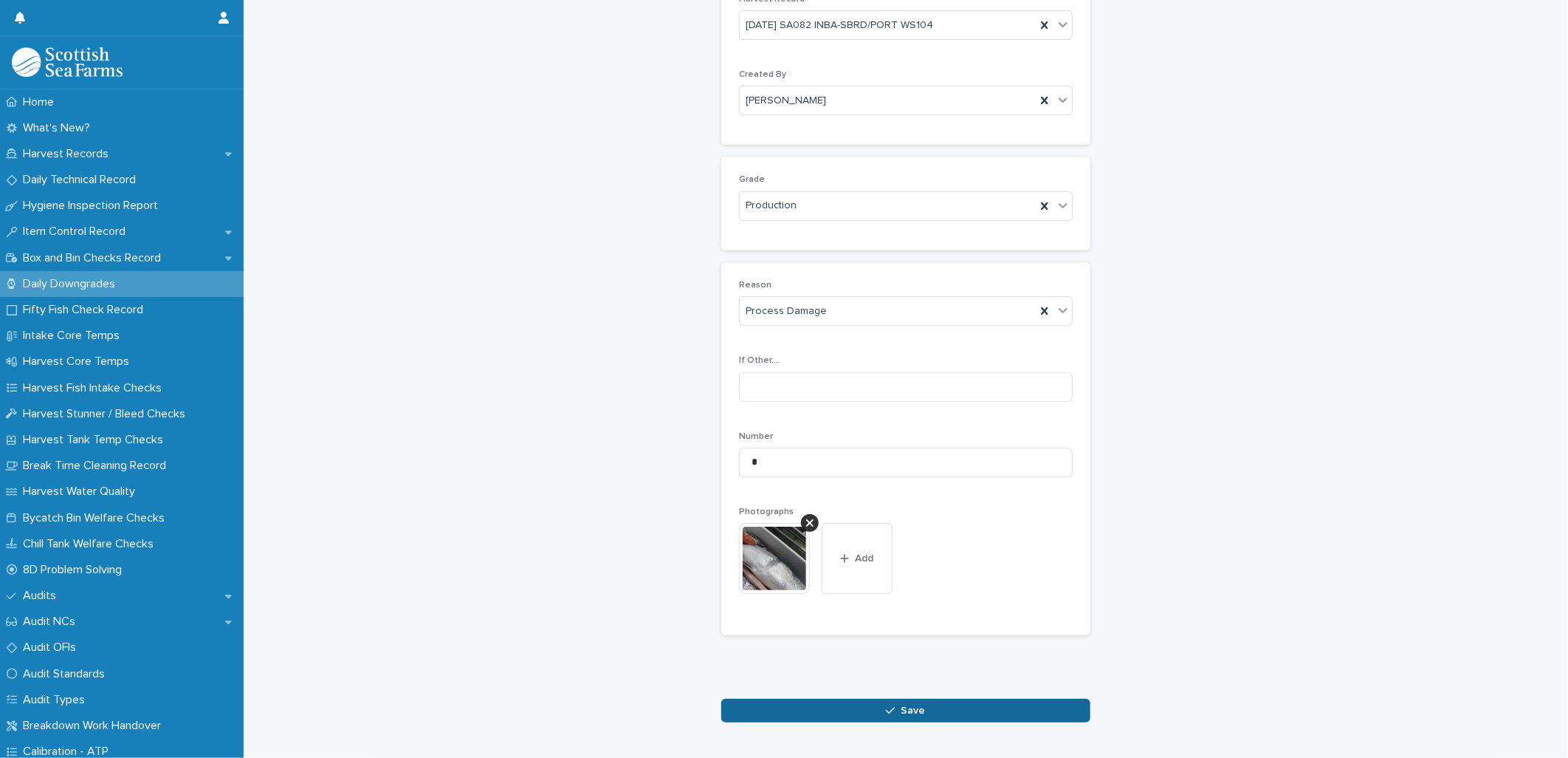
click at [891, 717] on button "Save" at bounding box center [905, 711] width 369 height 23
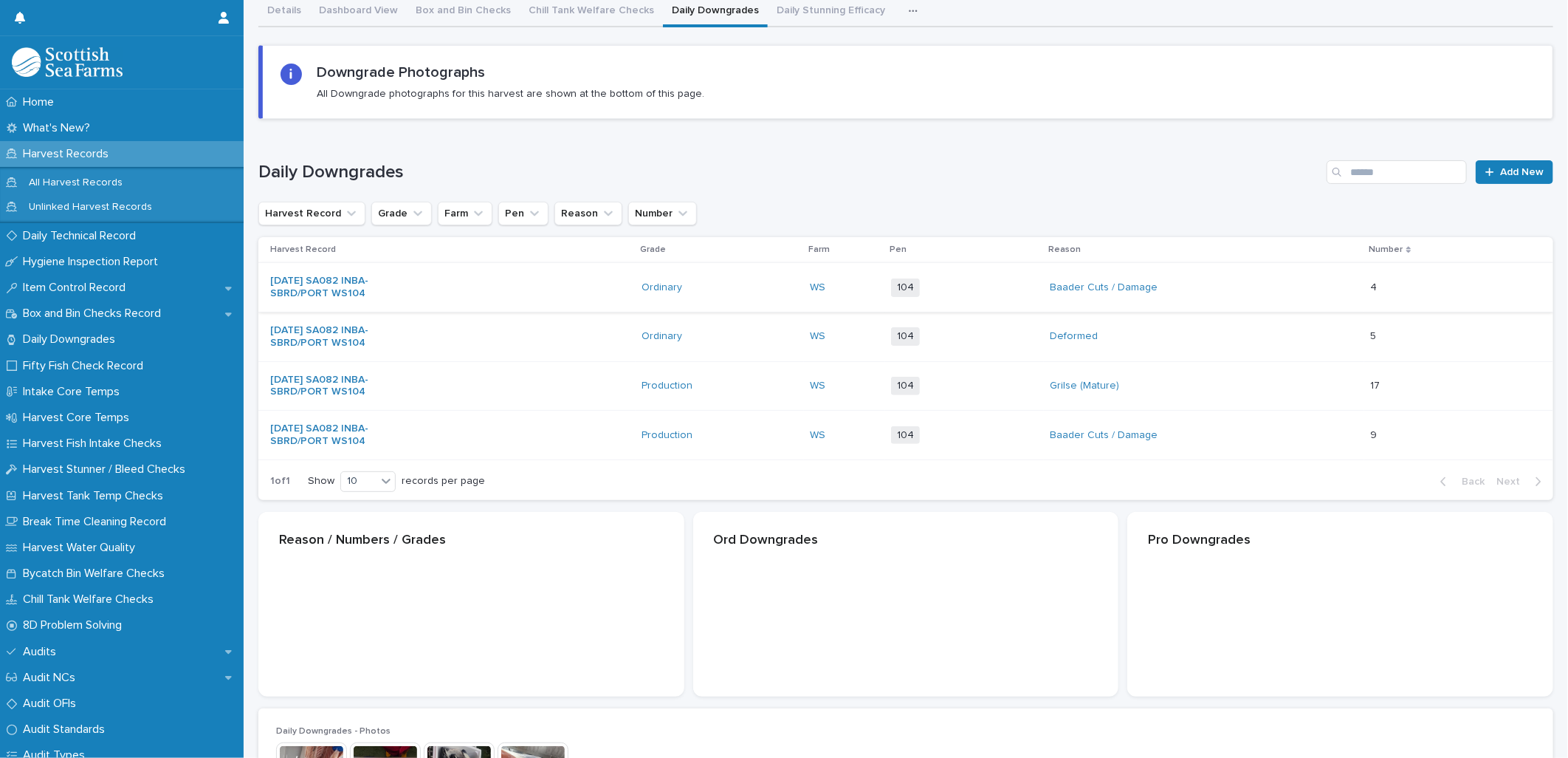
scroll to position [96, 0]
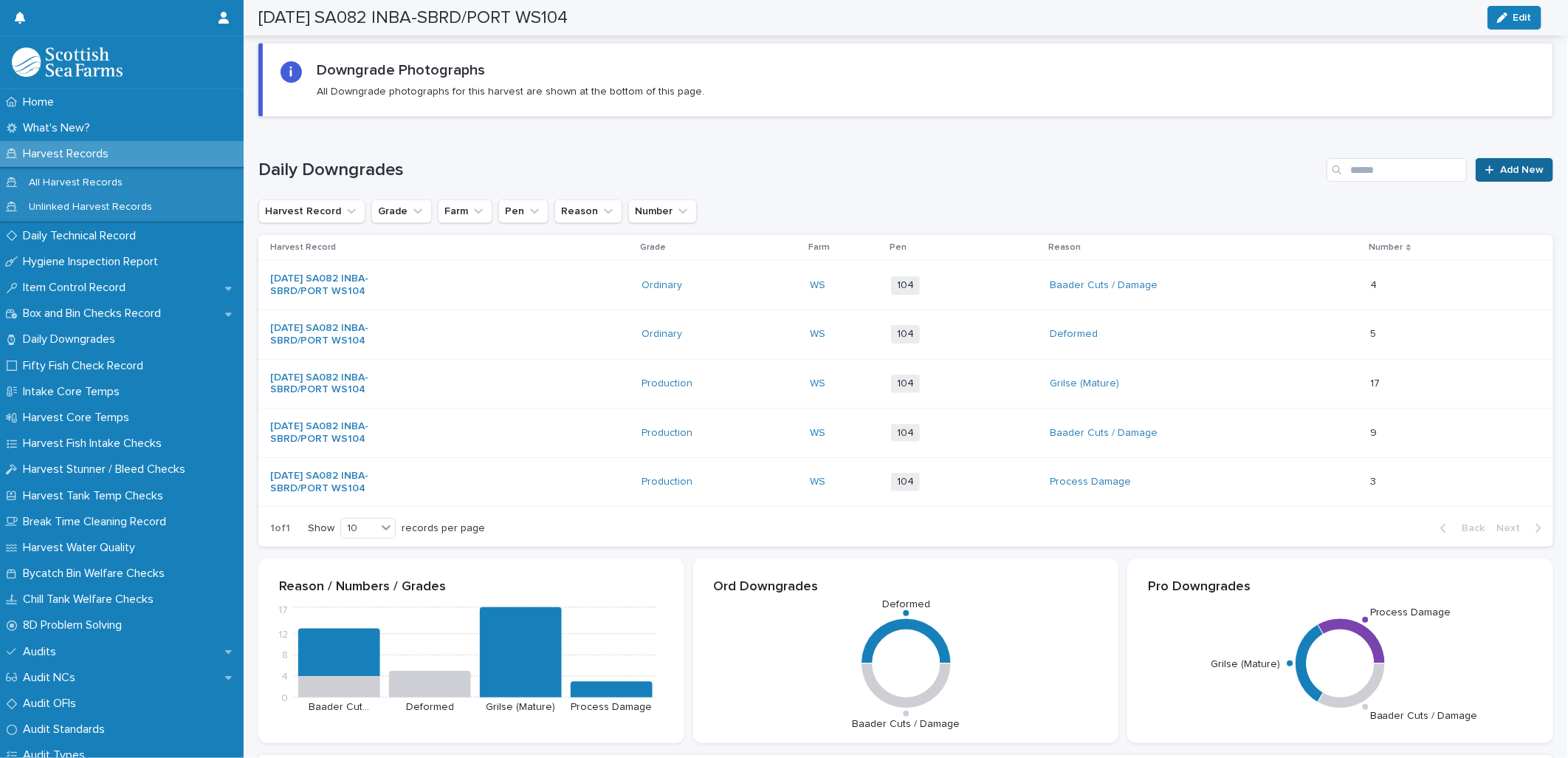
click at [1500, 167] on span "Add New" at bounding box center [1521, 170] width 44 height 11
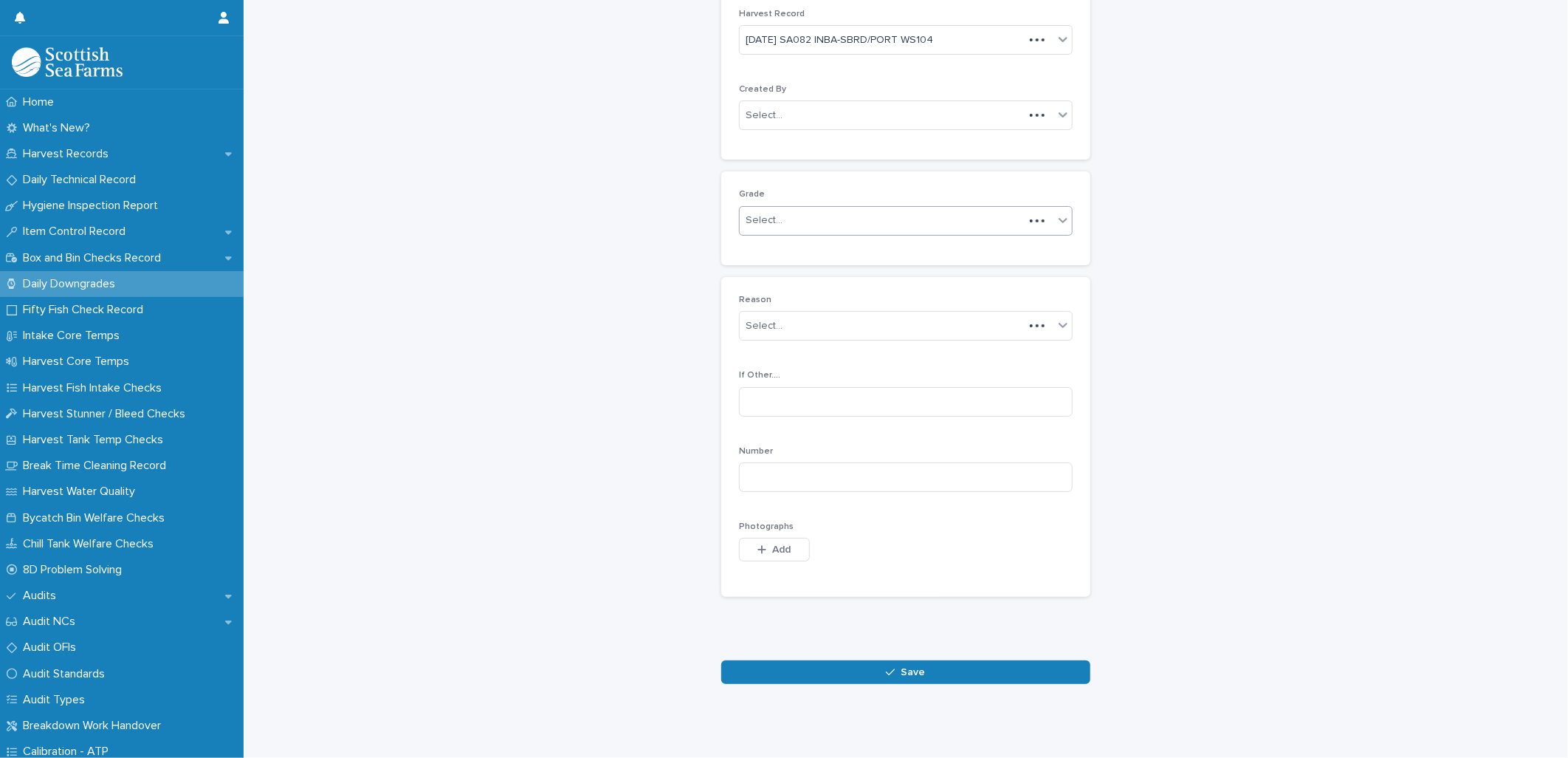
scroll to position [67, 0]
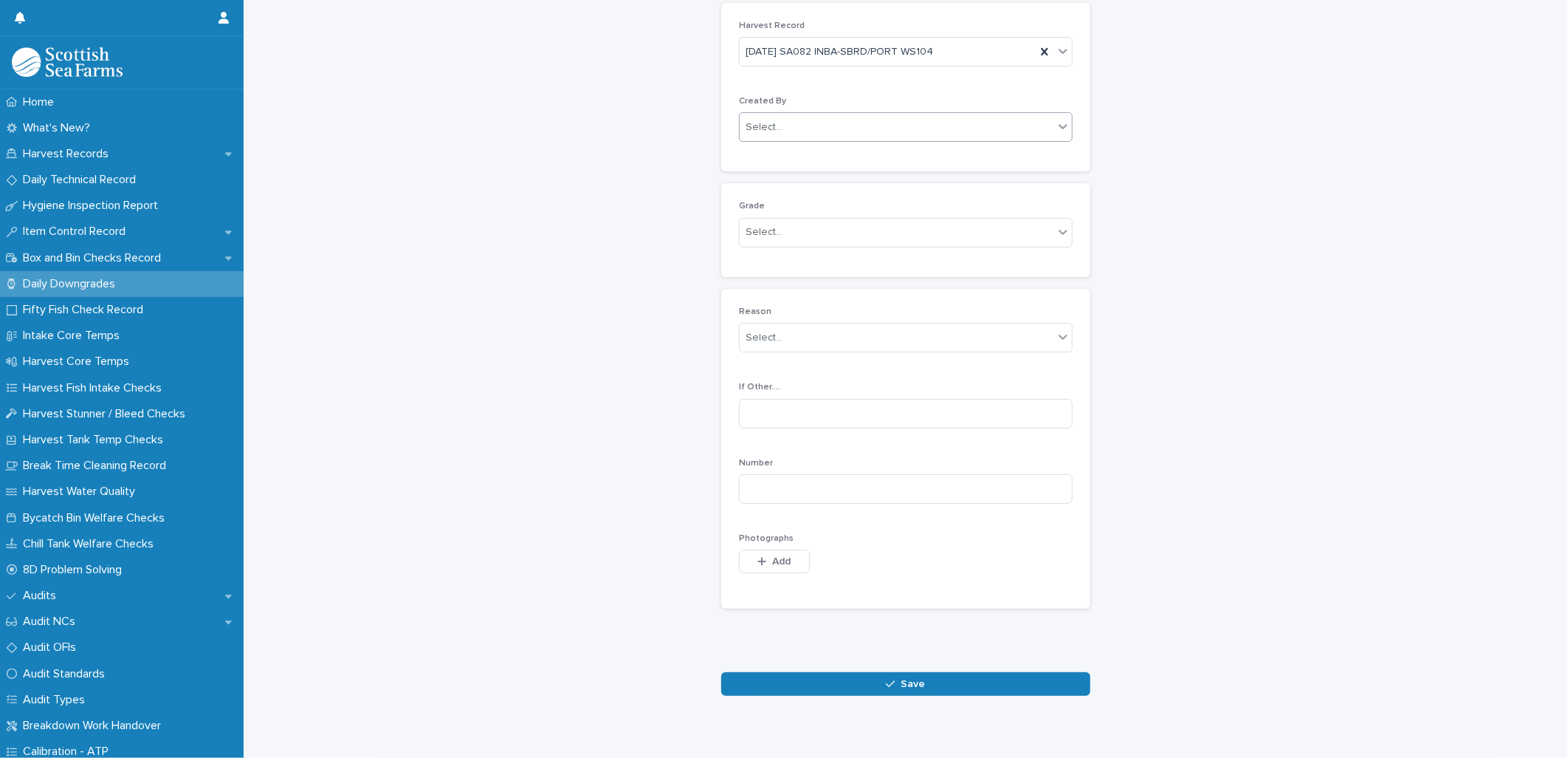
click at [750, 120] on div "Select..." at bounding box center [764, 127] width 37 height 15
type input "*****"
click at [817, 157] on div "[PERSON_NAME]" at bounding box center [899, 156] width 332 height 26
click at [769, 234] on div "Select..." at bounding box center [764, 232] width 37 height 15
click at [750, 227] on div "Select..." at bounding box center [764, 232] width 37 height 15
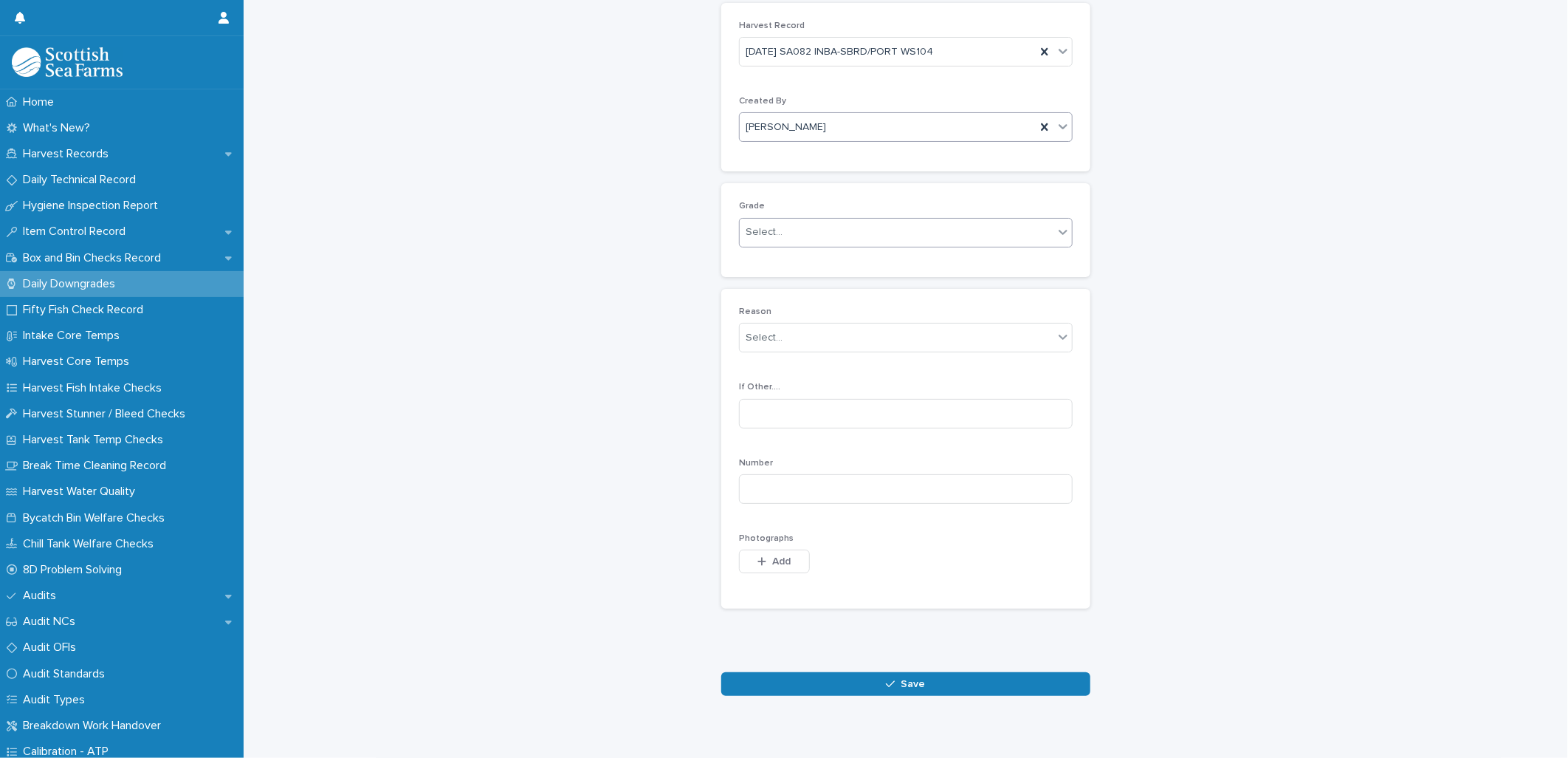
click at [758, 230] on div "Select..." at bounding box center [764, 232] width 37 height 15
click at [762, 263] on div "Ordinary" at bounding box center [899, 261] width 332 height 26
click at [766, 338] on div "Select..." at bounding box center [764, 337] width 37 height 15
click at [753, 491] on input at bounding box center [905, 488] width 334 height 30
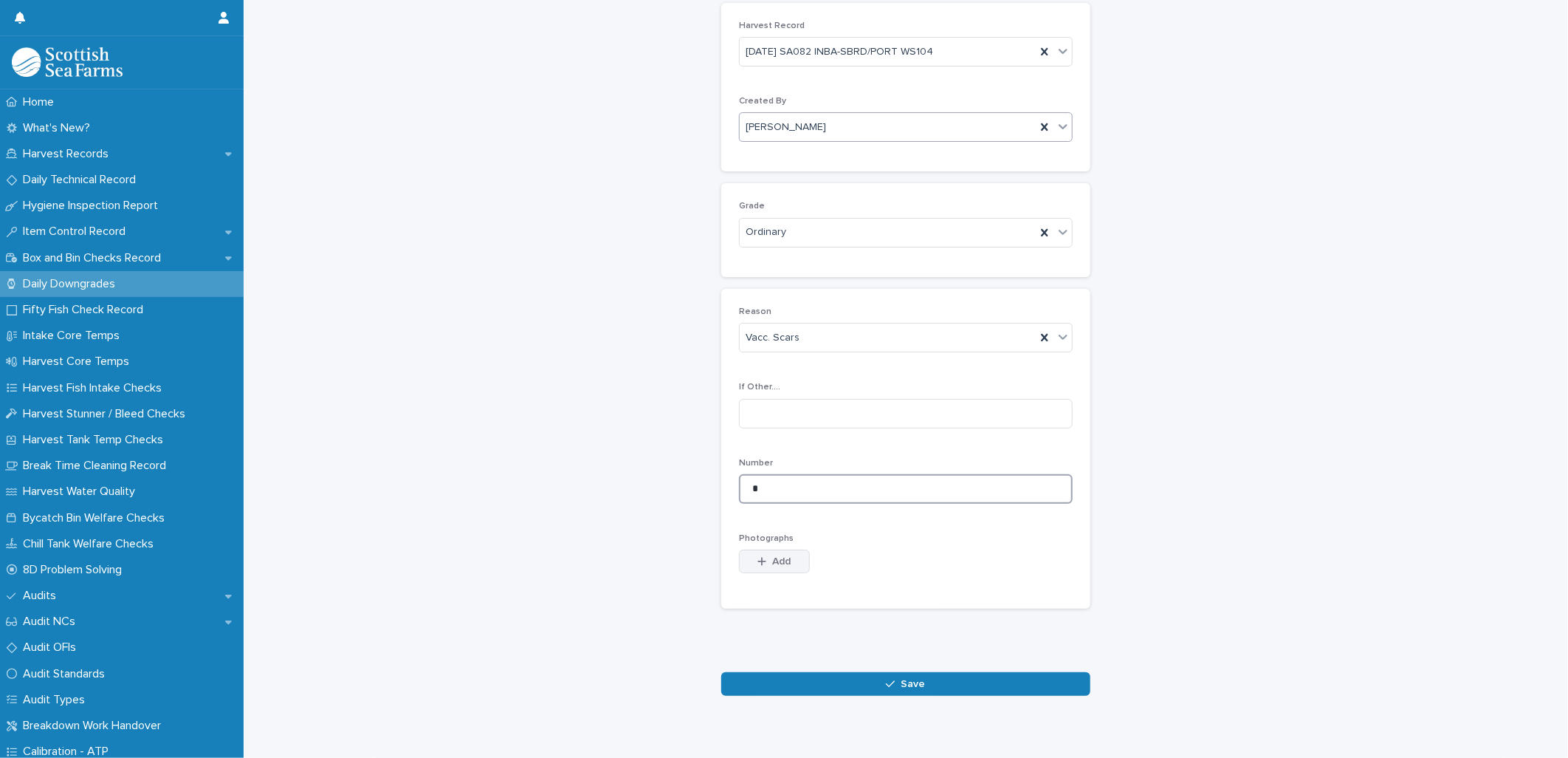
type input "*"
drag, startPoint x: 768, startPoint y: 557, endPoint x: 758, endPoint y: 559, distance: 10.2
click at [773, 557] on span "Add" at bounding box center [782, 562] width 19 height 11
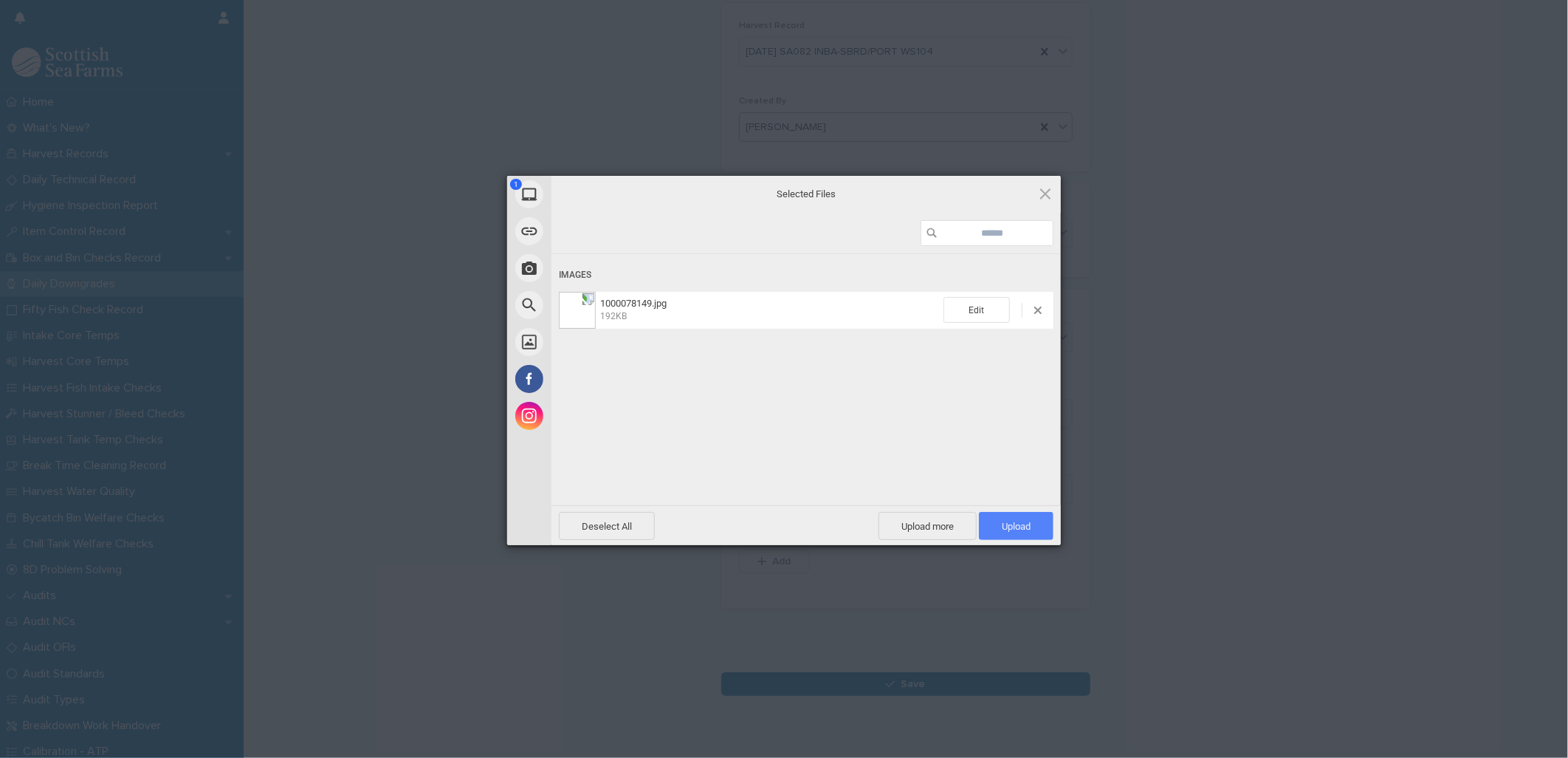
click at [1002, 525] on span "Upload 1" at bounding box center [1016, 526] width 29 height 11
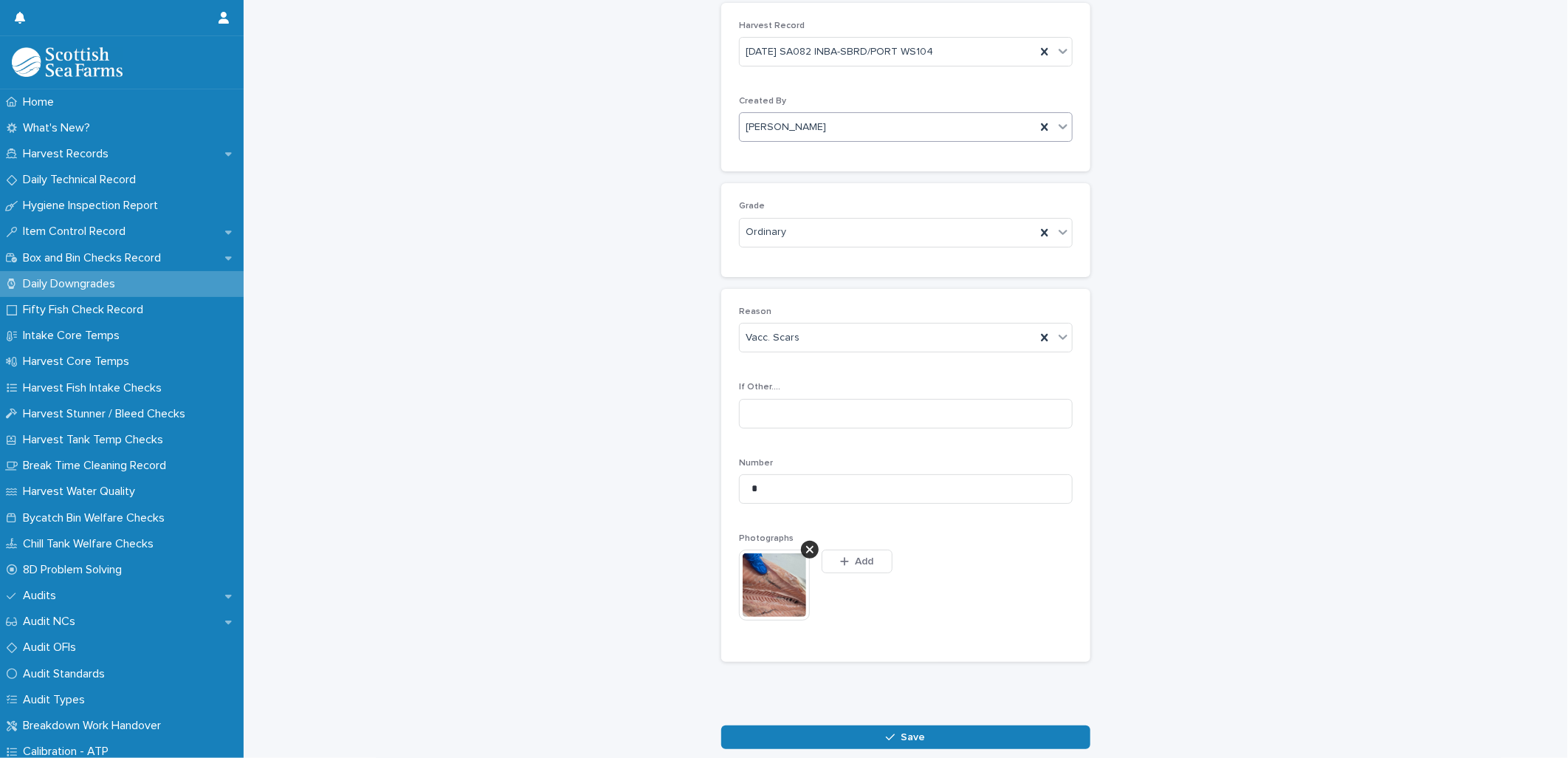
scroll to position [94, 0]
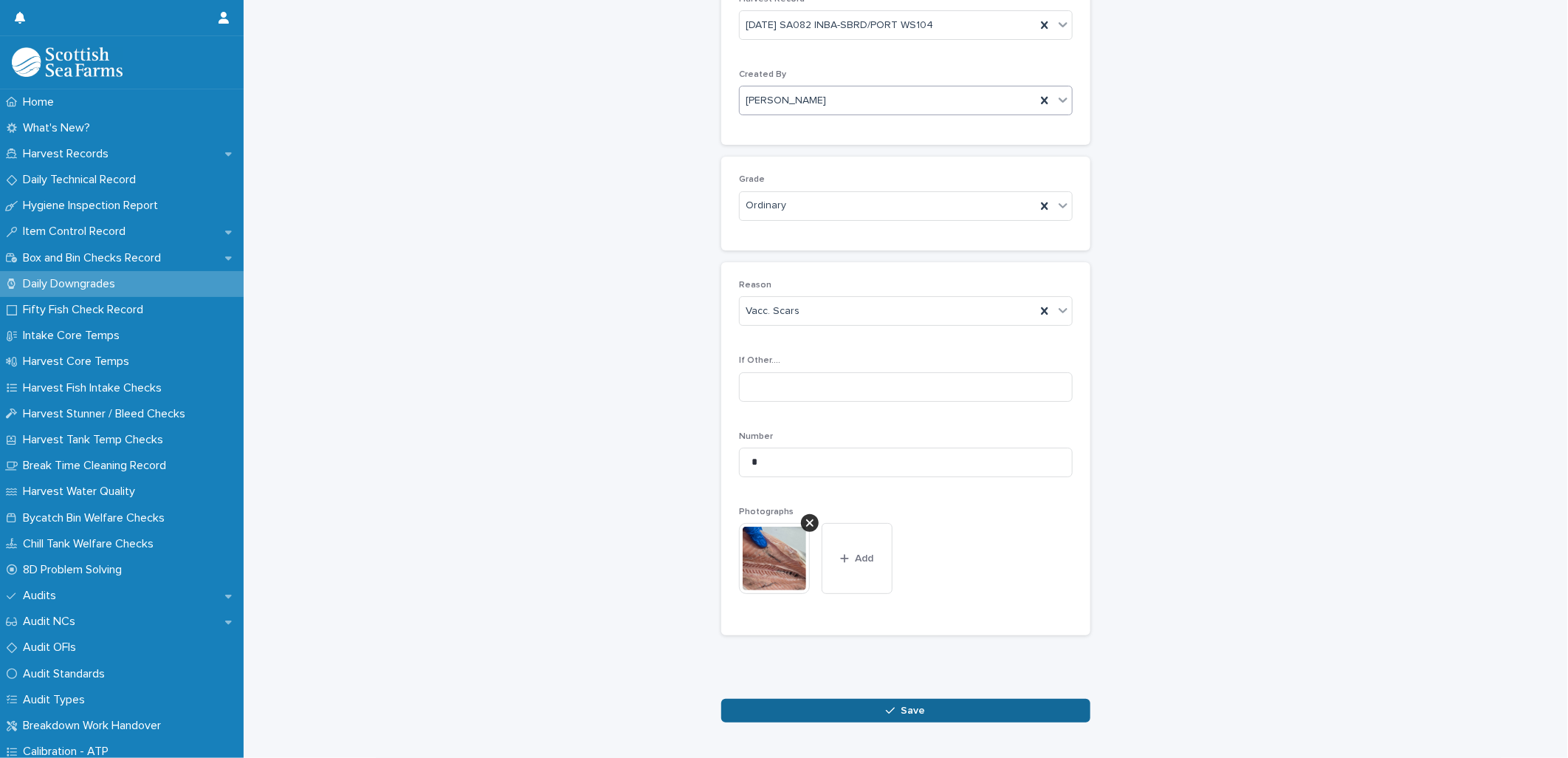
click at [1032, 699] on button "Save" at bounding box center [905, 711] width 369 height 23
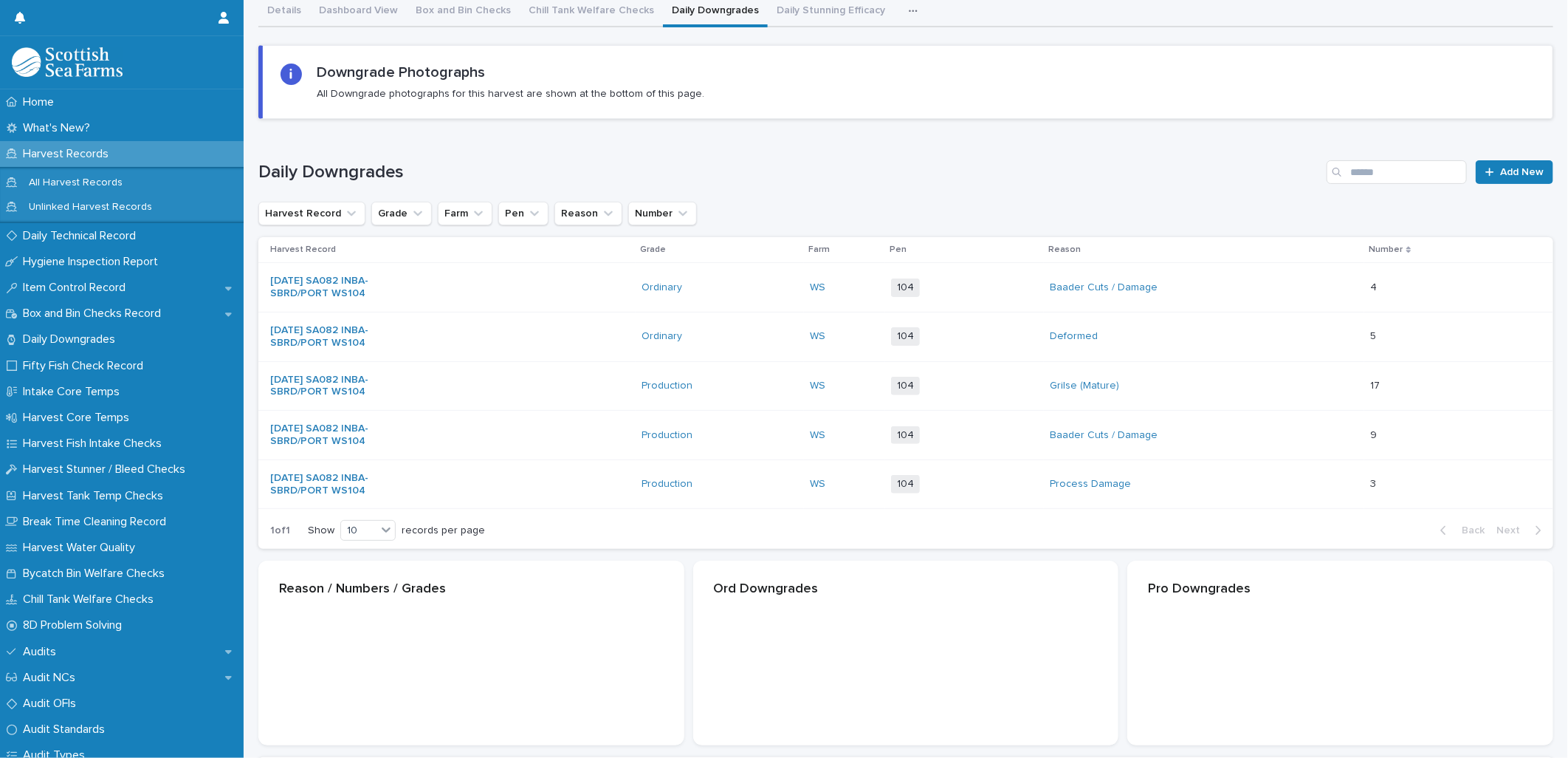
scroll to position [96, 0]
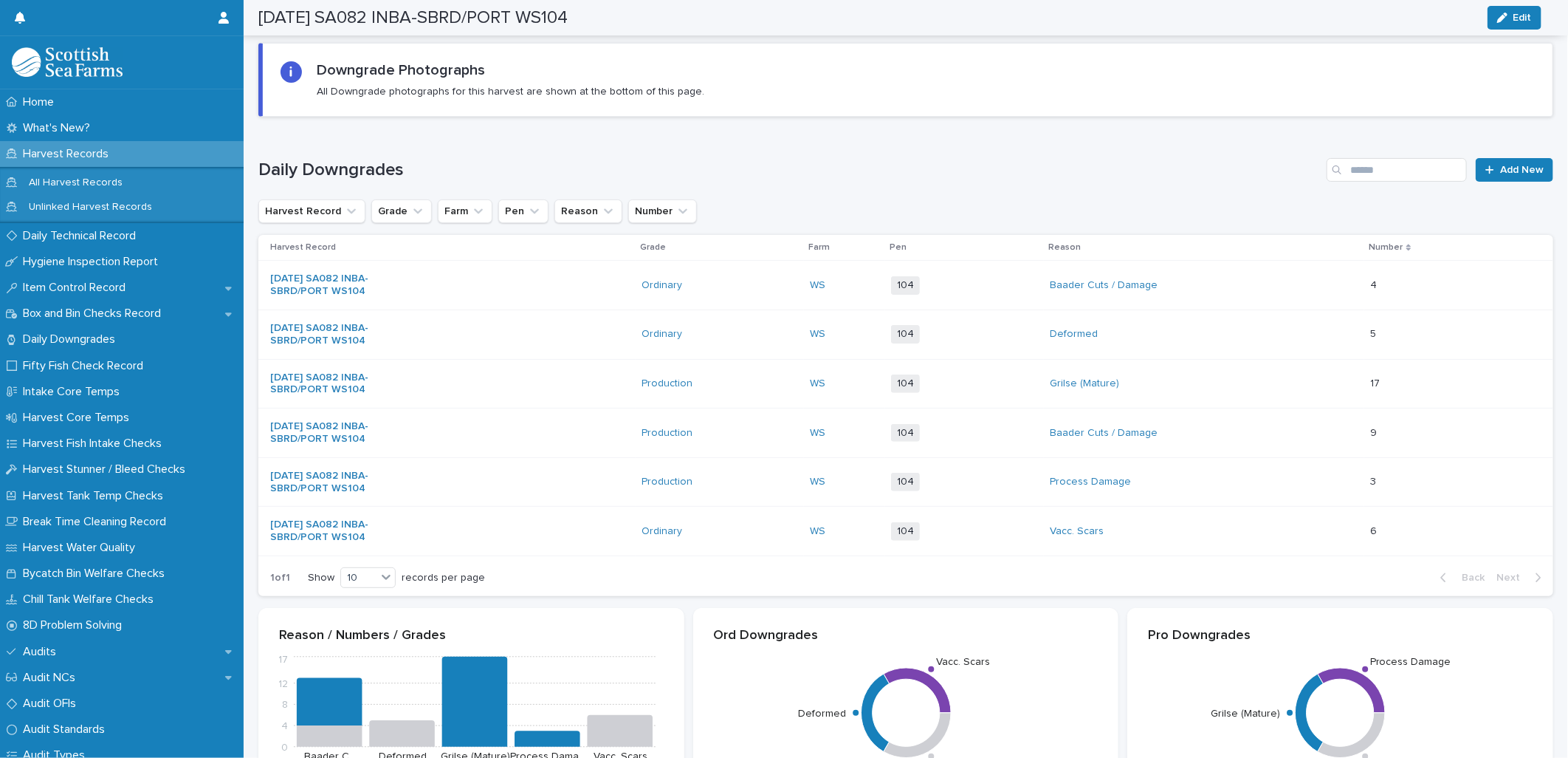
click at [1461, 167] on div "Daily Downgrades Add New" at bounding box center [906, 169] width 1295 height 23
click at [1486, 170] on div at bounding box center [1493, 170] width 14 height 11
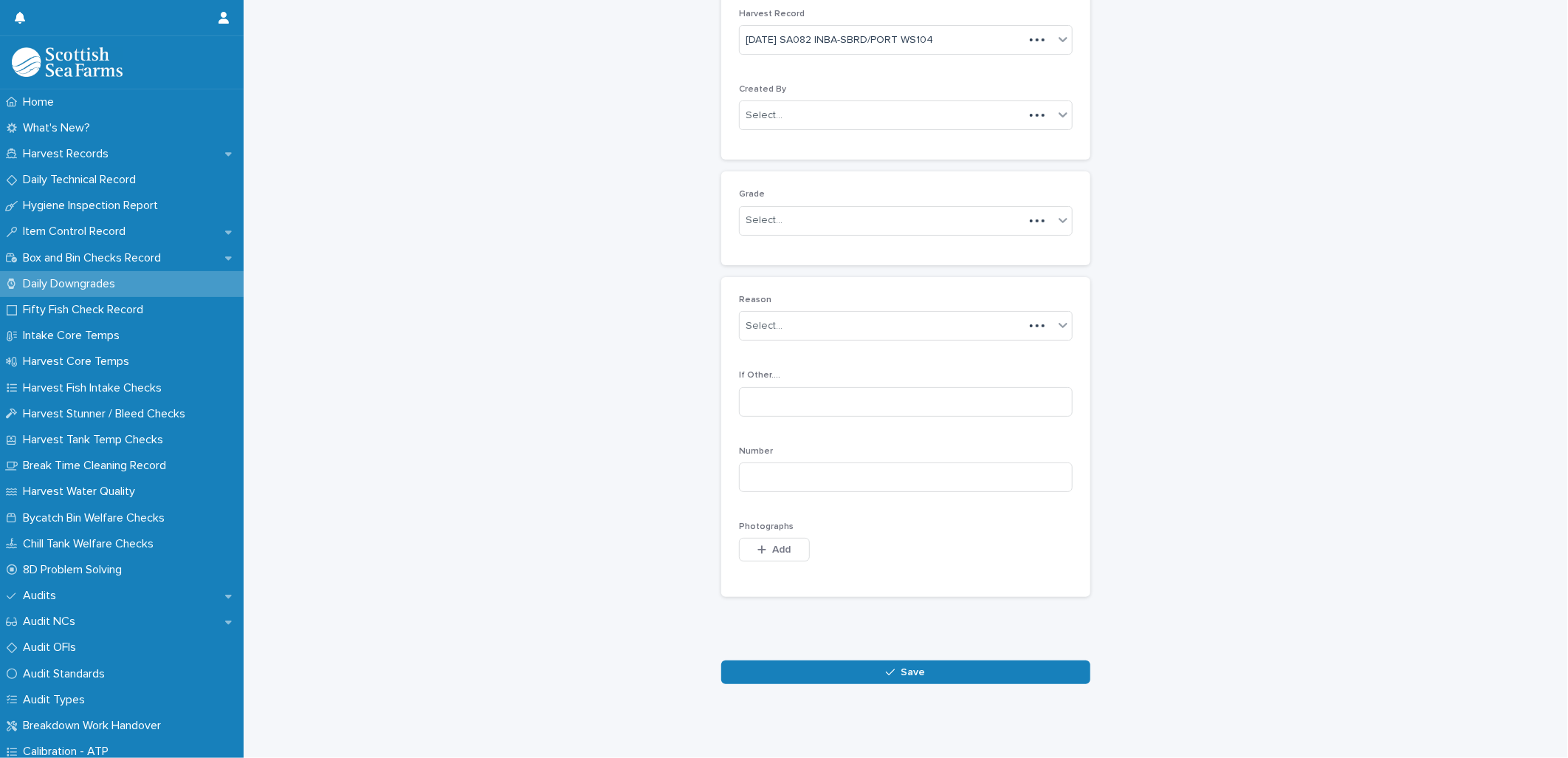
scroll to position [67, 0]
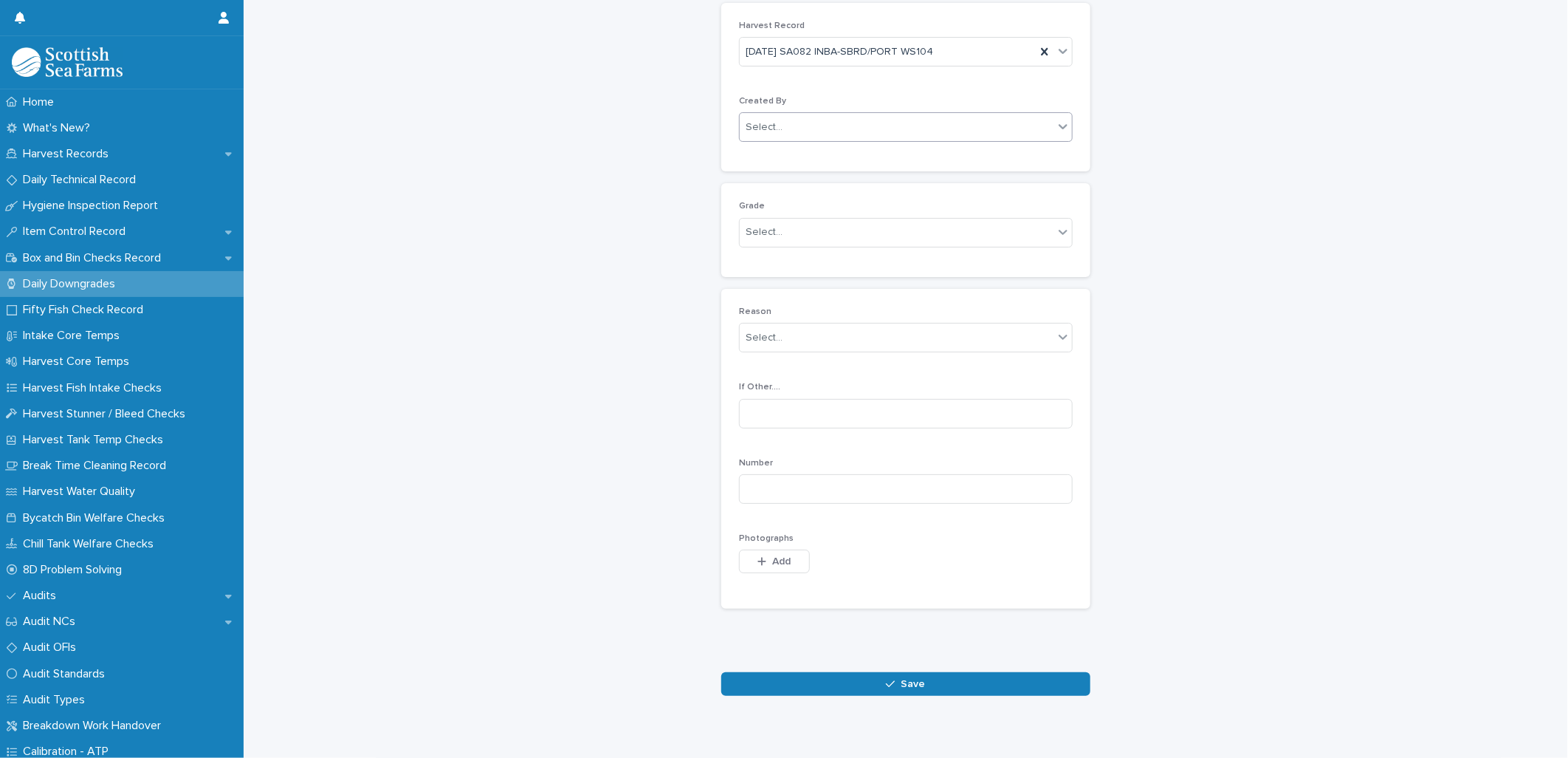
click at [762, 124] on div "Select..." at bounding box center [764, 127] width 37 height 15
type input "*****"
drag, startPoint x: 797, startPoint y: 156, endPoint x: 784, endPoint y: 172, distance: 20.6
click at [797, 157] on div "[PERSON_NAME]" at bounding box center [899, 156] width 332 height 26
click at [753, 233] on div "Select..." at bounding box center [764, 232] width 37 height 15
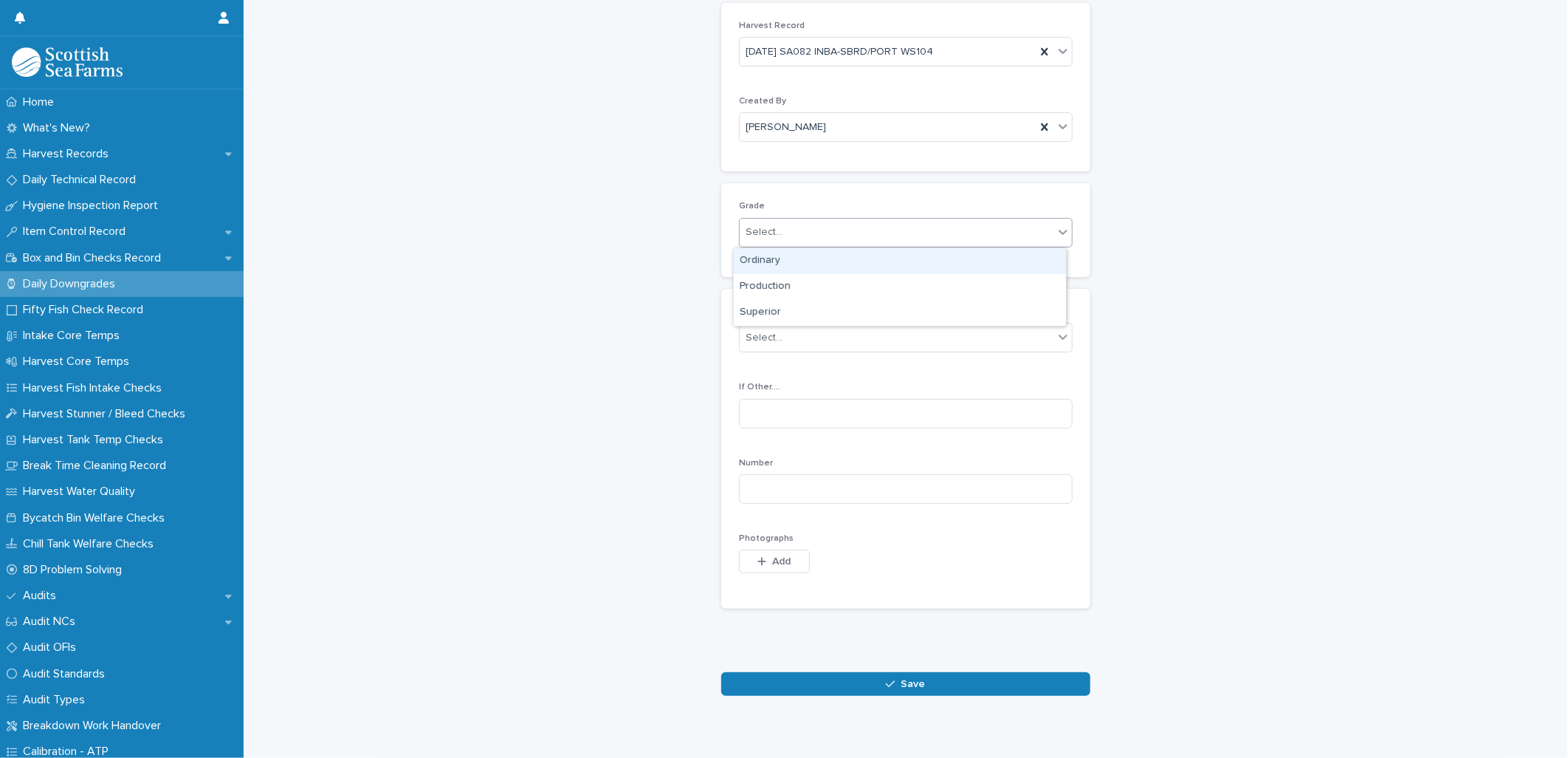
click at [767, 263] on div "Ordinary" at bounding box center [899, 261] width 332 height 26
click at [757, 334] on div "Select..." at bounding box center [764, 337] width 37 height 15
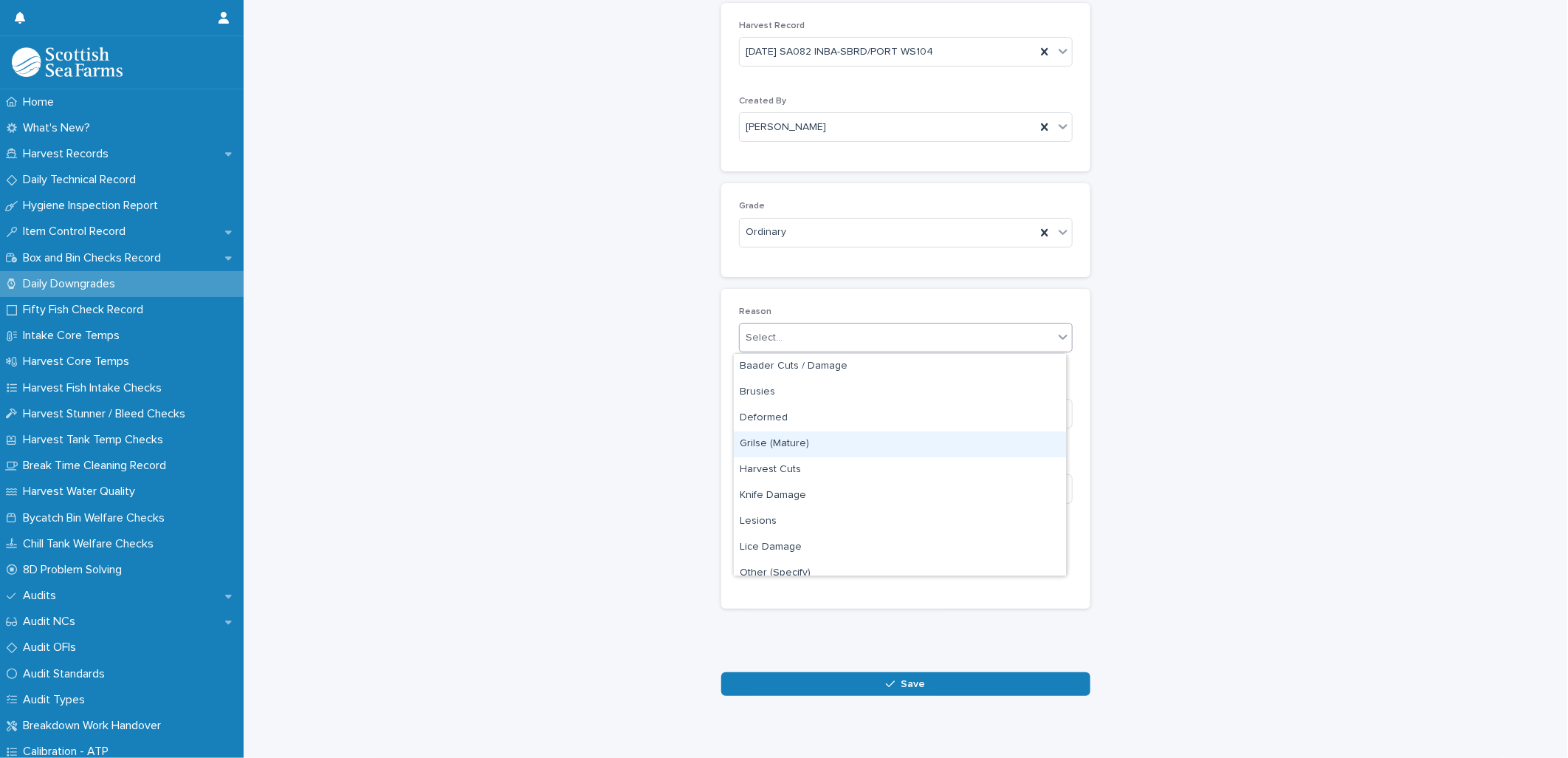
click at [771, 442] on div "Grilse (Mature)" at bounding box center [899, 444] width 332 height 26
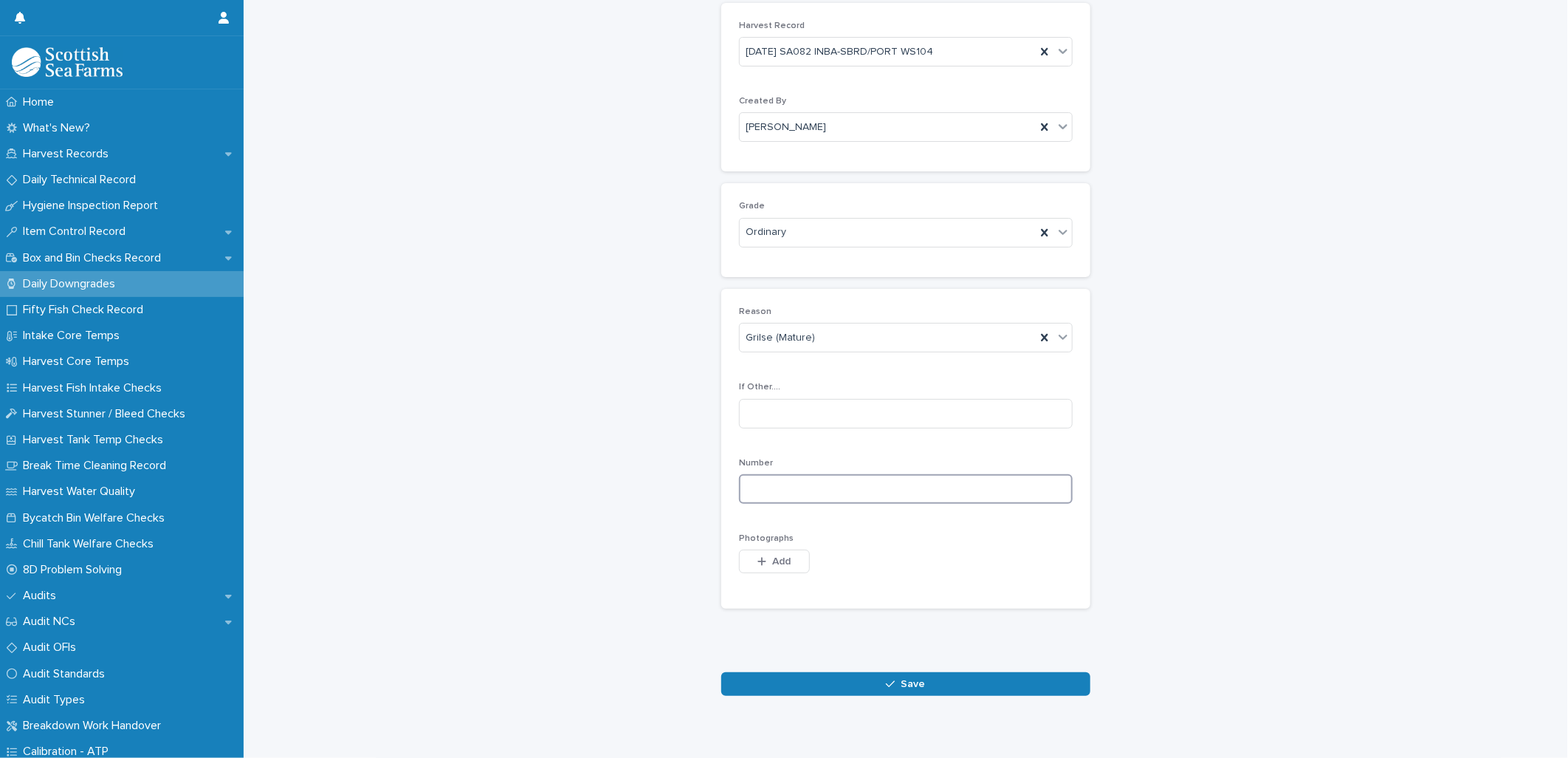
click at [765, 484] on input at bounding box center [905, 488] width 334 height 30
type input "*"
click at [818, 688] on button "Save" at bounding box center [905, 684] width 369 height 23
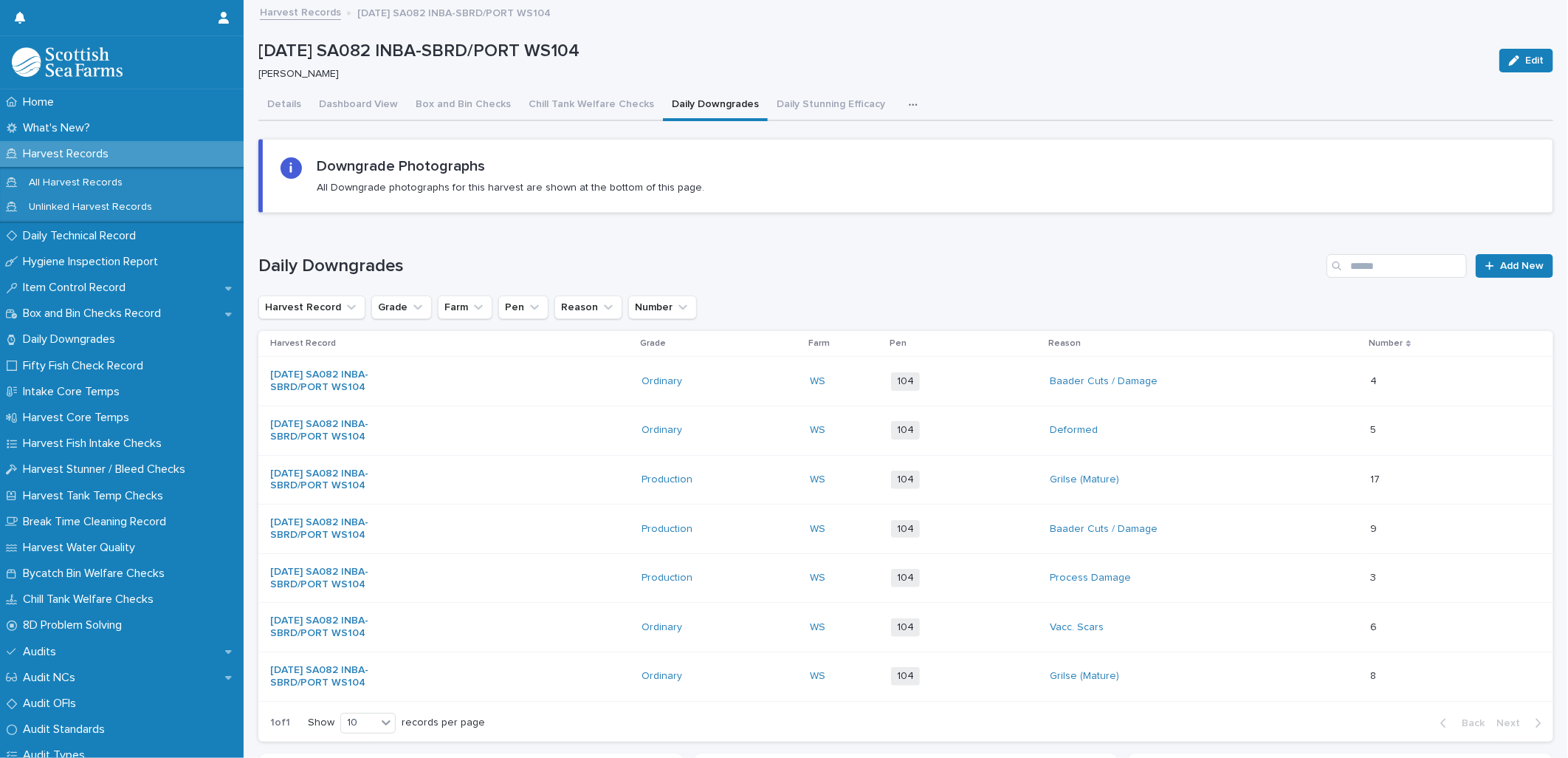
click at [909, 106] on icon "button" at bounding box center [913, 105] width 9 height 11
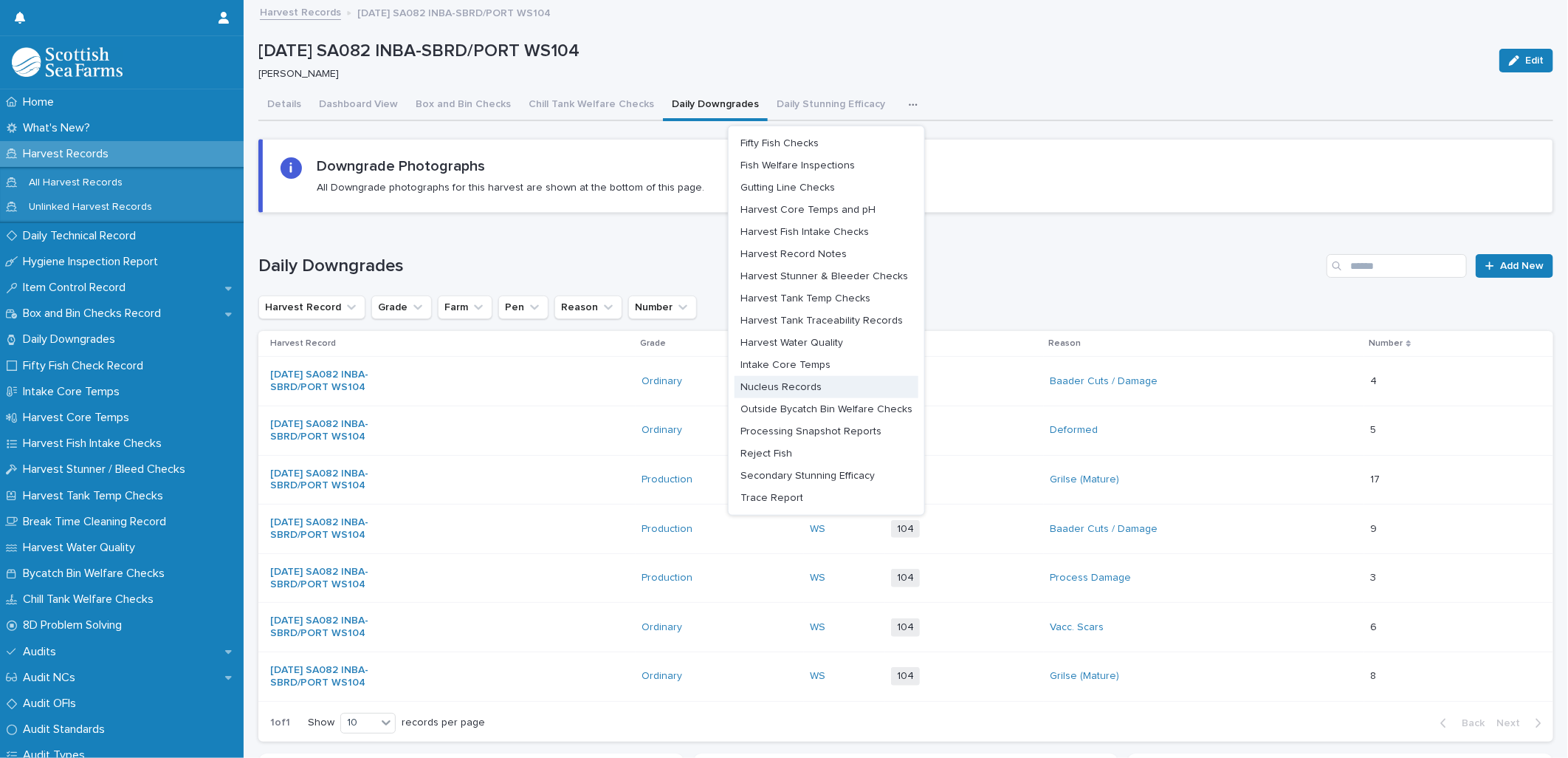
click at [801, 389] on span "Nucleus Records" at bounding box center [781, 387] width 81 height 11
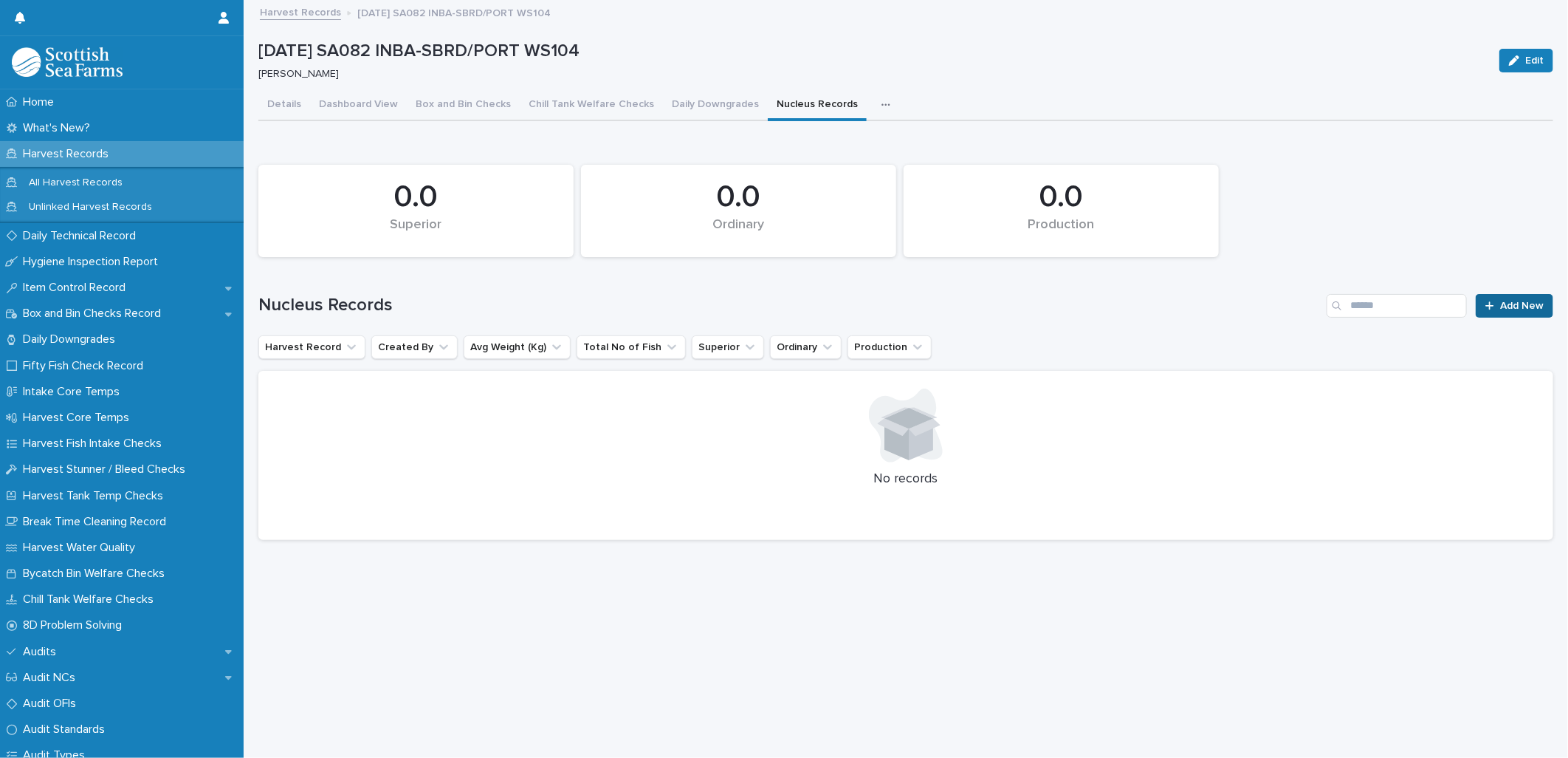
click at [1511, 306] on span "Add New" at bounding box center [1521, 306] width 44 height 11
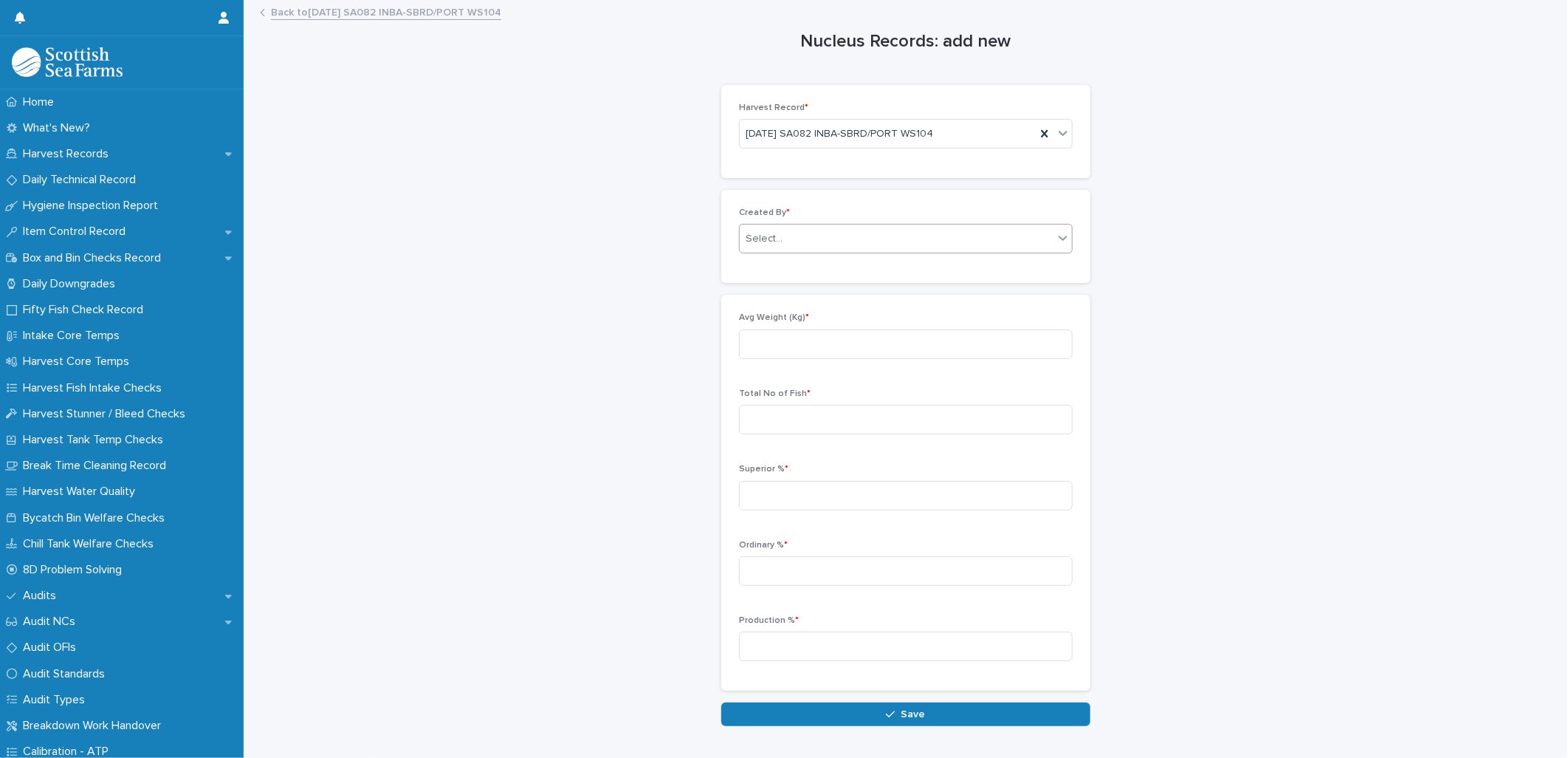
drag, startPoint x: 772, startPoint y: 237, endPoint x: 785, endPoint y: 237, distance: 13.0
click at [772, 237] on div "Select..." at bounding box center [764, 238] width 37 height 15
type input "*****"
click at [908, 271] on div "[PERSON_NAME]" at bounding box center [899, 267] width 332 height 26
drag, startPoint x: 741, startPoint y: 337, endPoint x: 835, endPoint y: 335, distance: 94.0
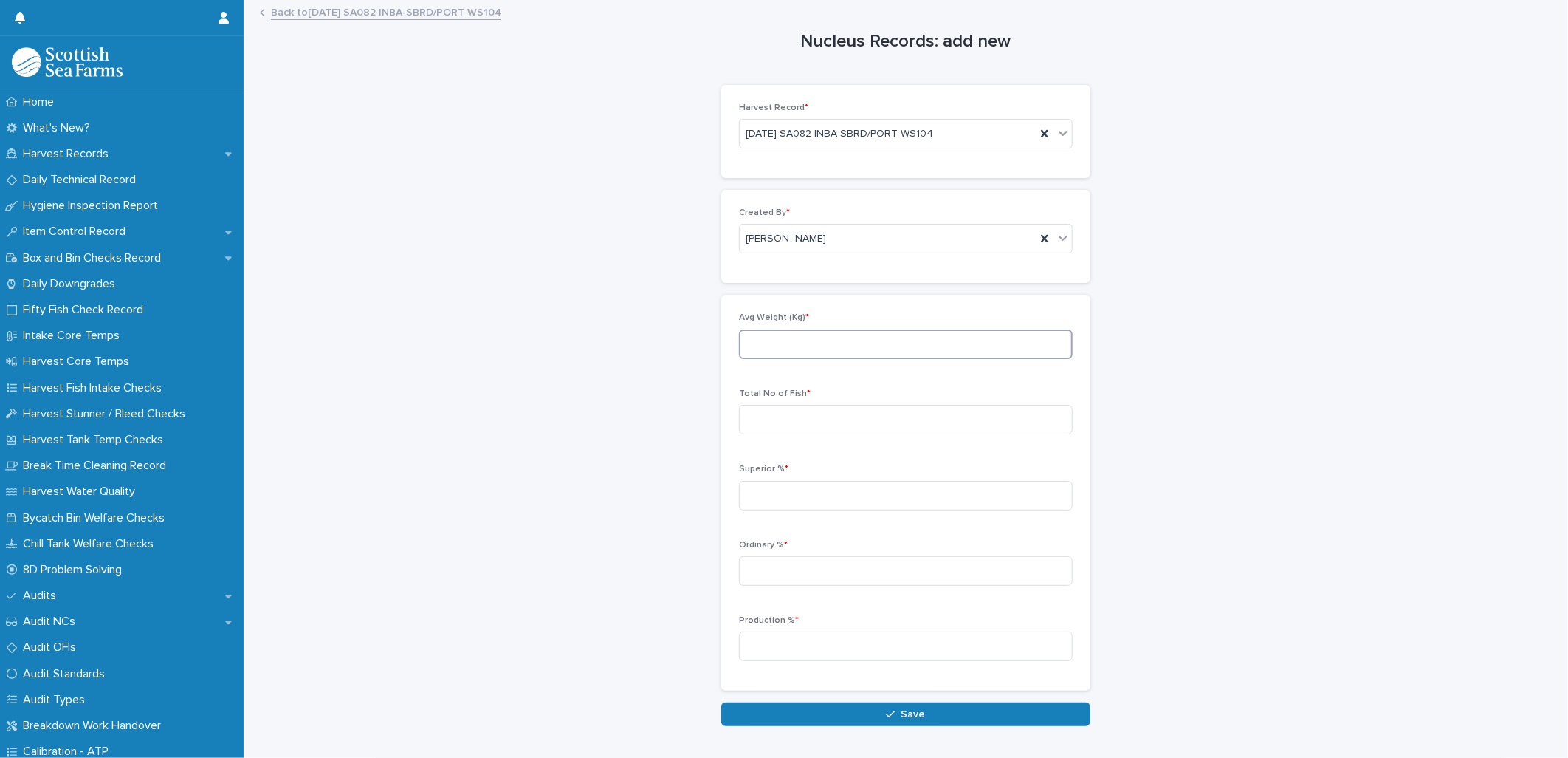
click at [741, 338] on input at bounding box center [905, 344] width 334 height 30
type input "****"
click at [755, 424] on input at bounding box center [905, 419] width 334 height 30
type input "****"
click at [748, 481] on input at bounding box center [905, 495] width 334 height 30
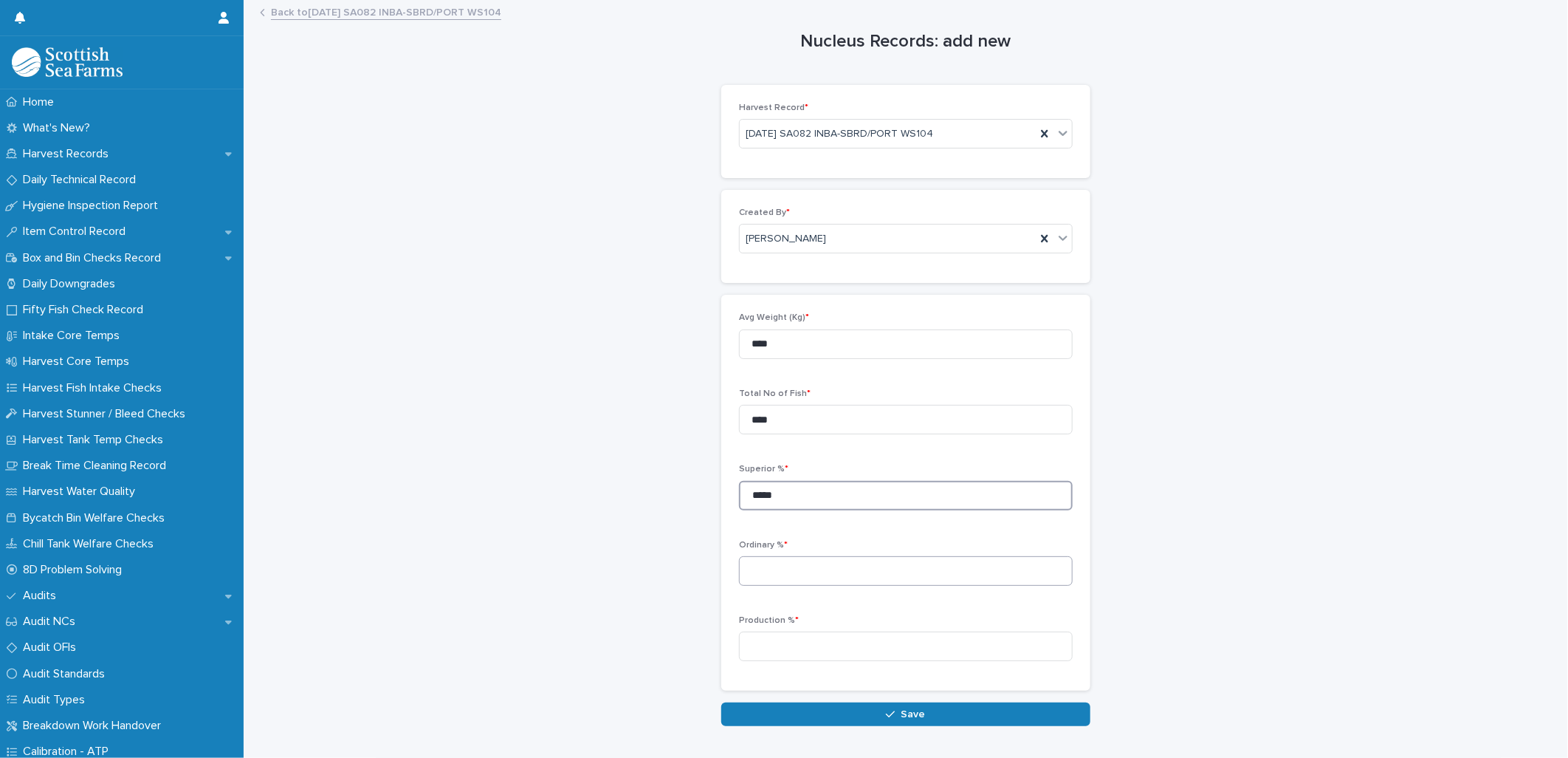
type input "*****"
click at [778, 573] on input at bounding box center [905, 571] width 334 height 30
type input "****"
click at [771, 647] on input at bounding box center [905, 646] width 334 height 30
type input "****"
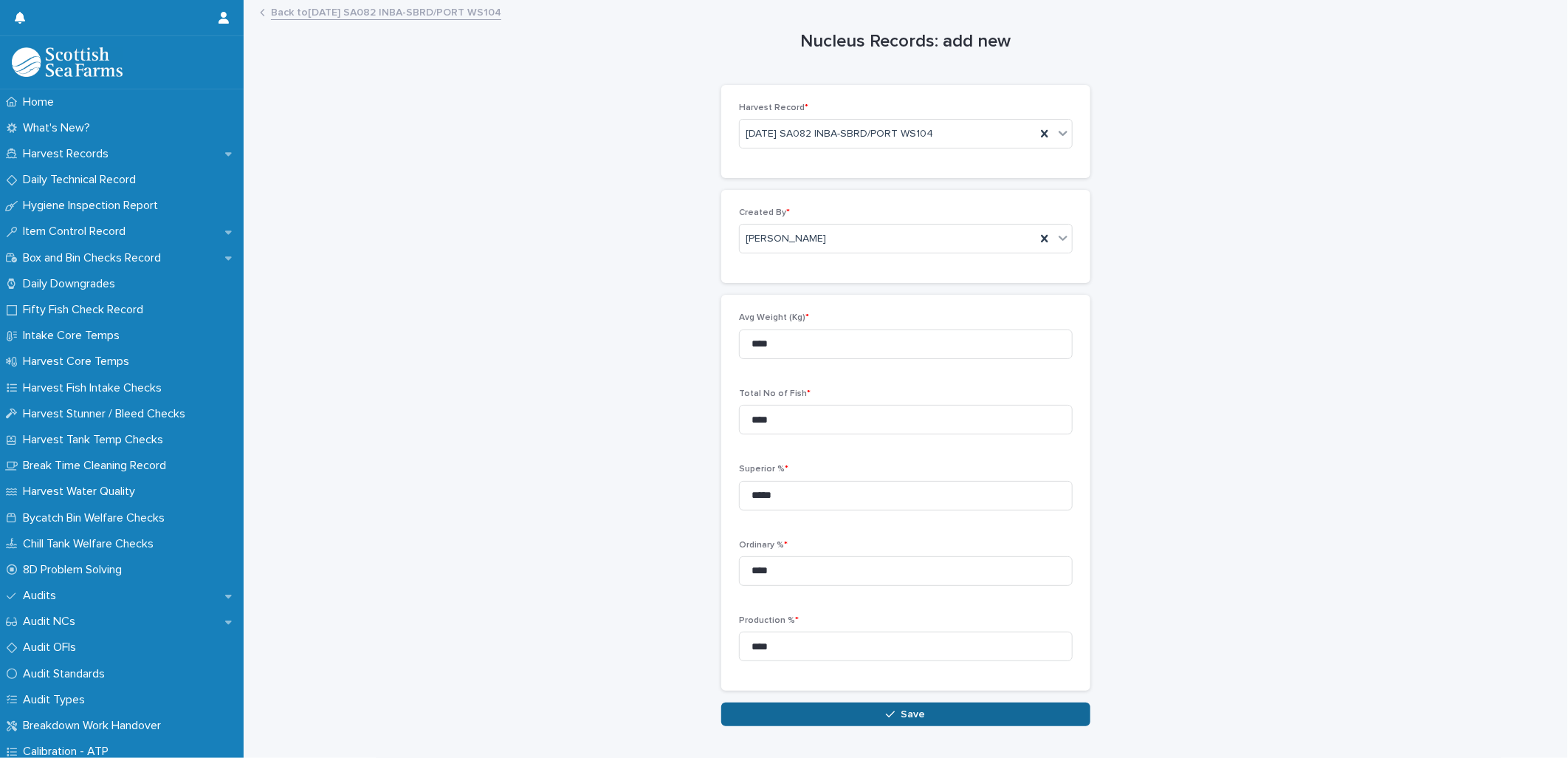
click at [862, 711] on button "Save" at bounding box center [905, 714] width 369 height 23
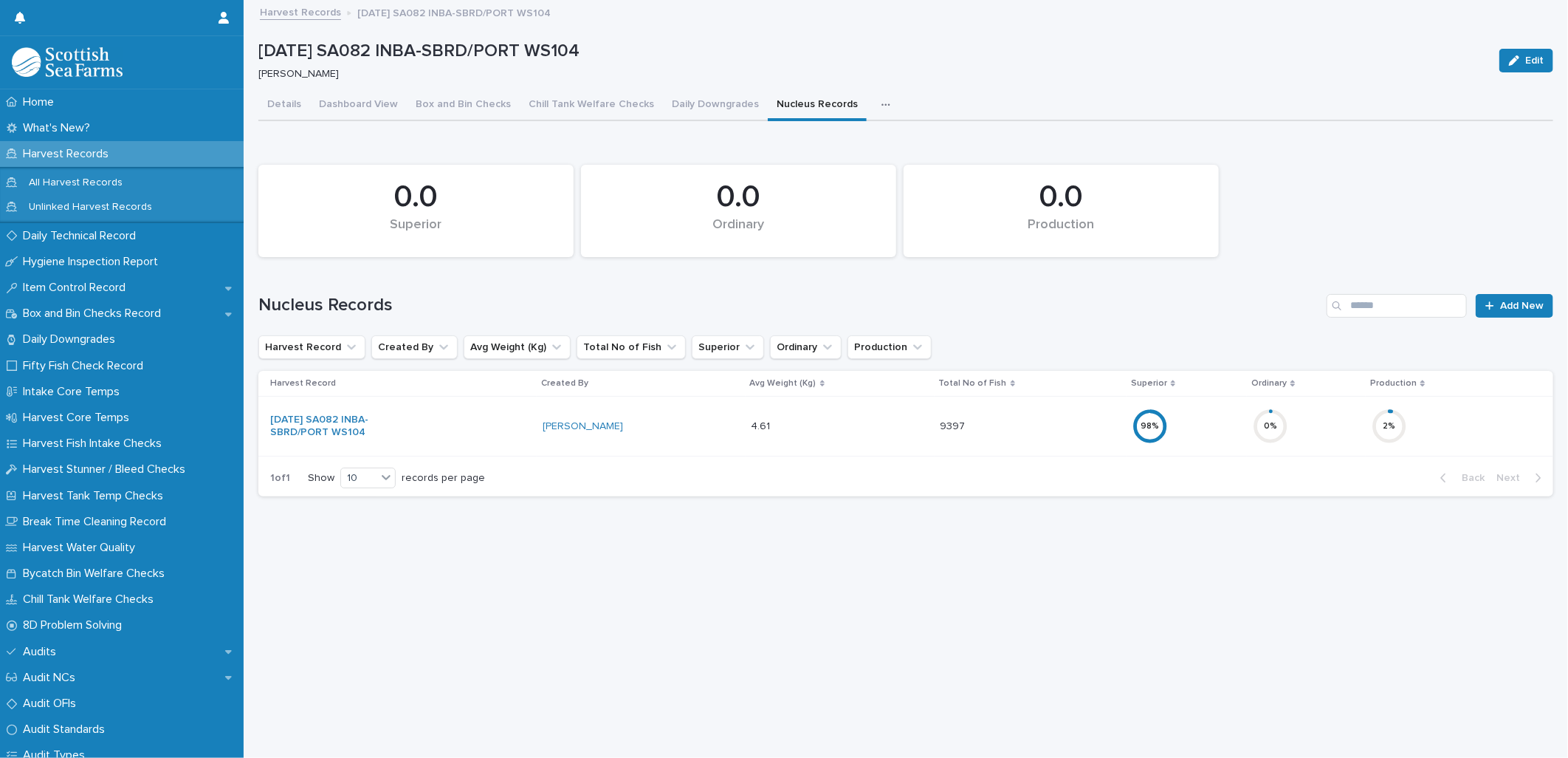
click at [881, 108] on icon "button" at bounding box center [886, 105] width 9 height 11
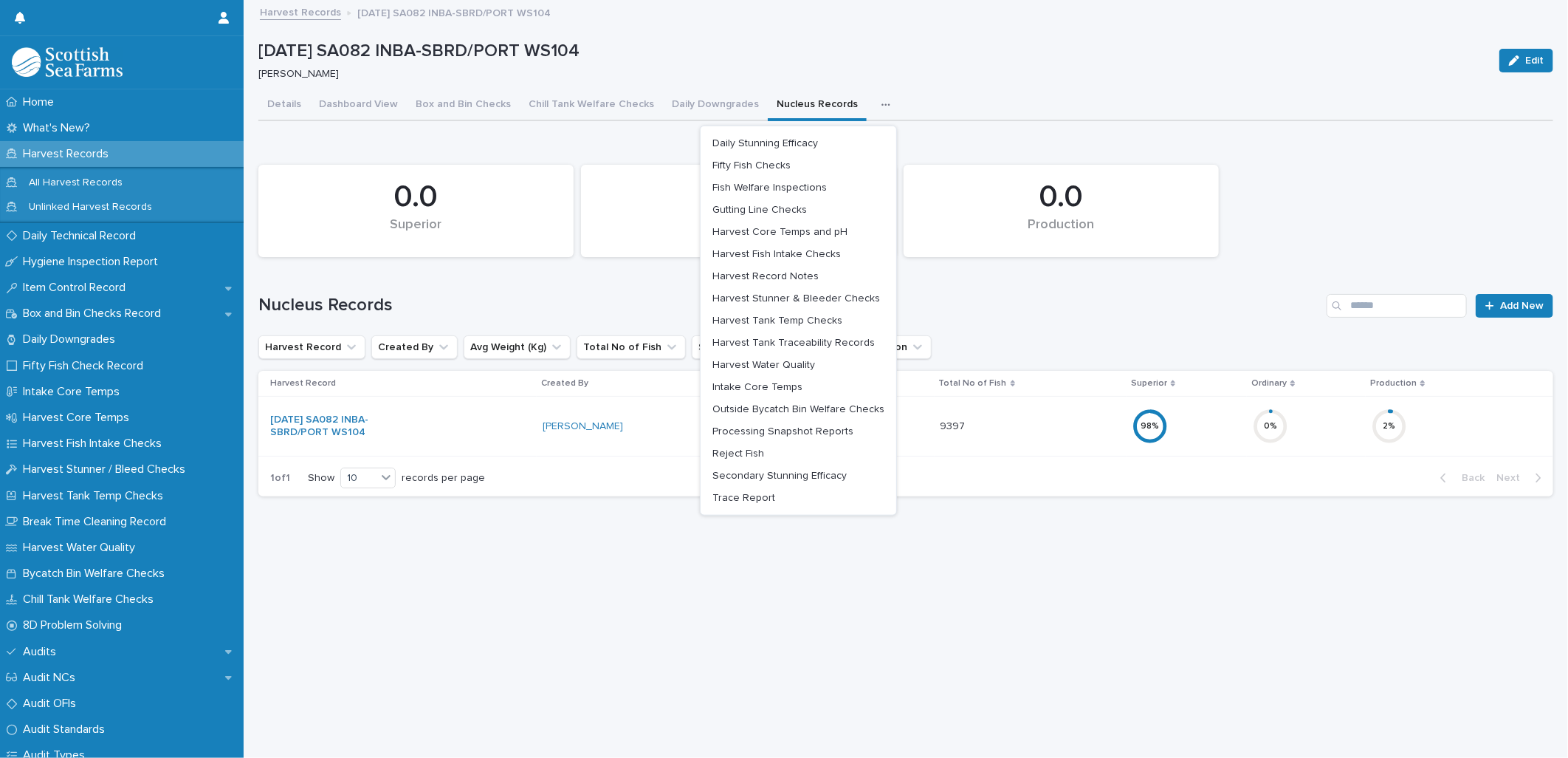
drag, startPoint x: 810, startPoint y: 426, endPoint x: 1047, endPoint y: 366, distance: 244.5
click at [812, 426] on span "Processing Snapshot Reports" at bounding box center [782, 432] width 141 height 11
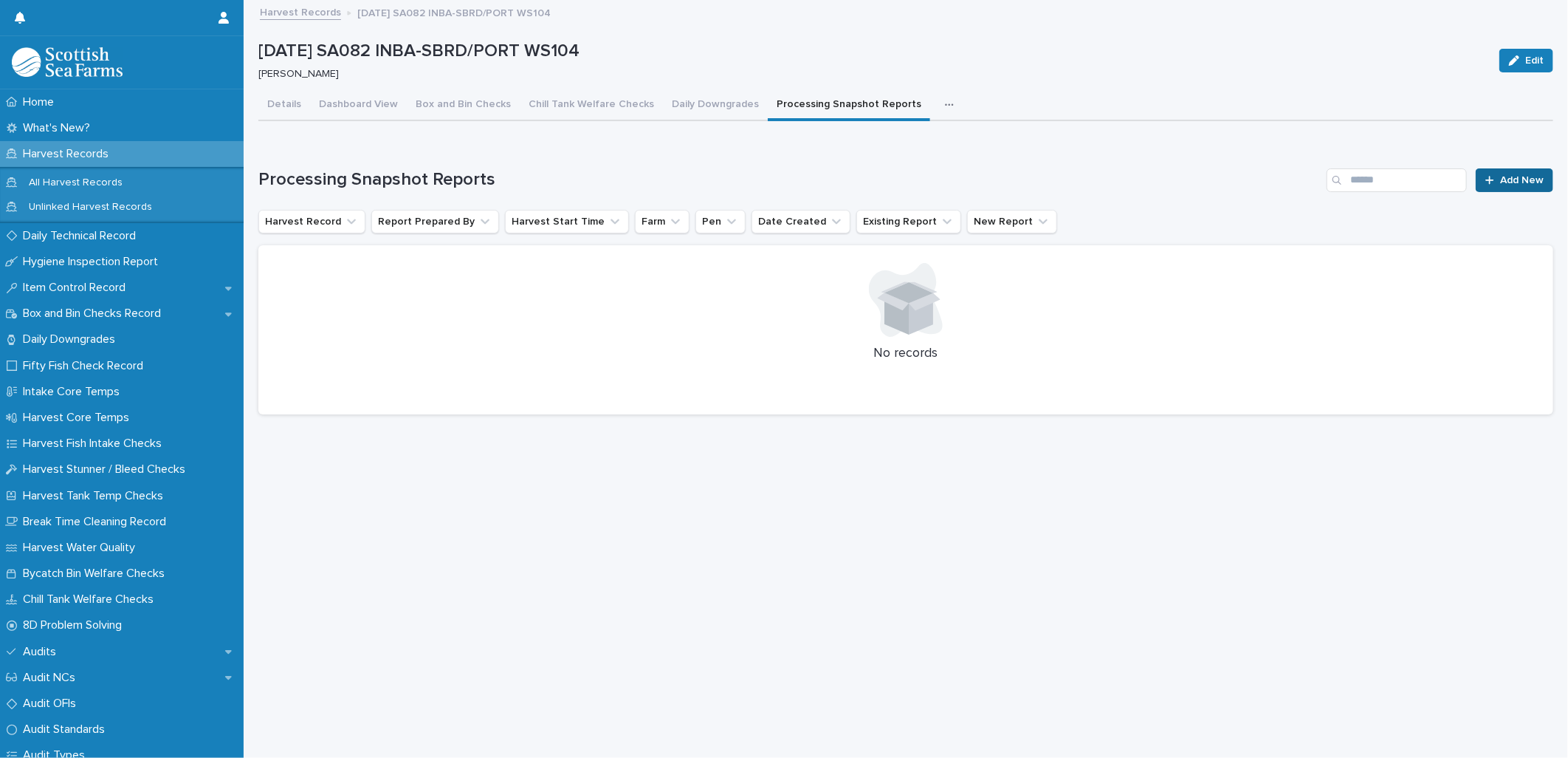
click at [1500, 175] on span "Add New" at bounding box center [1521, 180] width 44 height 11
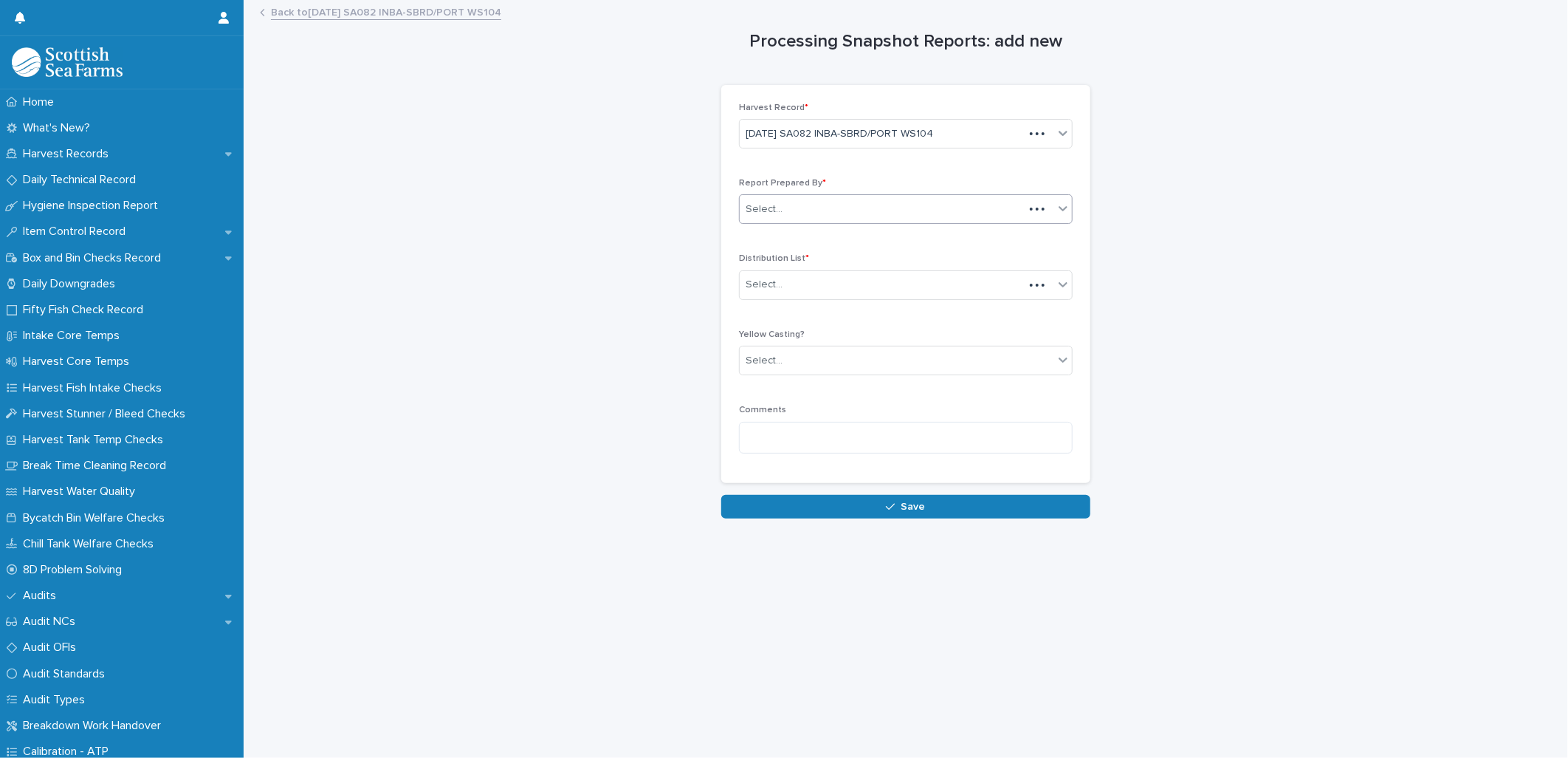
click at [792, 205] on div "Select..." at bounding box center [881, 209] width 284 height 24
type input "*****"
click at [765, 235] on div "[PERSON_NAME]" at bounding box center [899, 237] width 332 height 26
click at [767, 292] on div "Select..." at bounding box center [896, 284] width 313 height 24
type input "**"
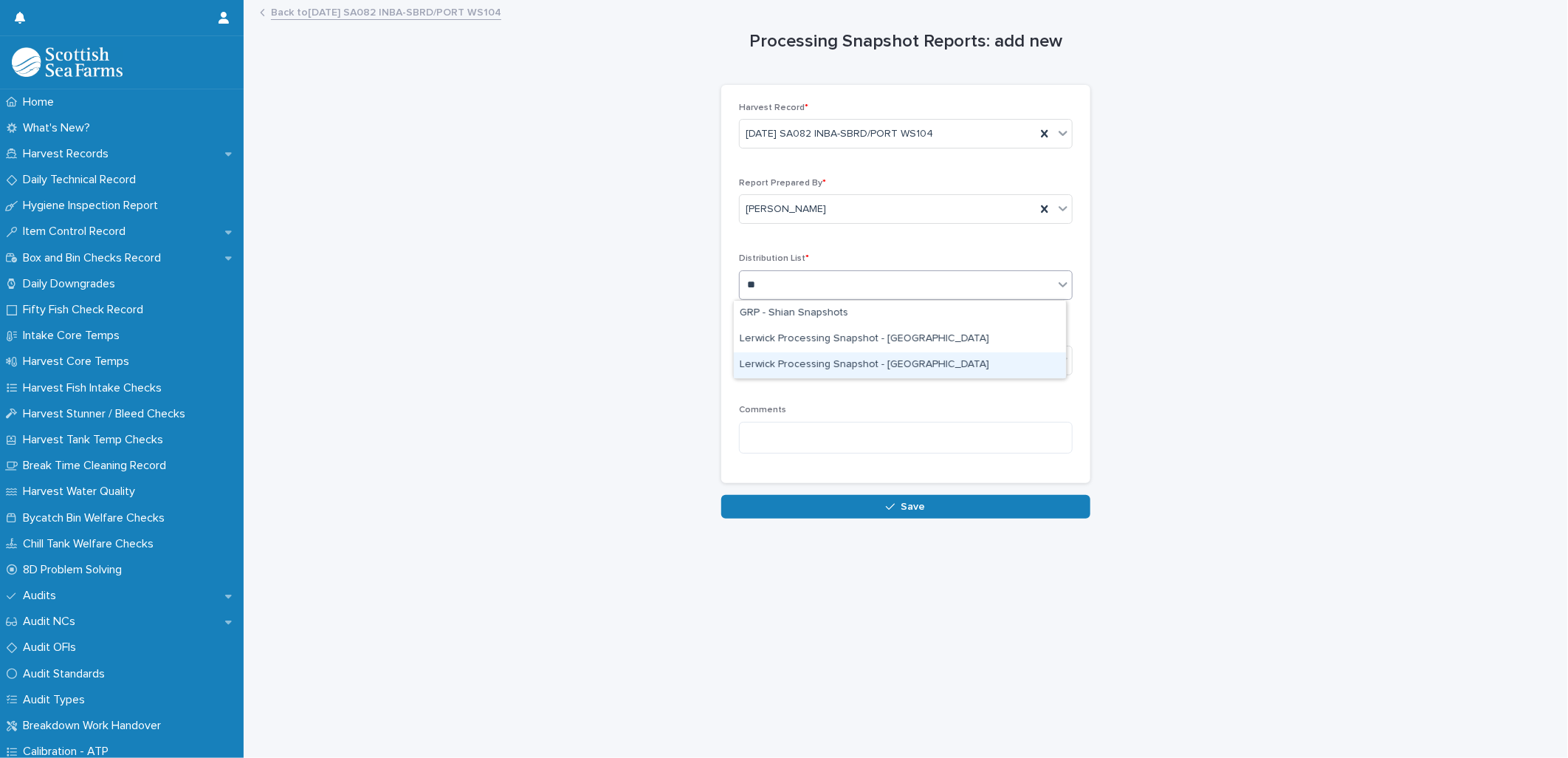
click at [846, 374] on div "Lerwick Processing Snapshot - [GEOGRAPHIC_DATA]" at bounding box center [899, 365] width 332 height 26
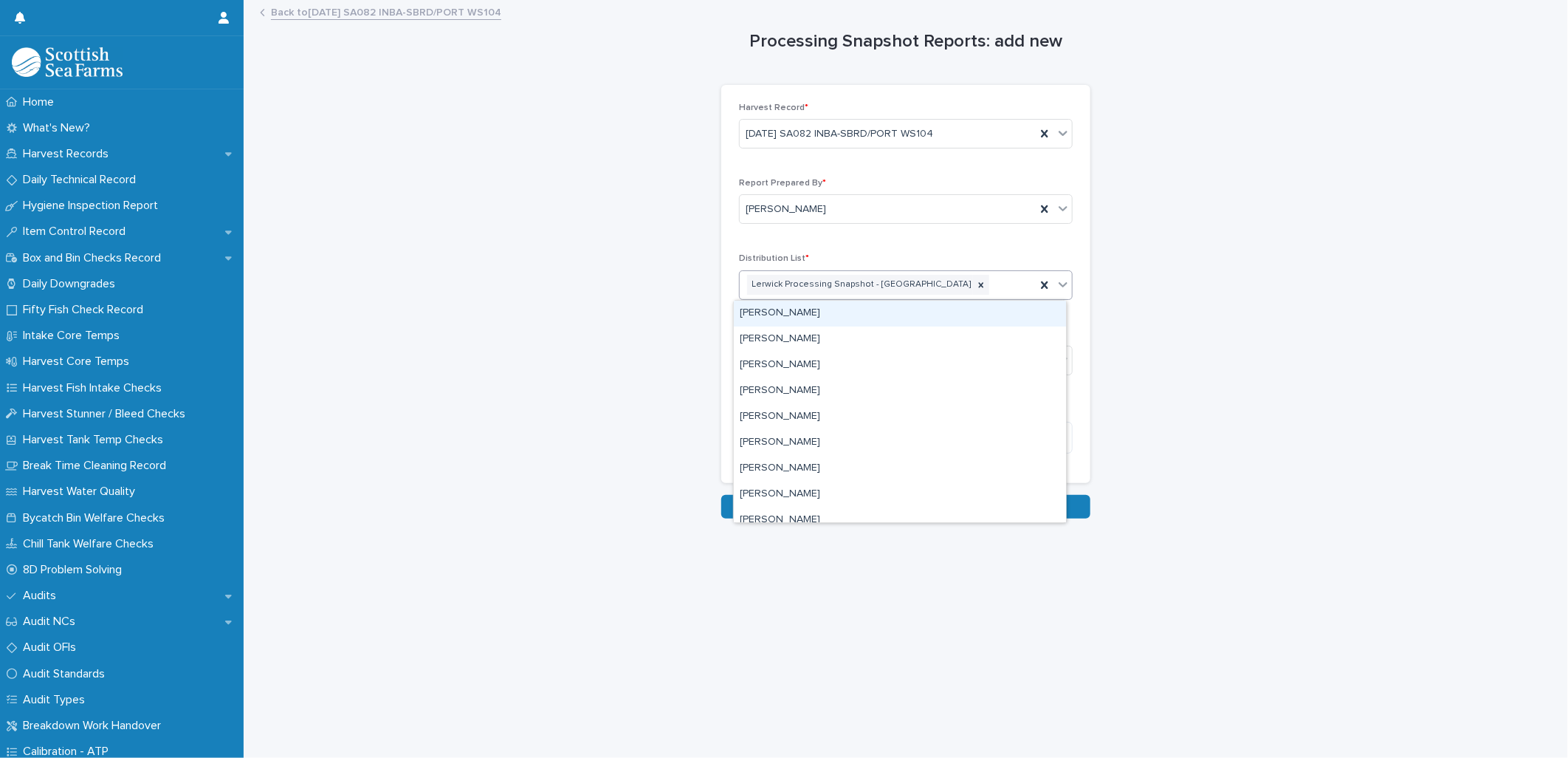
click at [941, 286] on div "Lerwick Processing Snapshot - [GEOGRAPHIC_DATA]" at bounding box center [887, 284] width 296 height 26
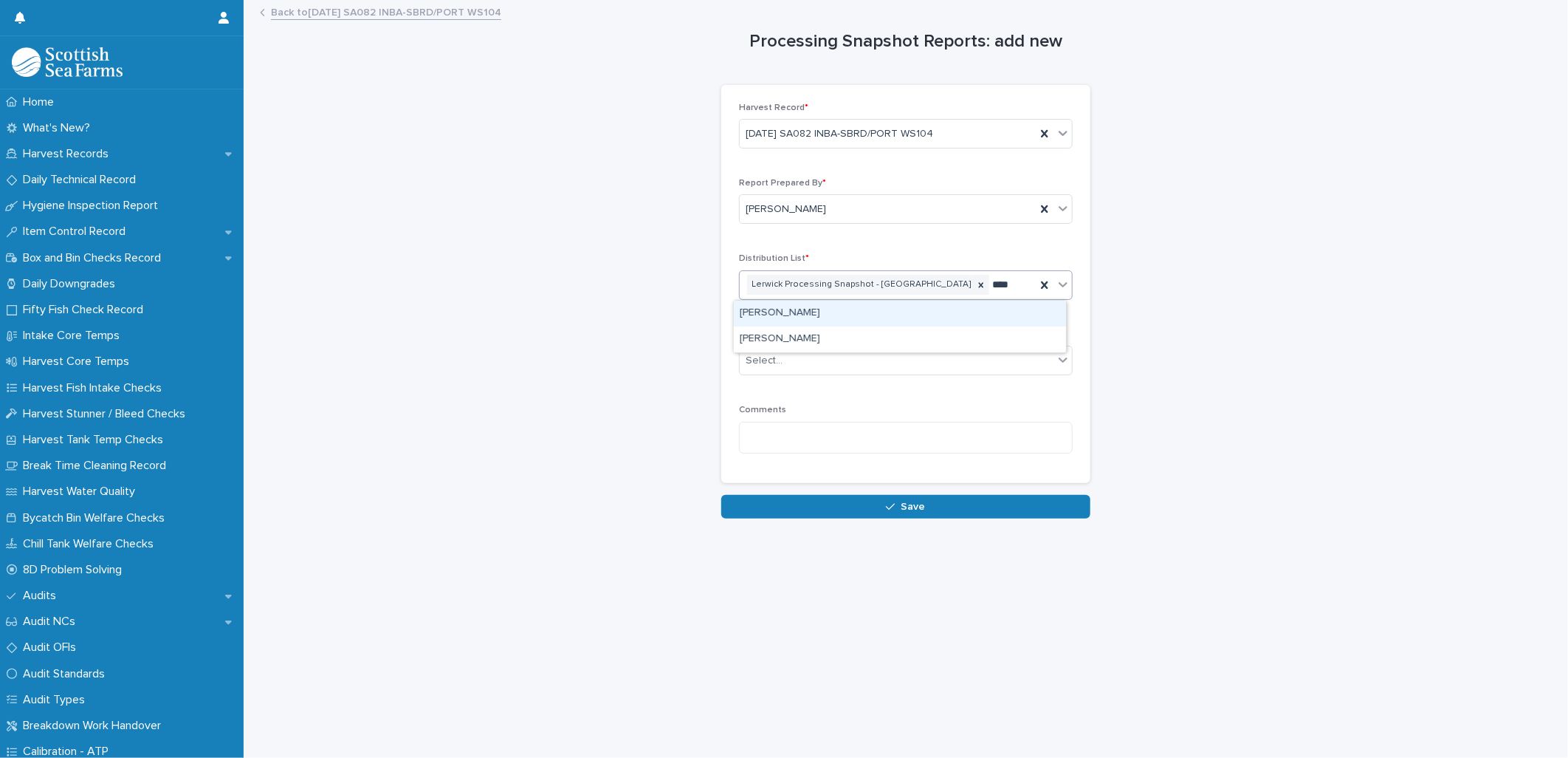
type input "*****"
click at [762, 342] on div "[PERSON_NAME]" at bounding box center [899, 339] width 332 height 26
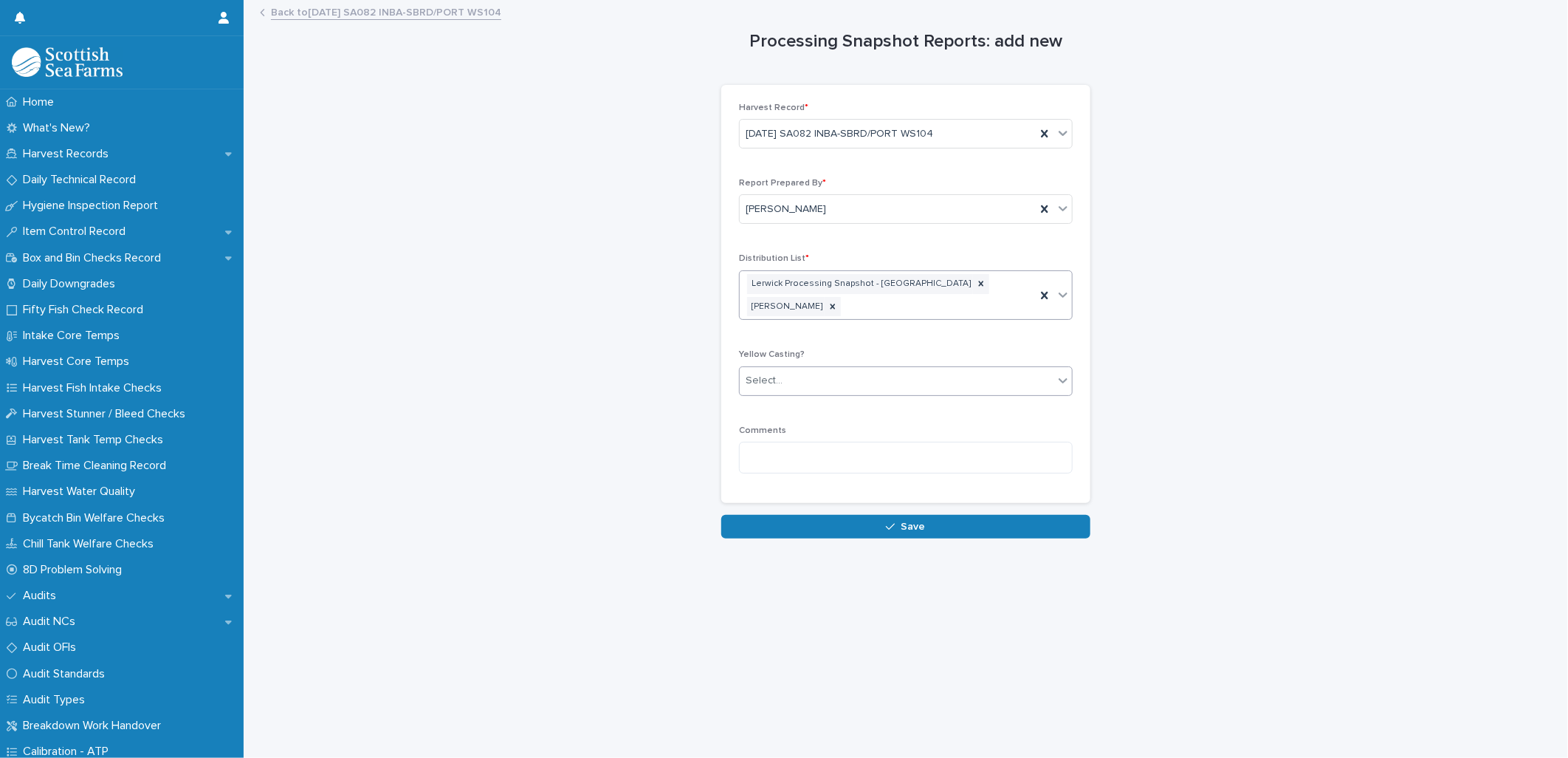
click at [760, 373] on div "Select..." at bounding box center [764, 380] width 37 height 15
click at [762, 386] on span "🟥 Yellow Casting" at bounding box center [784, 389] width 90 height 16
click at [751, 442] on textarea at bounding box center [905, 457] width 334 height 31
click at [783, 442] on textarea "**********" at bounding box center [905, 457] width 334 height 31
click at [818, 442] on textarea "**********" at bounding box center [905, 457] width 334 height 31
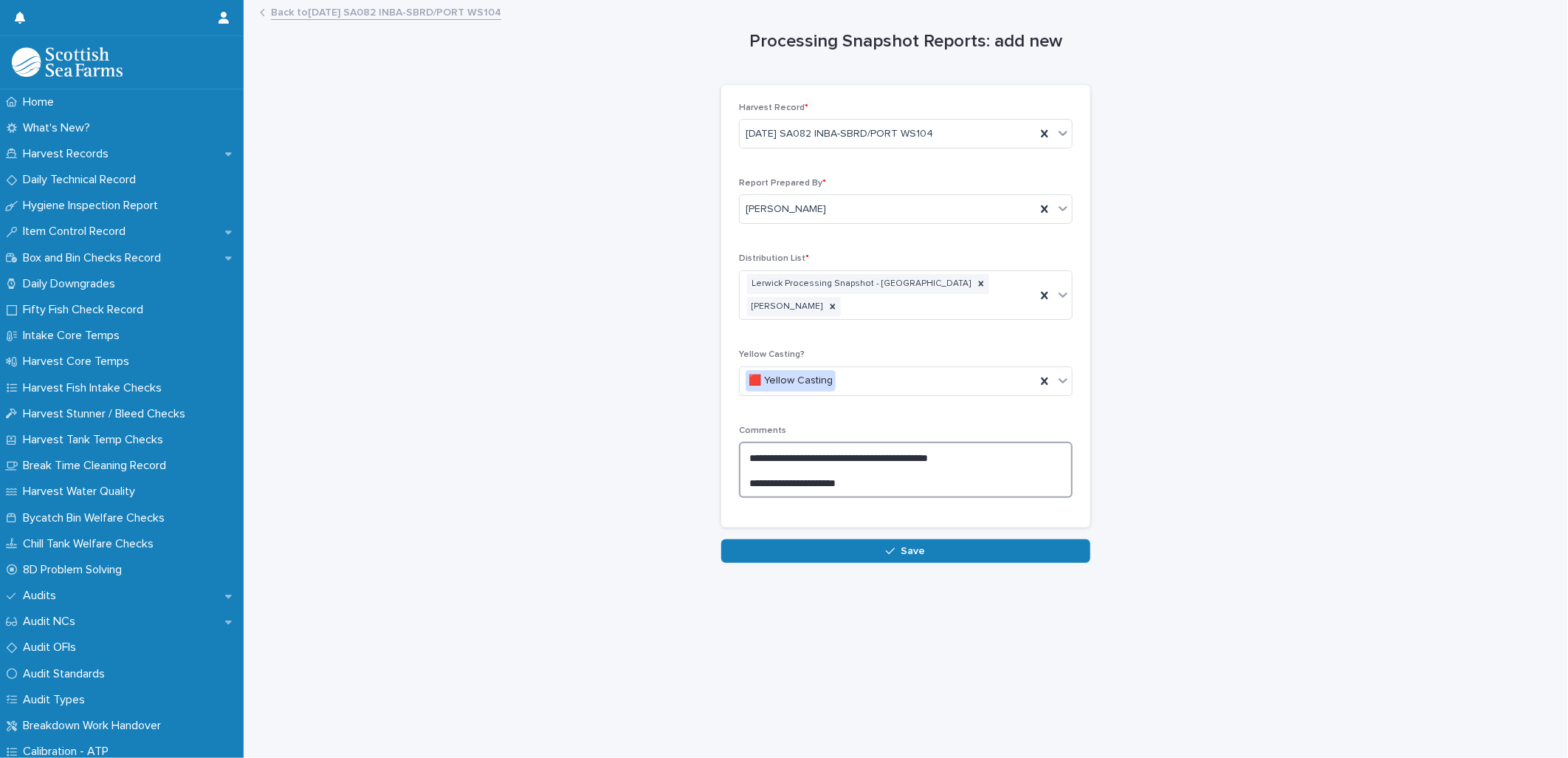
drag, startPoint x: 746, startPoint y: 461, endPoint x: 755, endPoint y: 459, distance: 9.2
click at [746, 461] on textarea "**********" at bounding box center [905, 469] width 334 height 56
click at [852, 462] on textarea "**********" at bounding box center [905, 469] width 334 height 56
type textarea "**********"
click at [901, 546] on span "Save" at bounding box center [913, 551] width 24 height 11
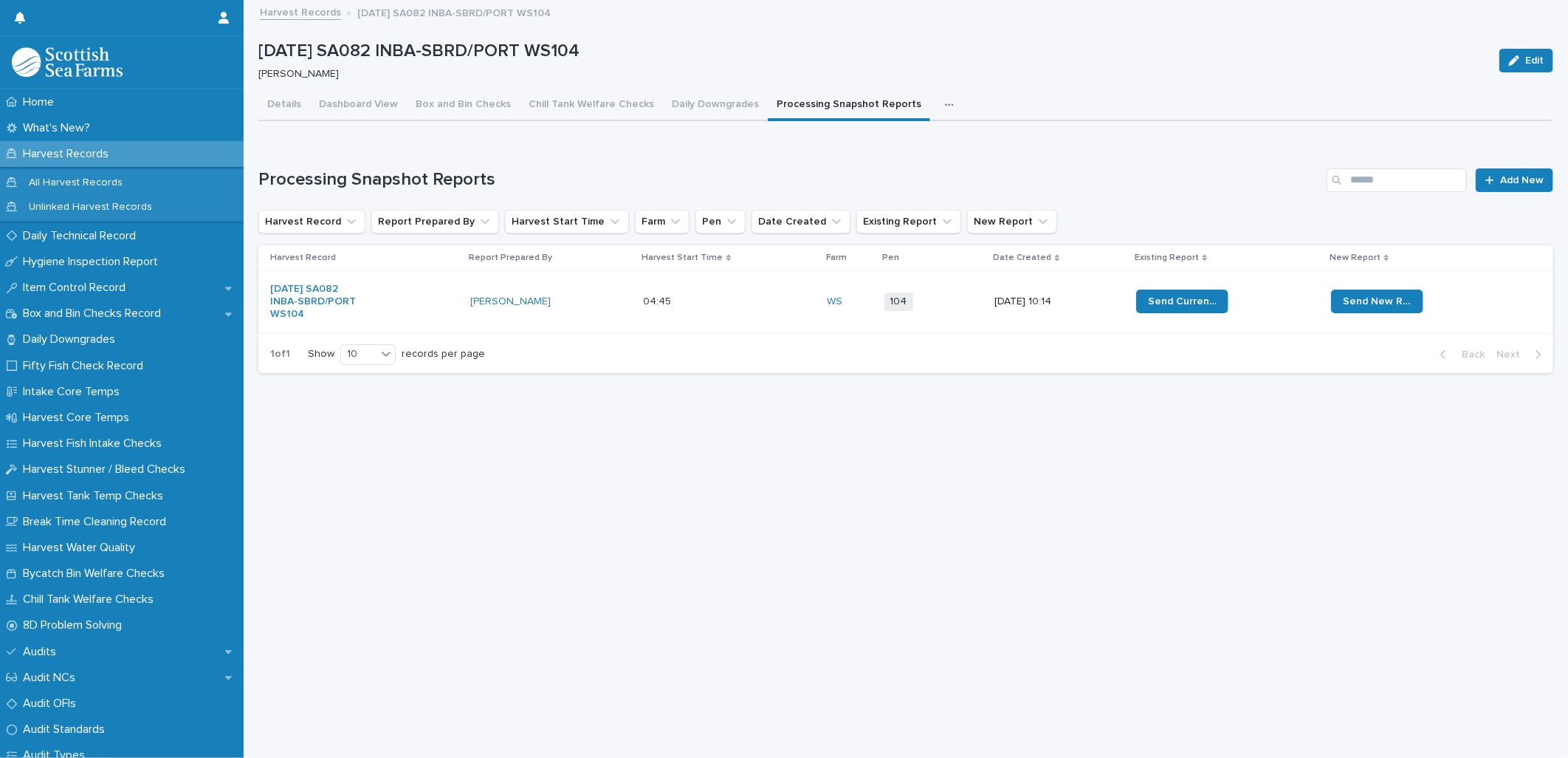
click at [1465, 297] on div "Send New Report" at bounding box center [1430, 302] width 199 height 36
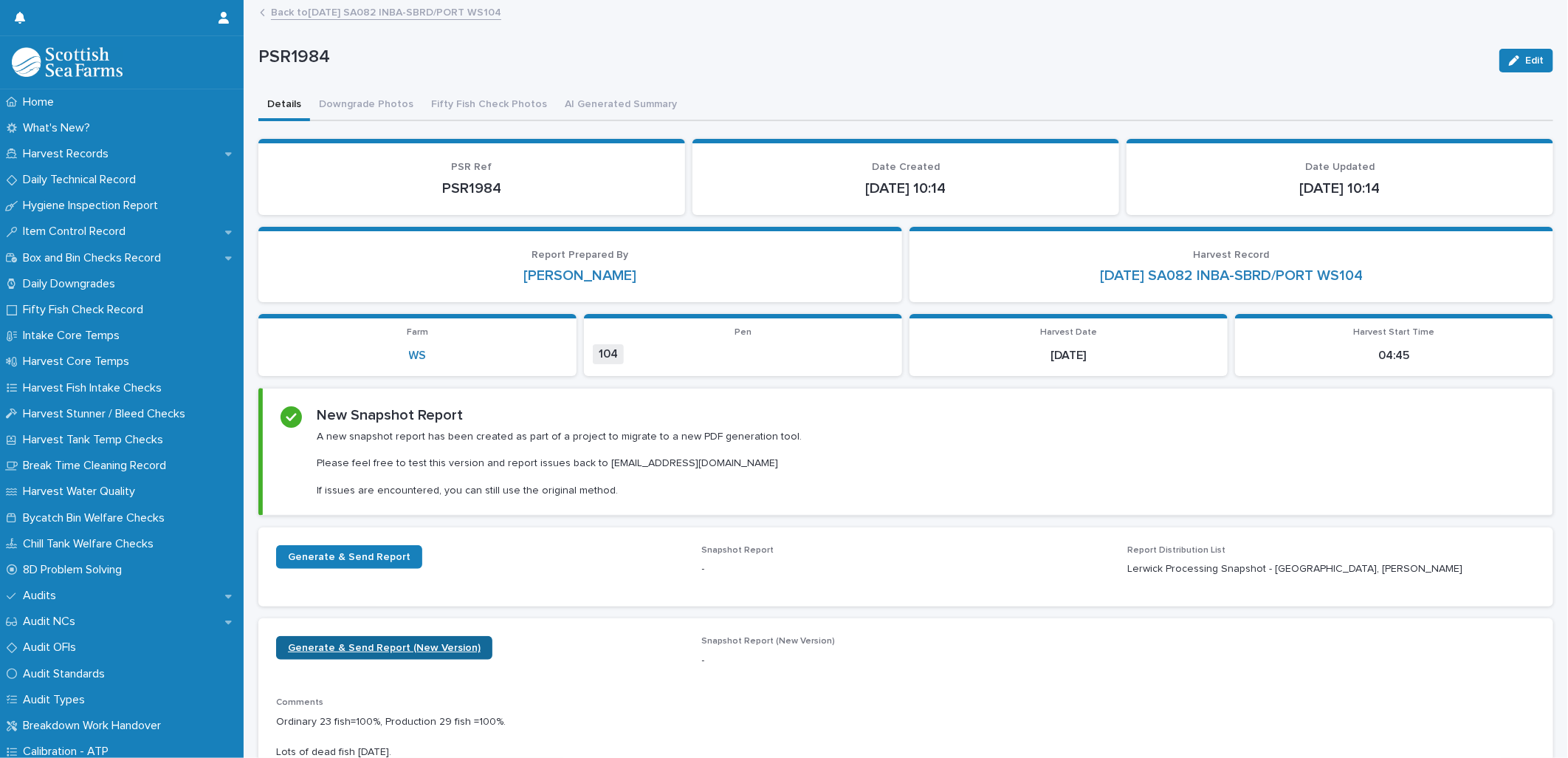
click at [363, 645] on span "Generate & Send Report (New Version)" at bounding box center [383, 648] width 193 height 11
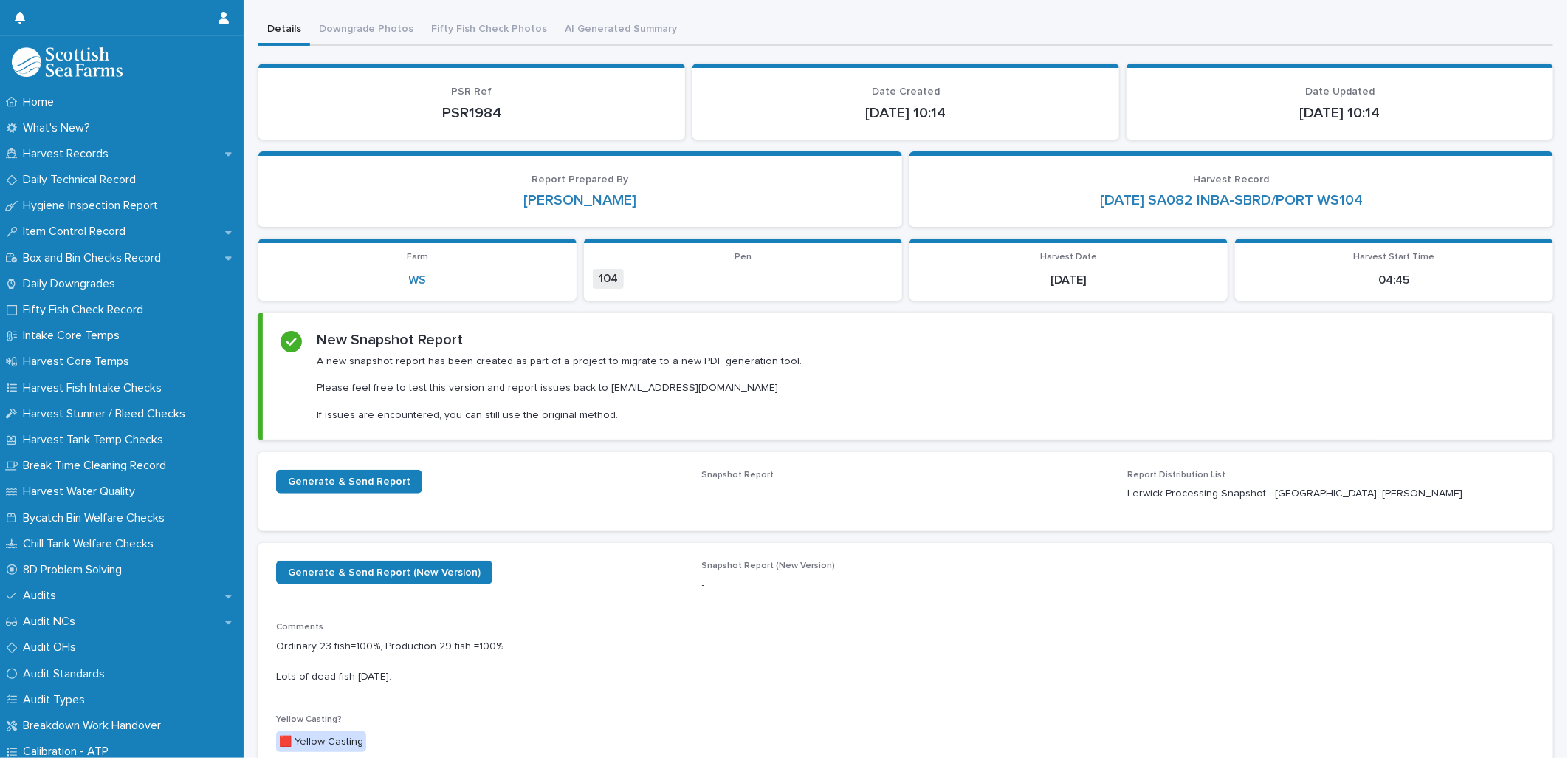
scroll to position [409, 0]
